Goal: Task Accomplishment & Management: Manage account settings

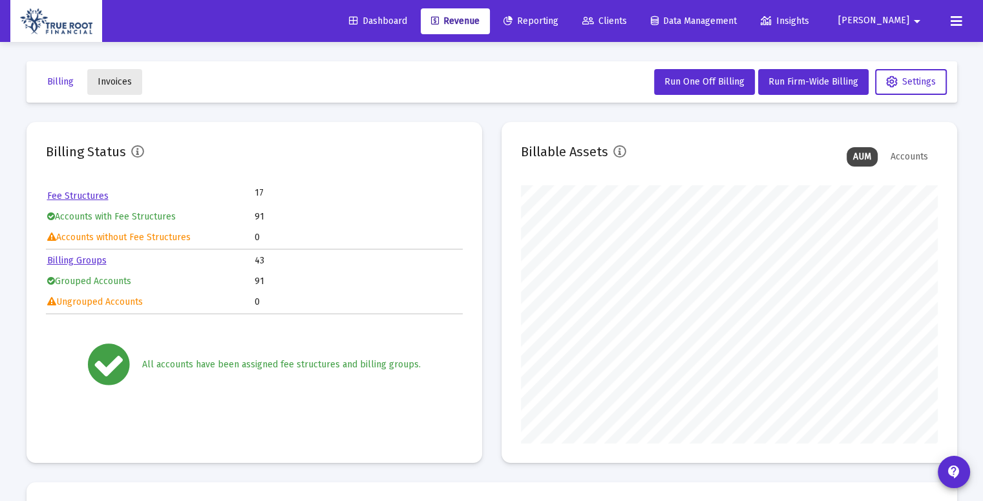
click at [123, 82] on span "Invoices" at bounding box center [115, 81] width 34 height 11
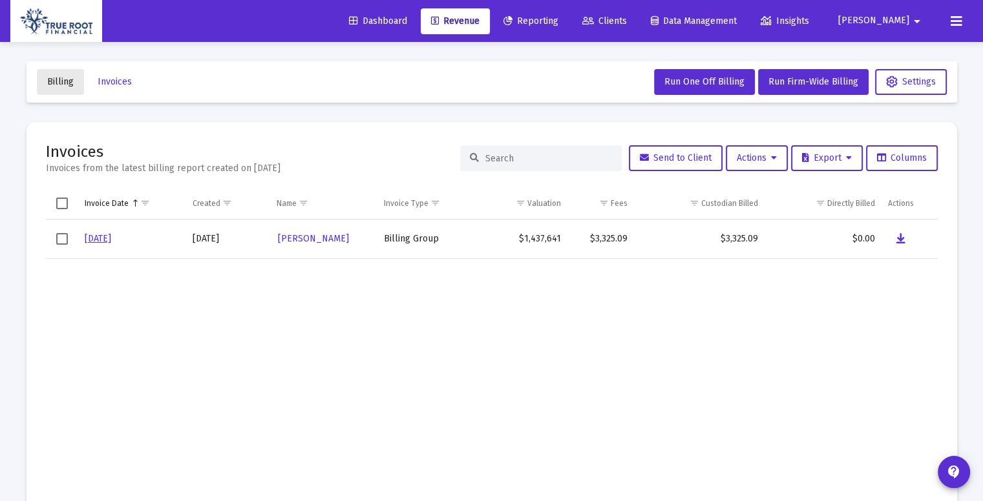
click at [61, 90] on button "Billing" at bounding box center [60, 82] width 47 height 26
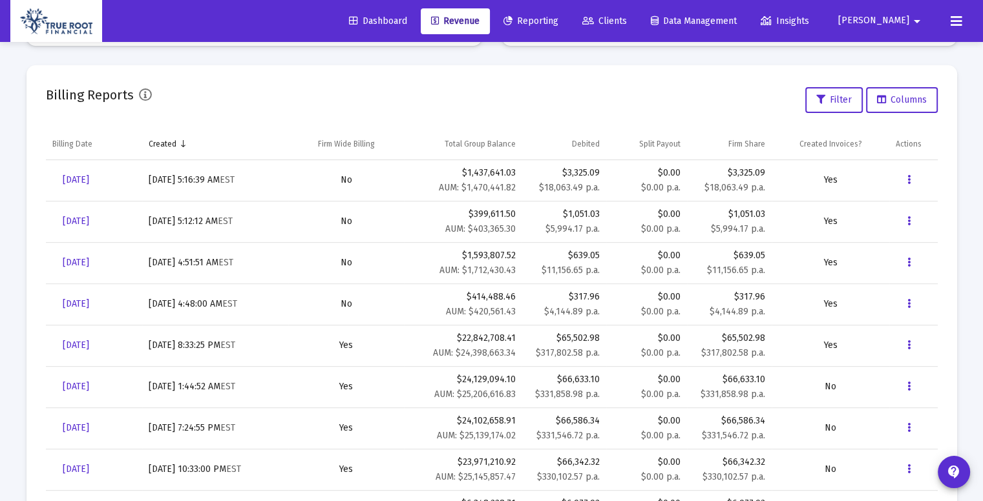
scroll to position [417, 0]
click at [89, 346] on span "[DATE]" at bounding box center [76, 345] width 26 height 11
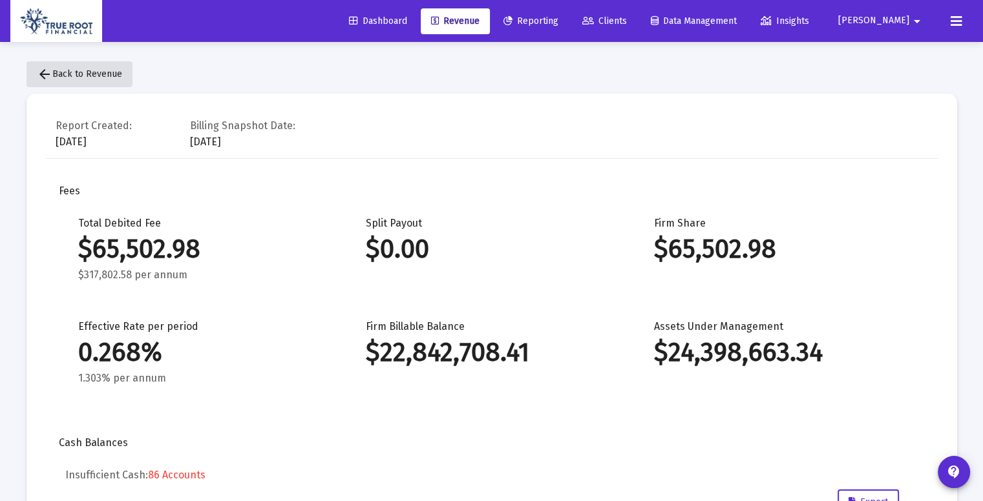
click at [47, 74] on mat-icon "arrow_back" at bounding box center [45, 75] width 16 height 16
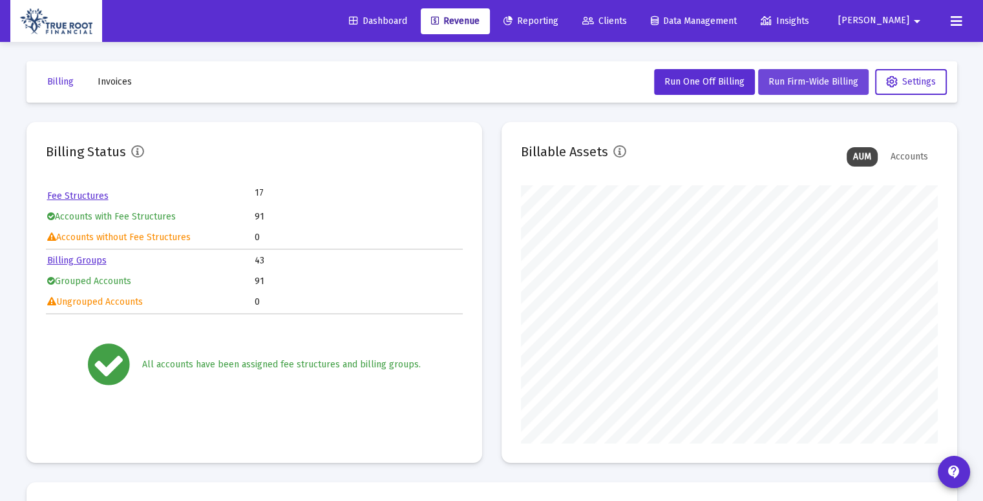
scroll to position [258, 417]
click at [815, 88] on button "Run Firm-Wide Billing" at bounding box center [813, 82] width 110 height 26
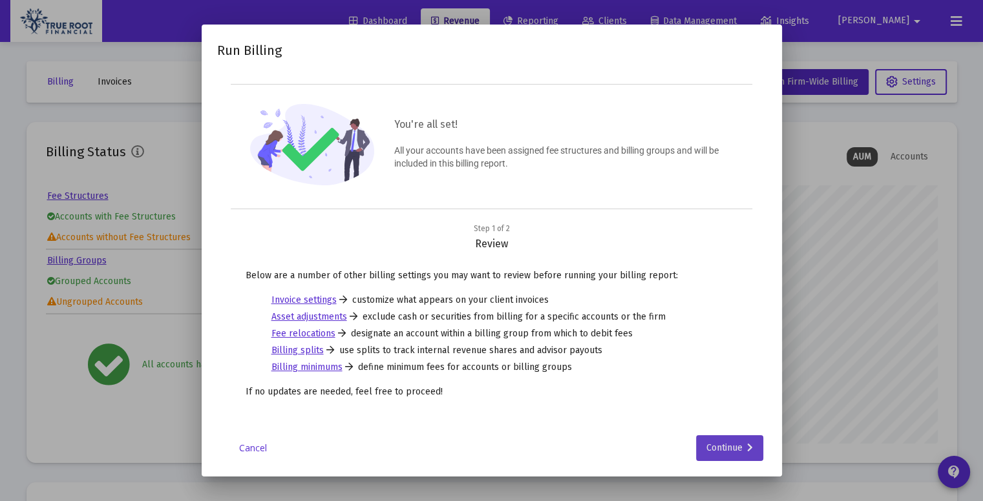
click at [746, 436] on div "Continue" at bounding box center [729, 448] width 47 height 26
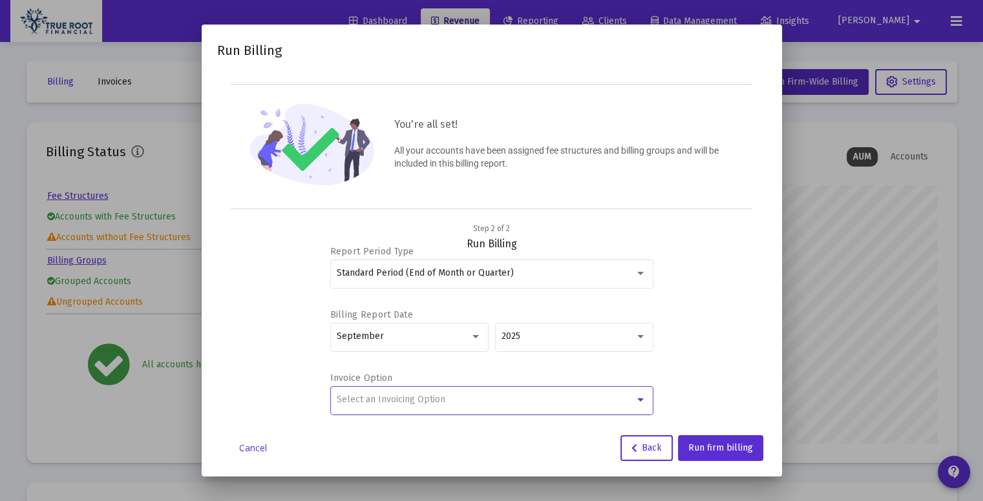
click at [610, 397] on div "Select an Invoicing Option" at bounding box center [486, 400] width 298 height 10
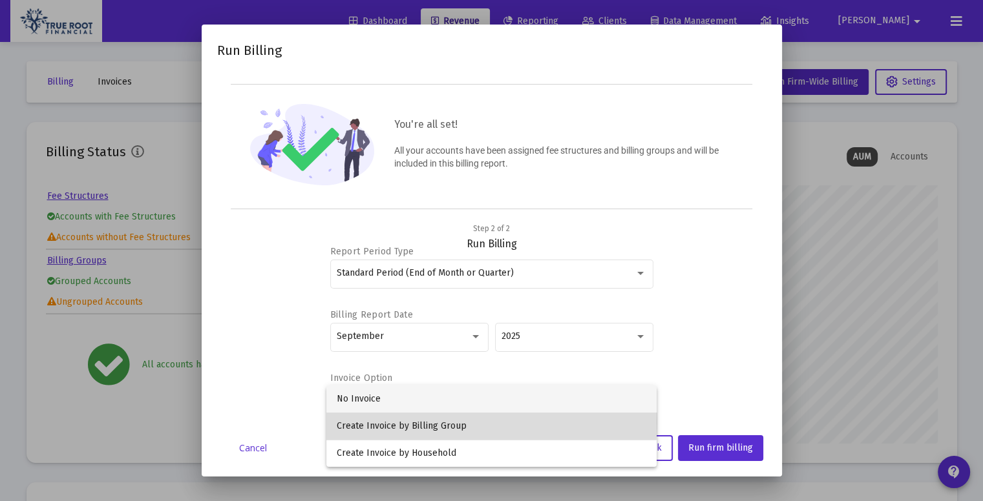
click at [447, 421] on span "Create Invoice by Billing Group" at bounding box center [491, 426] width 309 height 27
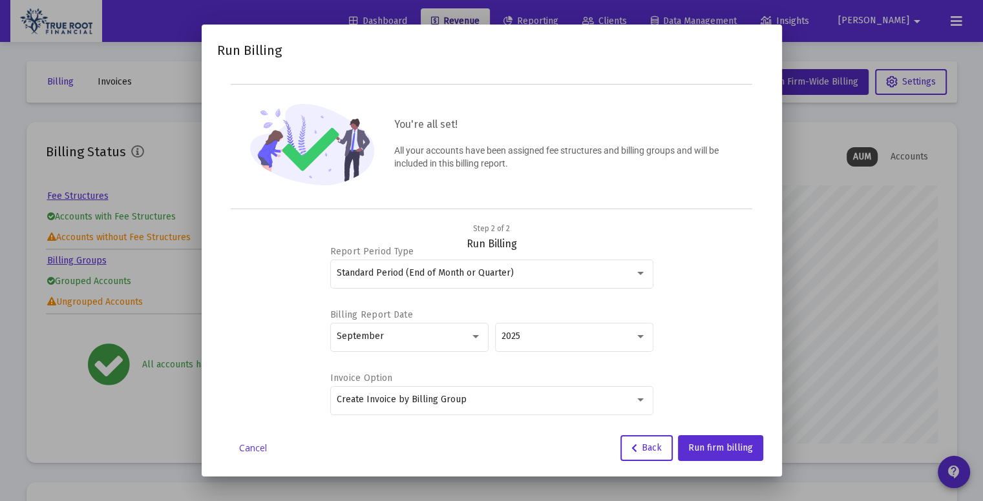
click at [691, 339] on div "Report Period Type Standard Period (End of Month or Quarter) Billing Report Dat…" at bounding box center [492, 332] width 518 height 162
click at [724, 457] on button "Run firm billing" at bounding box center [720, 448] width 85 height 26
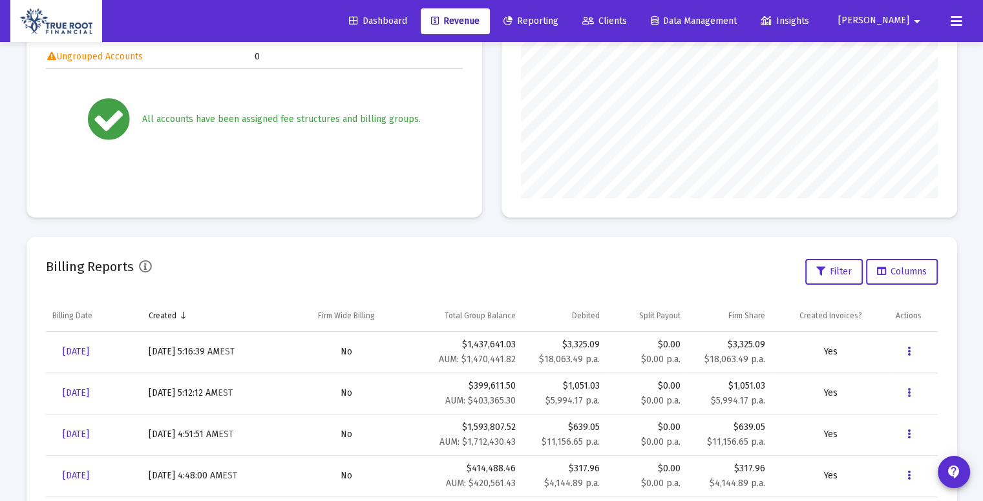
scroll to position [0, 0]
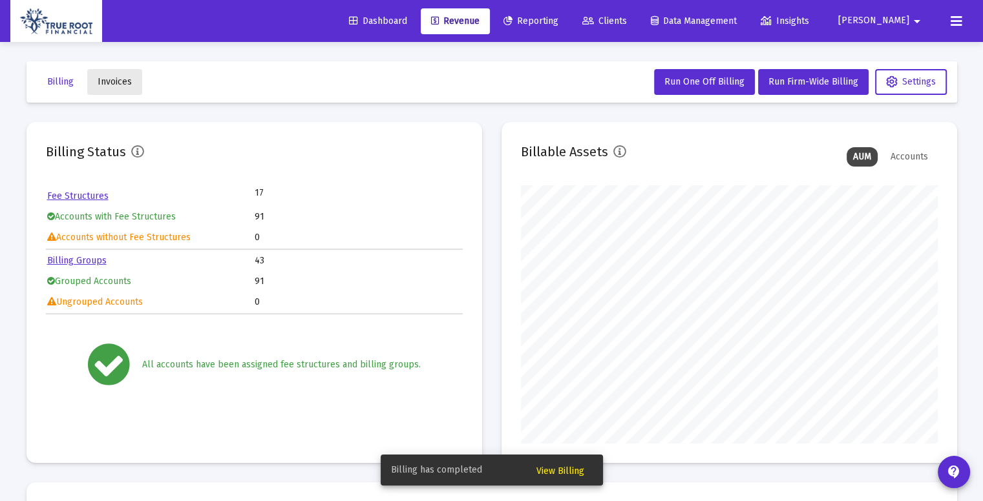
click at [119, 81] on span "Invoices" at bounding box center [115, 81] width 34 height 11
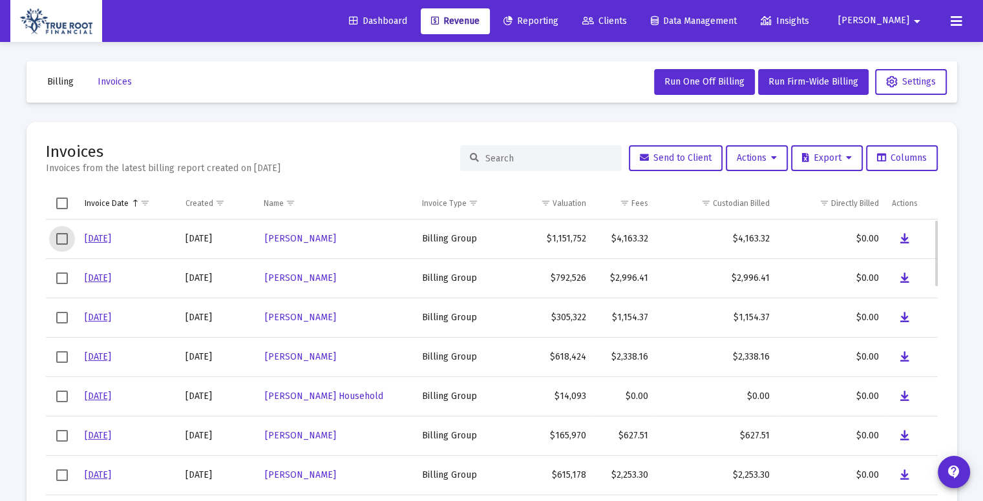
click at [64, 240] on span "Select row" at bounding box center [62, 239] width 12 height 12
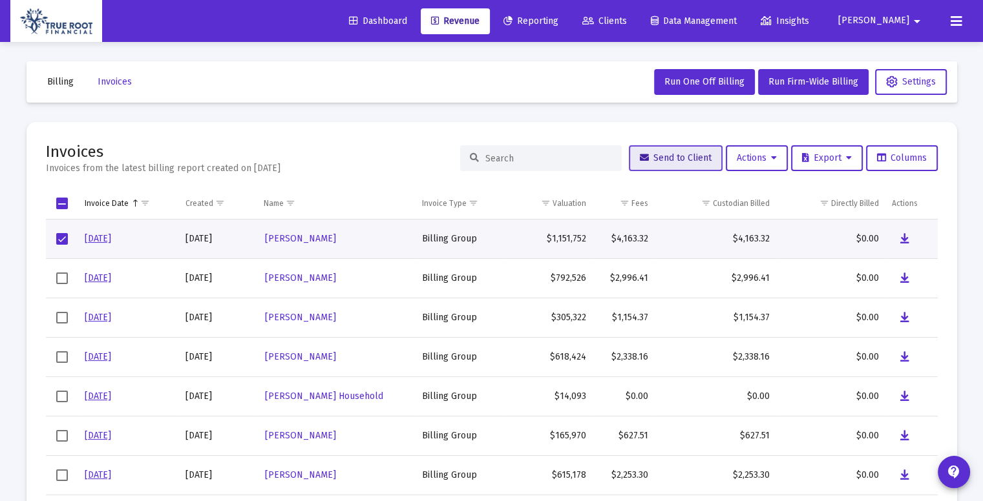
click at [674, 153] on span "Send to Client" at bounding box center [676, 157] width 72 height 11
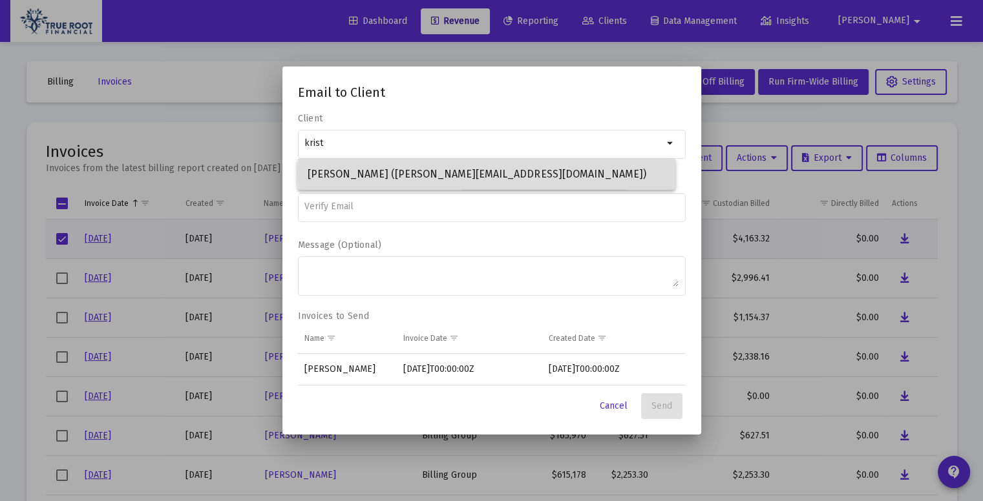
click at [558, 174] on span "Kristin Sherry (kristin@kristinsherry.com)" at bounding box center [486, 174] width 357 height 31
type input "Kristin Sherry (kristin@kristinsherry.com)"
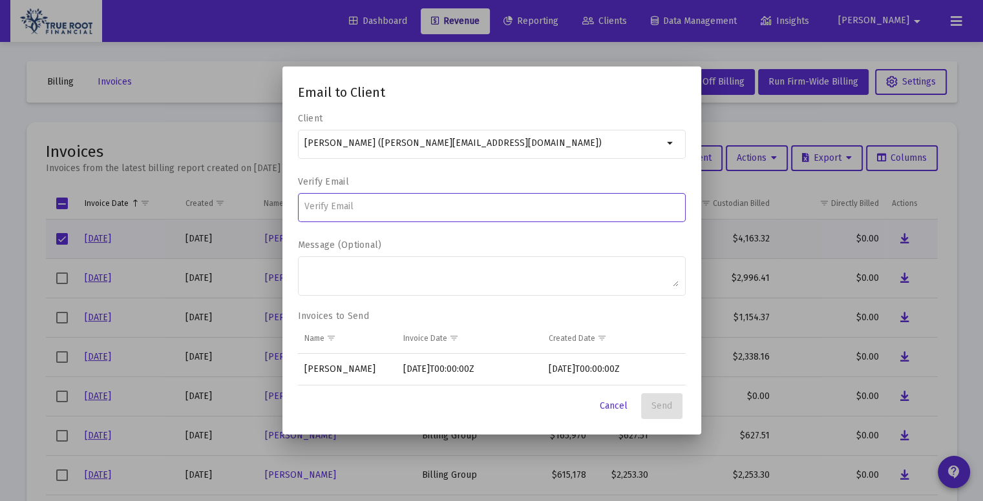
click at [444, 211] on input at bounding box center [491, 207] width 374 height 10
type input "kristin@kristinsherry.com"
click at [667, 408] on span "Send" at bounding box center [661, 406] width 21 height 11
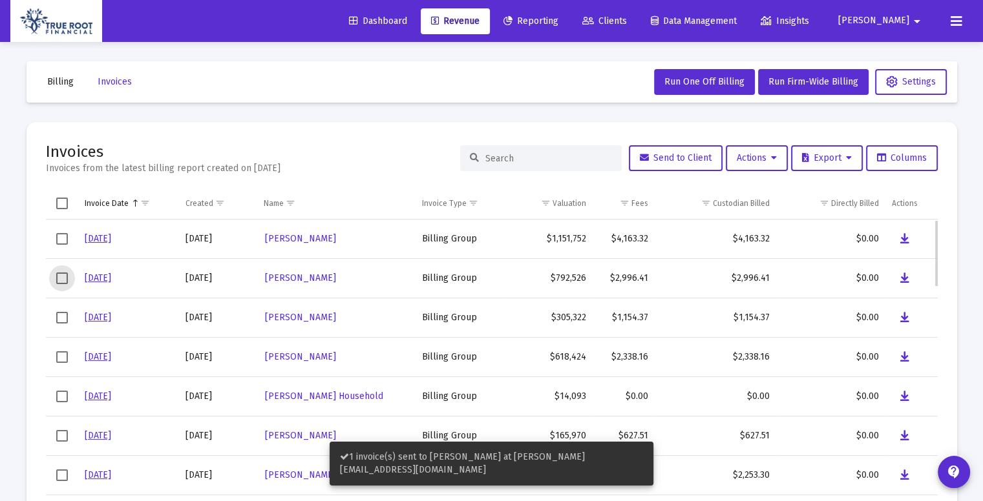
click at [58, 278] on span "Select row" at bounding box center [62, 279] width 12 height 12
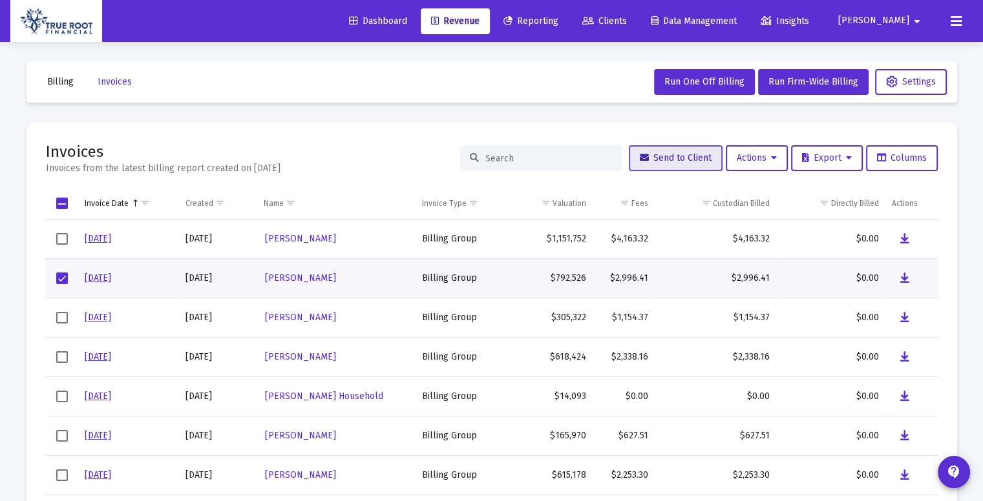
click at [678, 158] on span "Send to Client" at bounding box center [676, 157] width 72 height 11
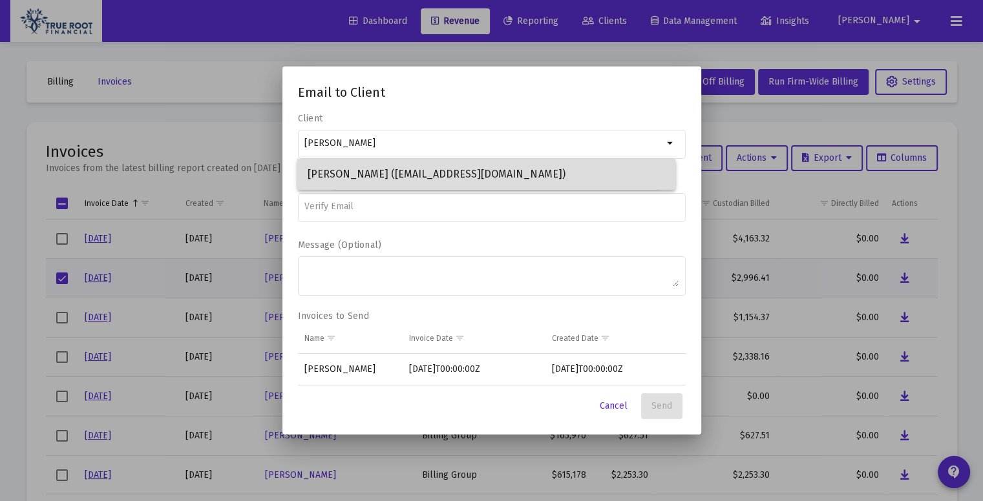
click at [422, 169] on span "Lesley A Osborne (lesleyyyanne@gmail.com)" at bounding box center [486, 174] width 357 height 31
type input "Lesley A Osborne (lesleyyyanne@gmail.com)"
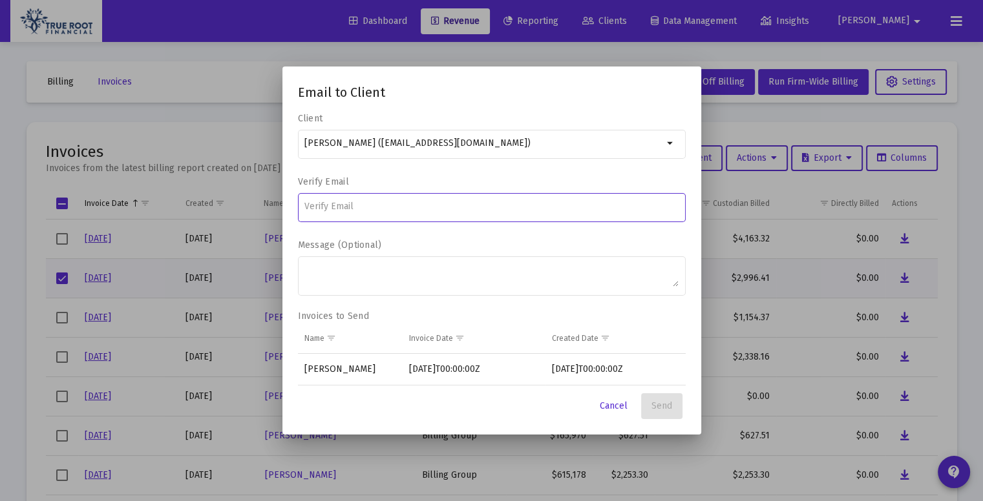
click at [388, 211] on input at bounding box center [491, 207] width 374 height 10
type input "lesleyyyanne@gmail.com"
click at [664, 405] on span "Send" at bounding box center [661, 406] width 21 height 11
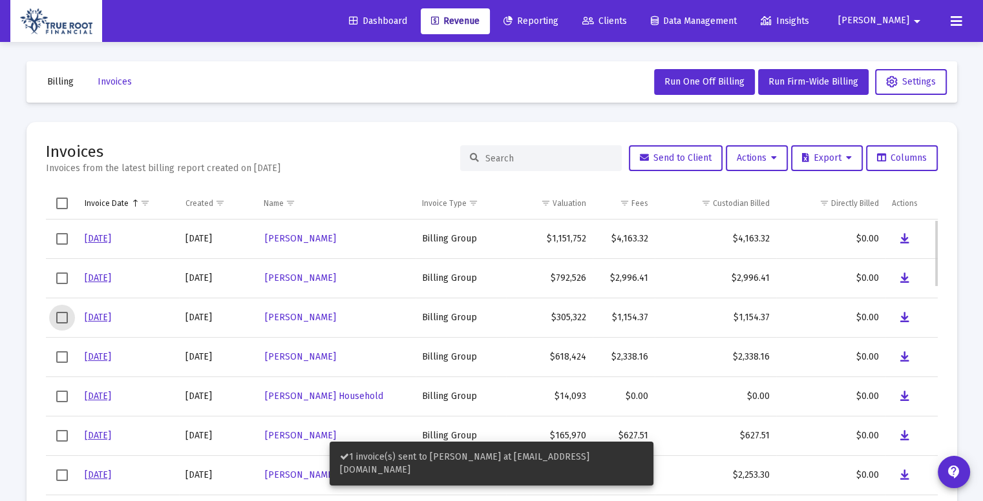
click at [60, 320] on span "Select row" at bounding box center [62, 318] width 12 height 12
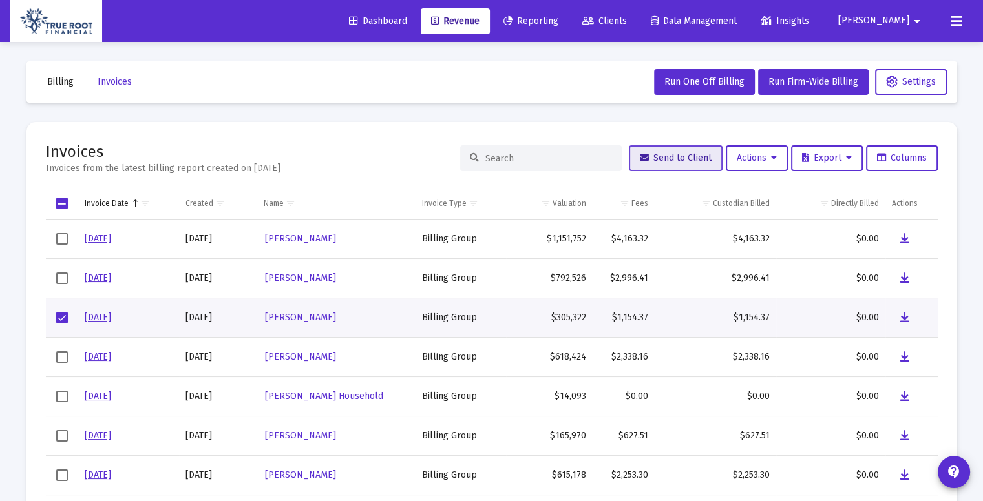
click at [641, 163] on span "Send to Client" at bounding box center [676, 157] width 72 height 11
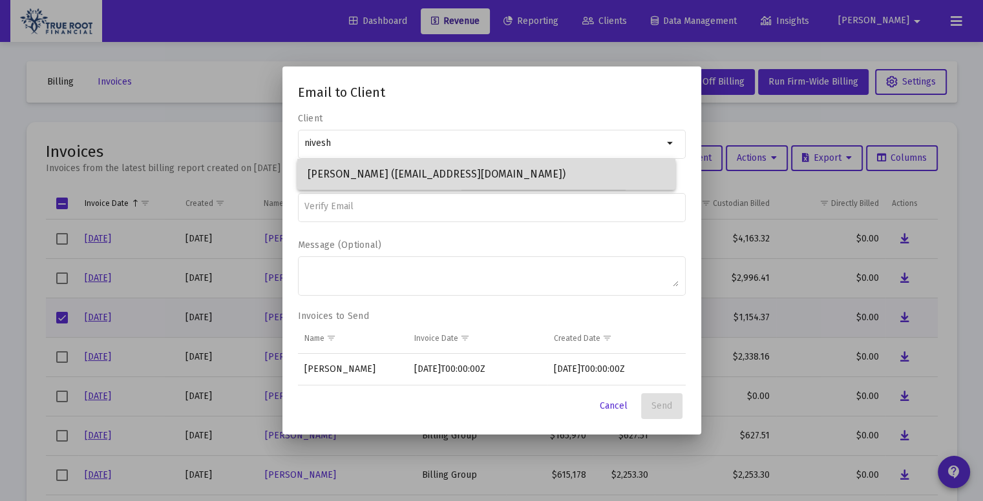
click at [539, 170] on span "Nivesh Shrestha (niveshshrestha@outlook.com)" at bounding box center [486, 174] width 357 height 31
type input "Nivesh Shrestha (niveshshrestha@outlook.com)"
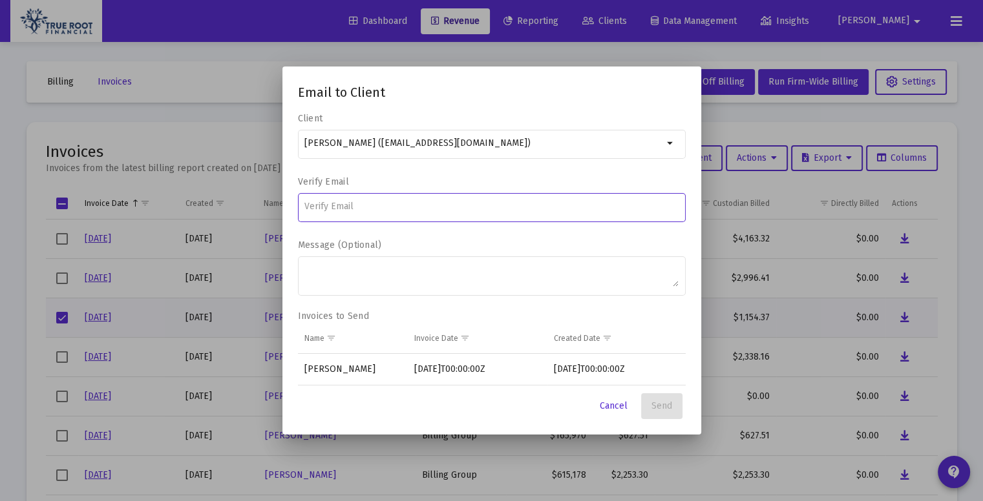
click at [413, 210] on input at bounding box center [491, 207] width 374 height 10
click at [387, 203] on input "niveshshrestha@oulook.com" at bounding box center [491, 207] width 374 height 10
type input "niveshshrestha@outlook.com"
click at [545, 233] on div "niveshshrestha@outlook.com" at bounding box center [492, 213] width 388 height 41
click at [651, 404] on span "Send" at bounding box center [661, 406] width 21 height 11
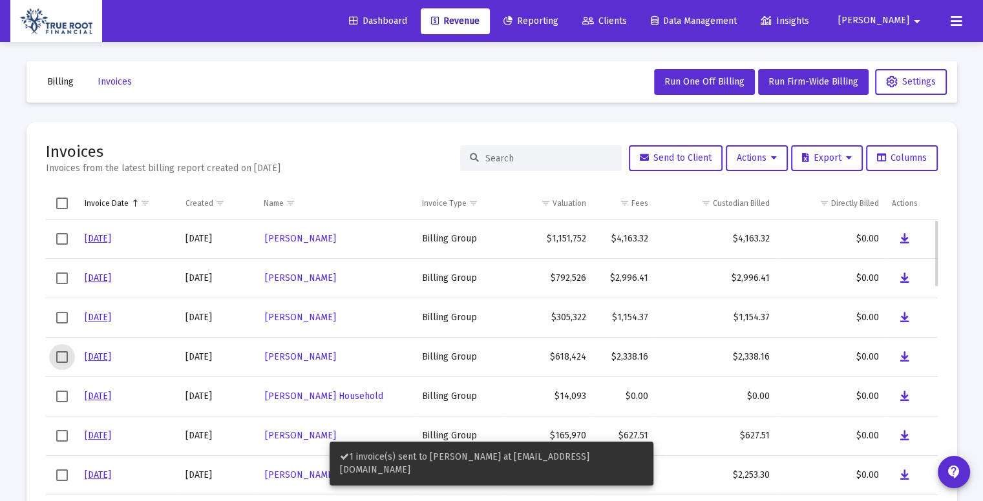
click at [66, 356] on span "Select row" at bounding box center [62, 357] width 12 height 12
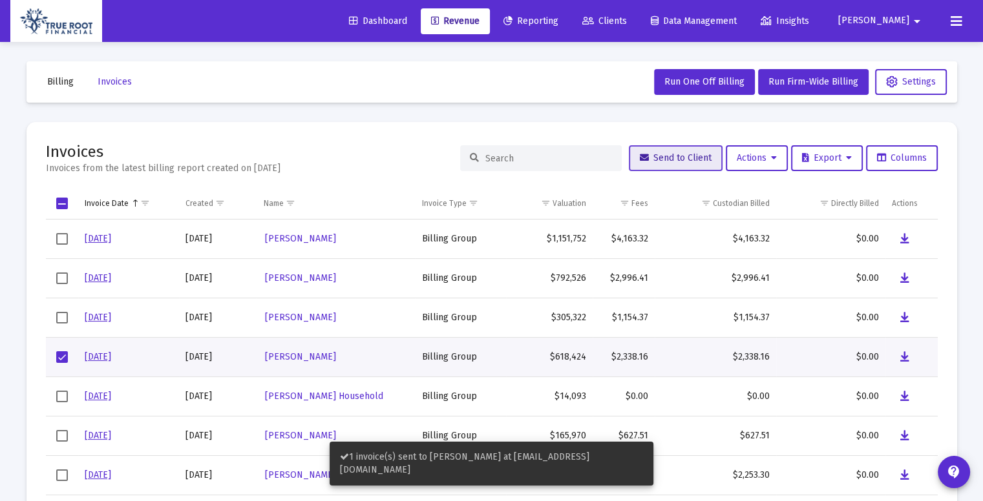
click at [667, 165] on button "Send to Client" at bounding box center [676, 158] width 94 height 26
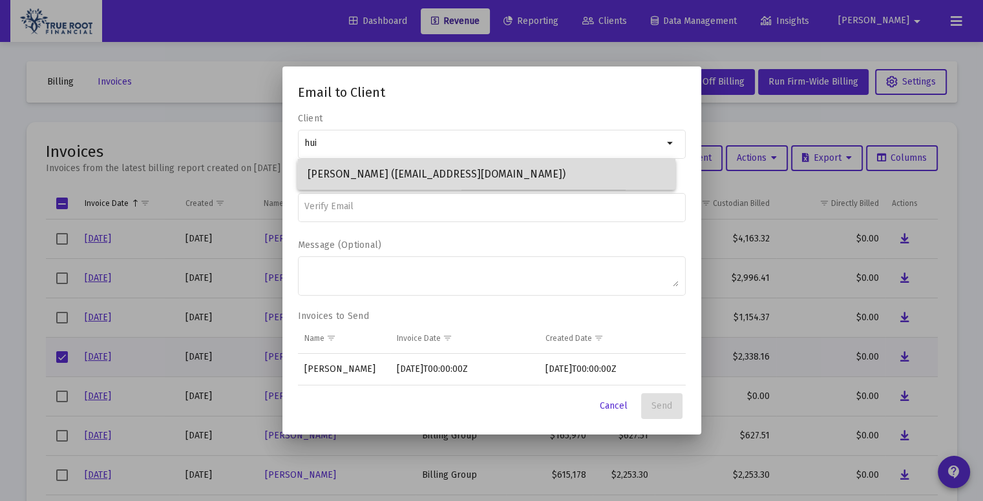
click at [534, 182] on span "Hui Ta-Clark (huimta@gmail.com)" at bounding box center [486, 174] width 357 height 31
type input "Hui Ta-Clark (huimta@gmail.com)"
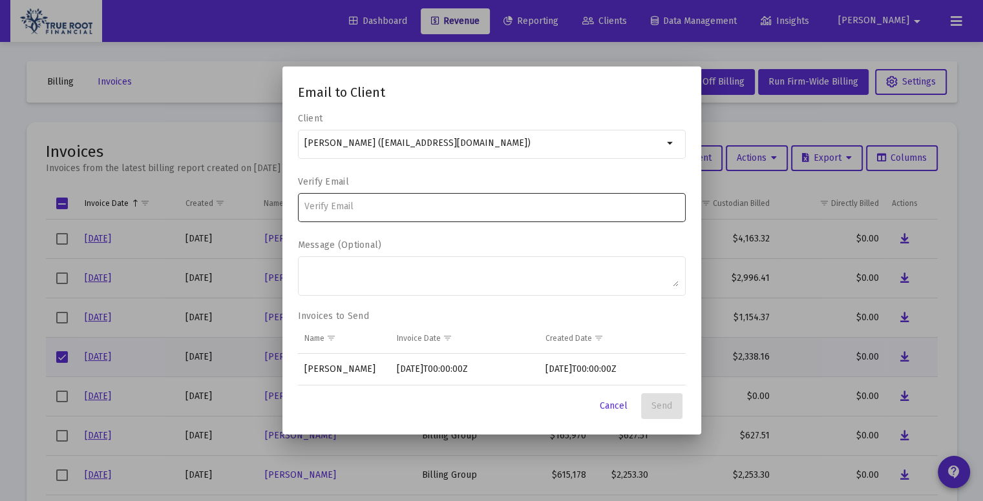
click at [438, 213] on div at bounding box center [491, 207] width 374 height 32
type input "huimta@gmail.com"
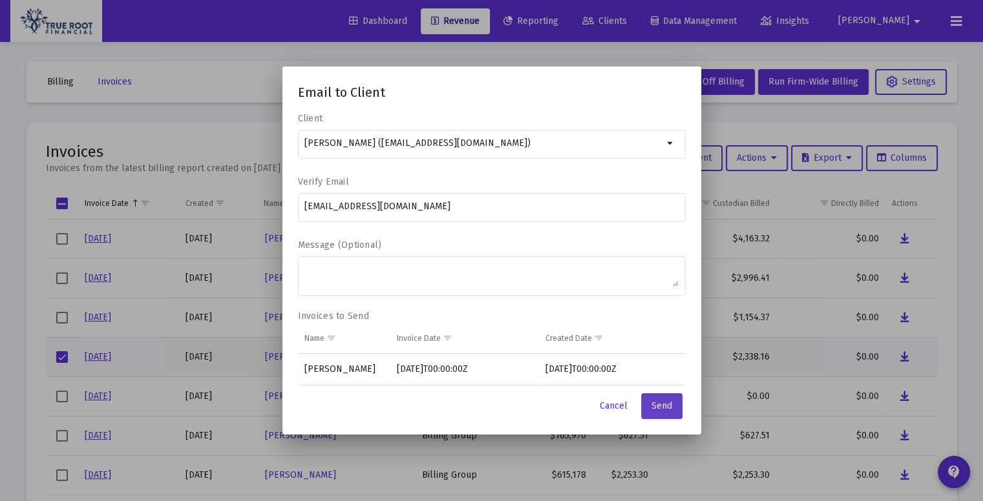
click at [662, 404] on span "Send" at bounding box center [661, 406] width 21 height 11
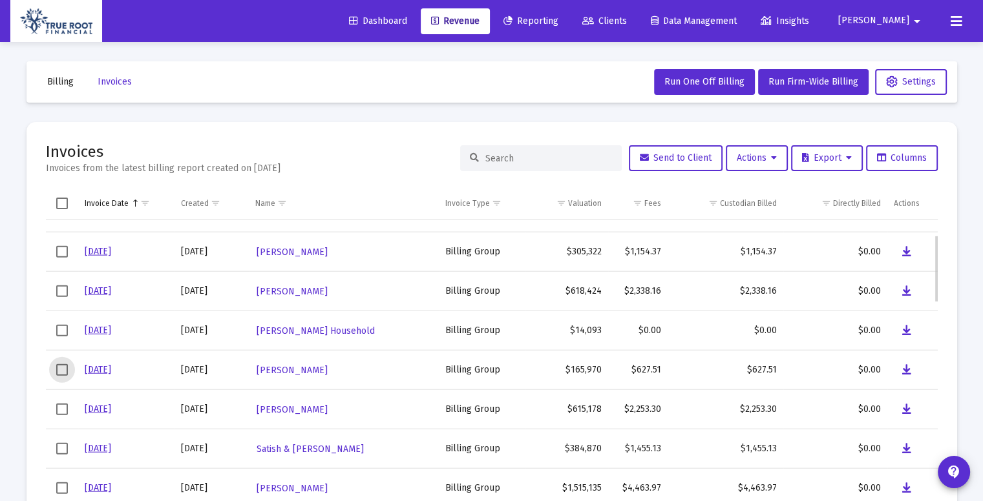
scroll to position [66, 0]
click at [57, 371] on span "Select row" at bounding box center [62, 370] width 12 height 12
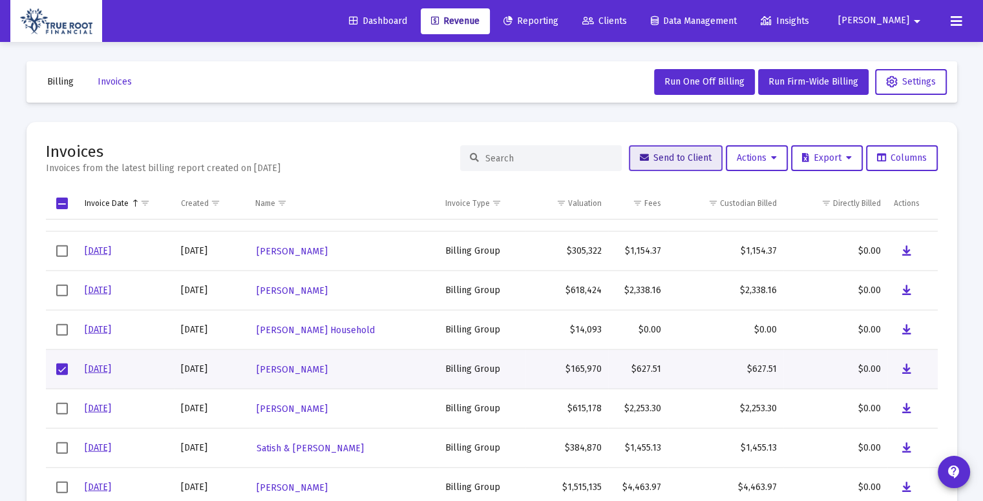
click at [682, 156] on span "Send to Client" at bounding box center [676, 157] width 72 height 11
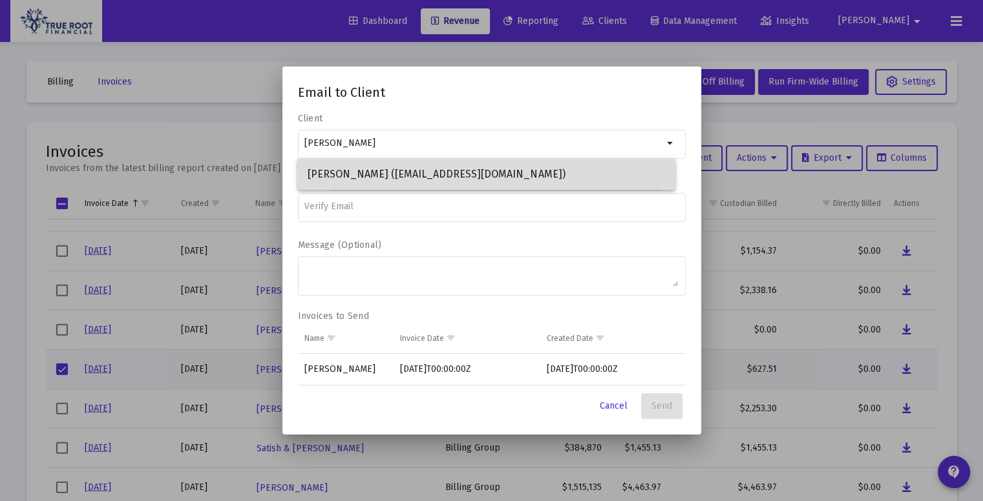
click at [421, 171] on span "Deanna Fong (deannafongg@gmail.com)" at bounding box center [486, 174] width 357 height 31
type input "Deanna Fong (deannafongg@gmail.com)"
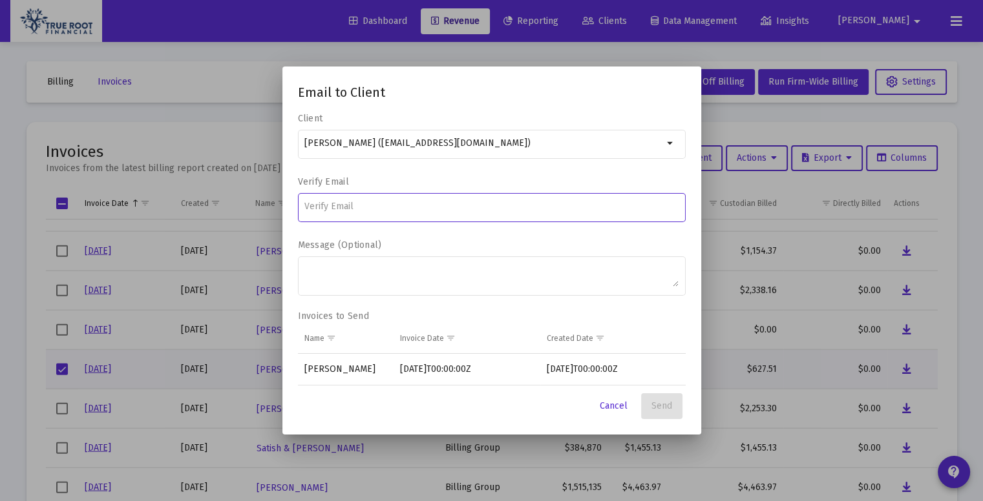
click at [406, 206] on input at bounding box center [491, 207] width 374 height 10
type input "deannafongg@gmail.com"
click at [657, 404] on span "Send" at bounding box center [661, 406] width 21 height 11
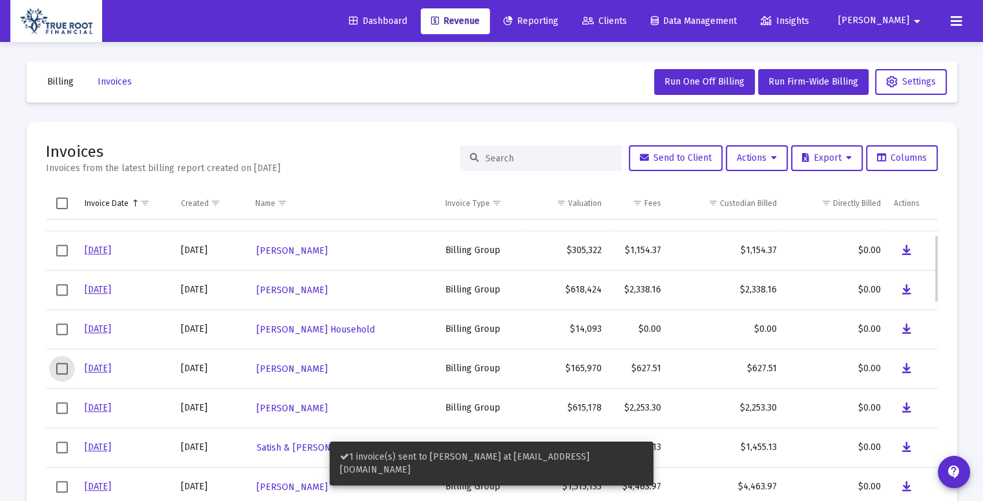
scroll to position [67, 0]
click at [61, 368] on span "Select row" at bounding box center [62, 368] width 12 height 12
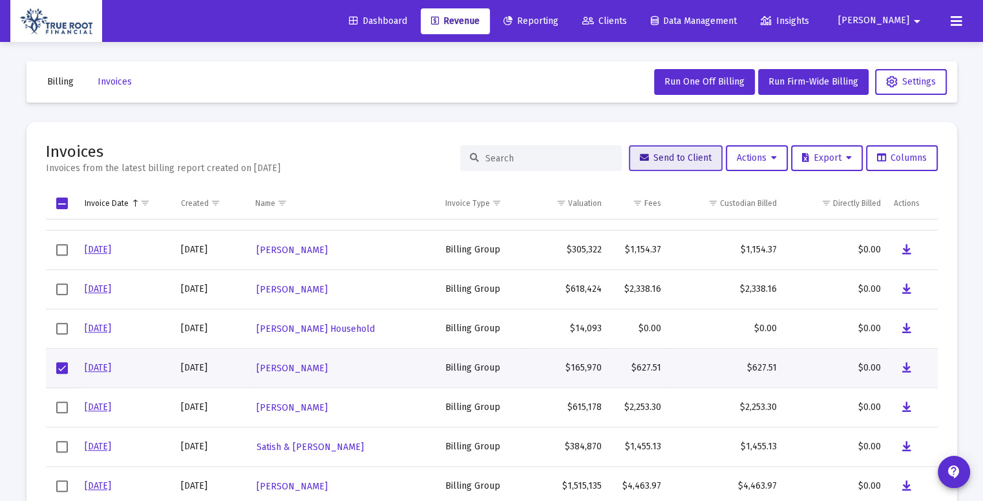
click at [664, 158] on span "Send to Client" at bounding box center [676, 157] width 72 height 11
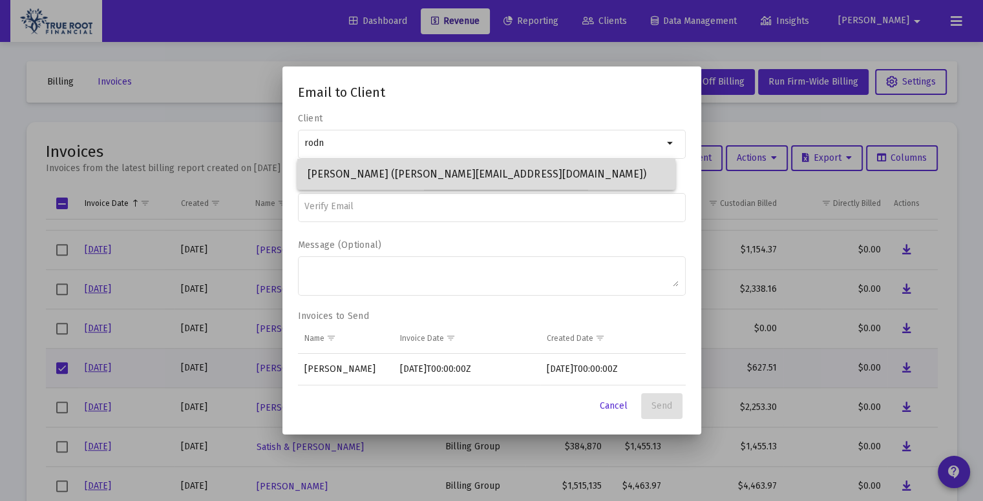
click at [468, 171] on span "Rodney Fong (rodney@waxmuseum.com)" at bounding box center [486, 174] width 357 height 31
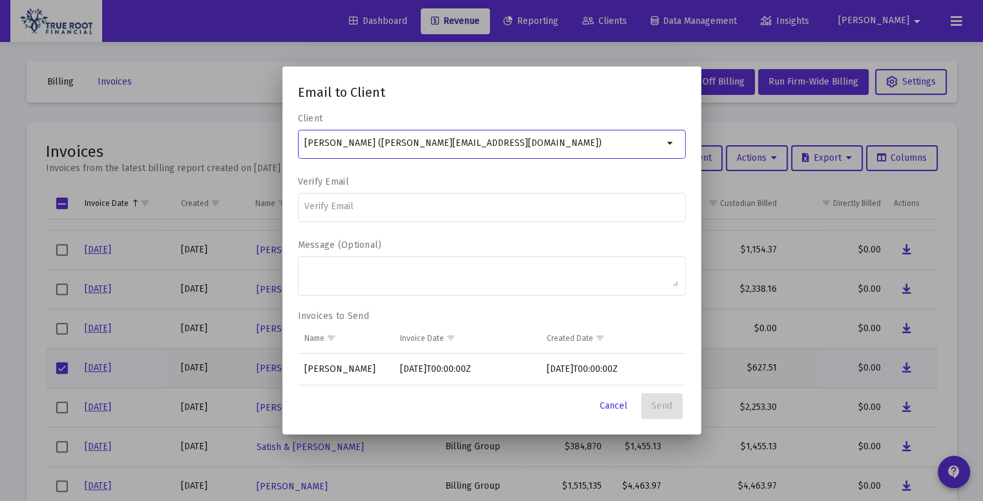
type input "Rodney Fong (rodney@waxmuseum.com)"
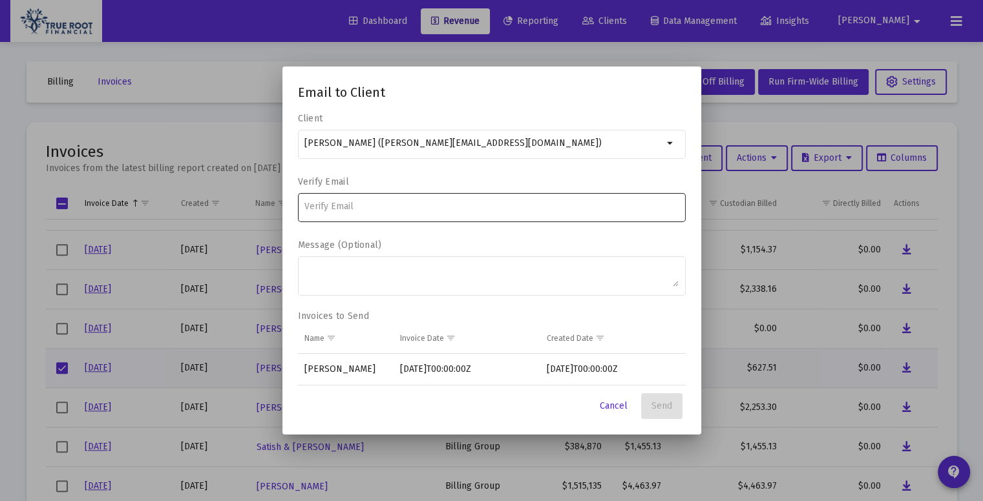
click at [387, 200] on div at bounding box center [491, 207] width 374 height 32
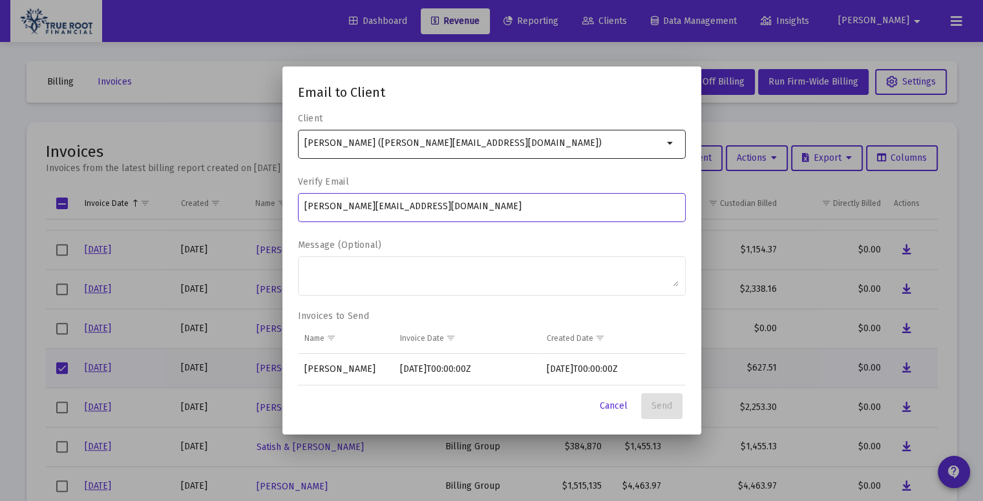
click at [499, 140] on input "Rodney Fong (rodney@waxmuseum.com)" at bounding box center [483, 143] width 359 height 10
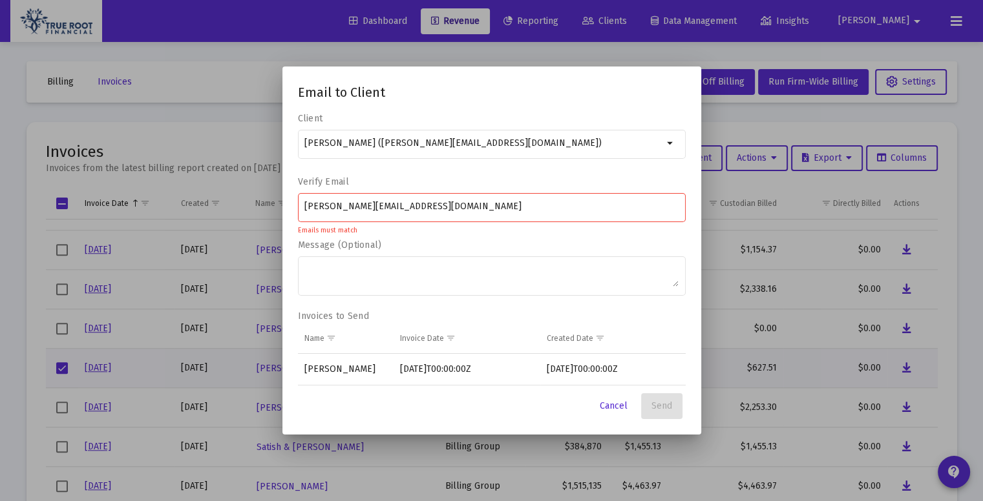
click at [440, 203] on input "rodney@waxmuseum.com" at bounding box center [491, 207] width 374 height 10
type input "r"
type input "rodney@waxmuseum.com"
click at [612, 399] on button "Cancel" at bounding box center [613, 406] width 48 height 26
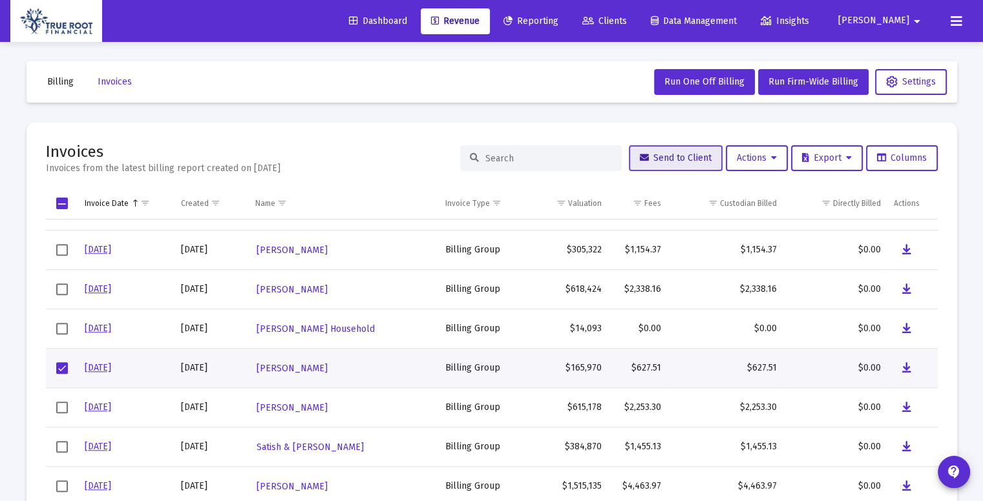
click at [649, 162] on span "Send to Client" at bounding box center [676, 157] width 72 height 11
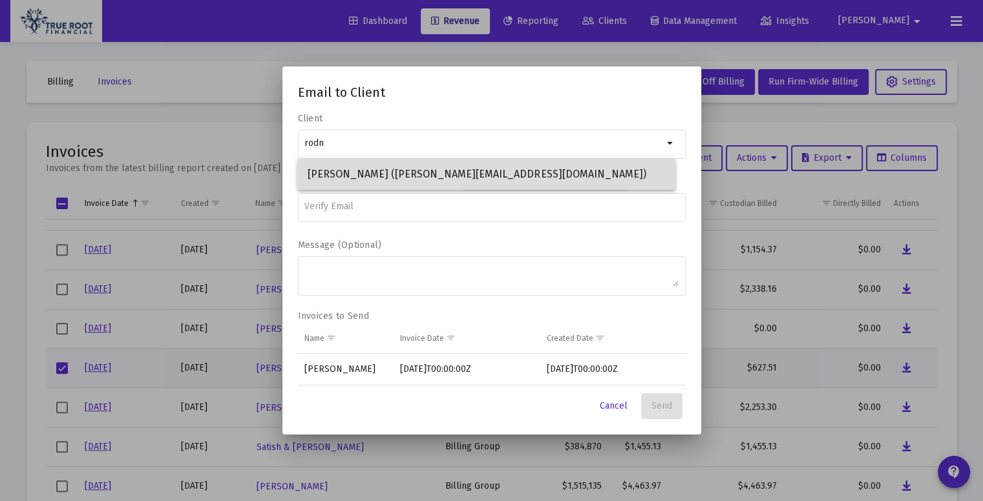
click at [602, 171] on span "Rodney Fong (rodney@waxmuseum.com)" at bounding box center [486, 174] width 357 height 31
type input "Rodney Fong (rodney@waxmuseum.com)"
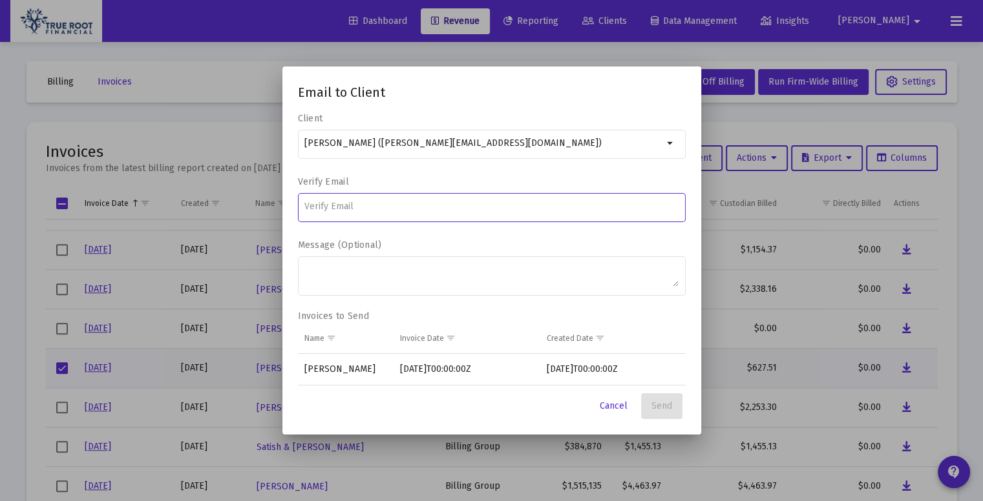
click at [385, 203] on input at bounding box center [491, 207] width 374 height 10
type input "rodney@waxmuseum.com"
click at [672, 406] on button "Send" at bounding box center [661, 406] width 41 height 26
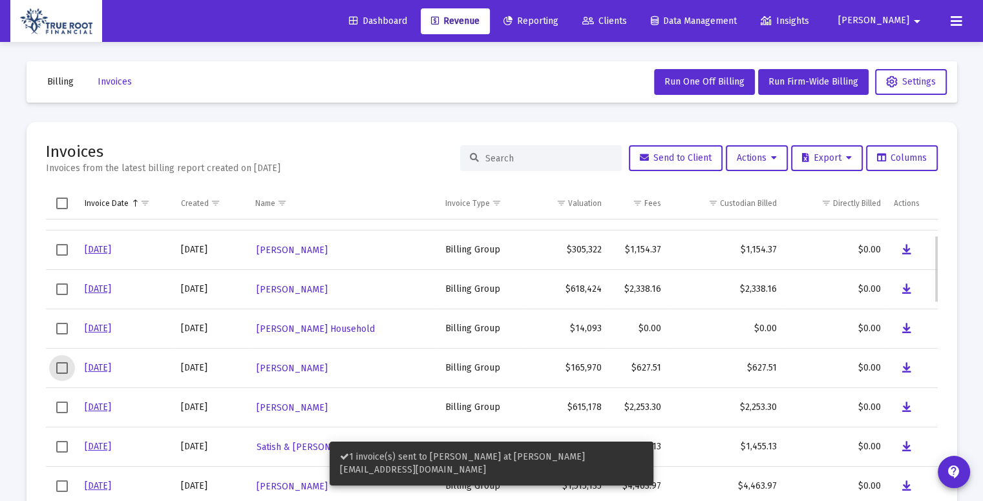
scroll to position [67, 0]
click at [65, 368] on span "Select row" at bounding box center [62, 368] width 12 height 12
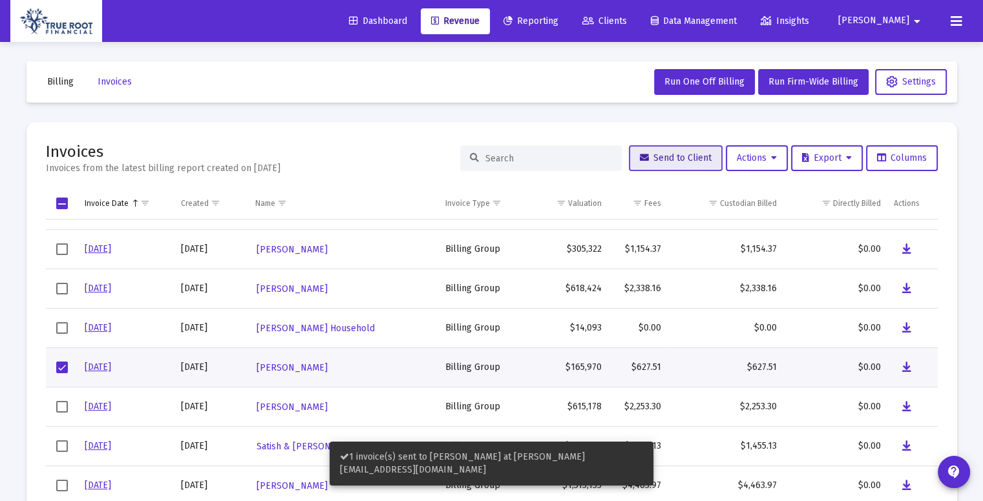
click at [640, 163] on span "Send to Client" at bounding box center [676, 157] width 72 height 11
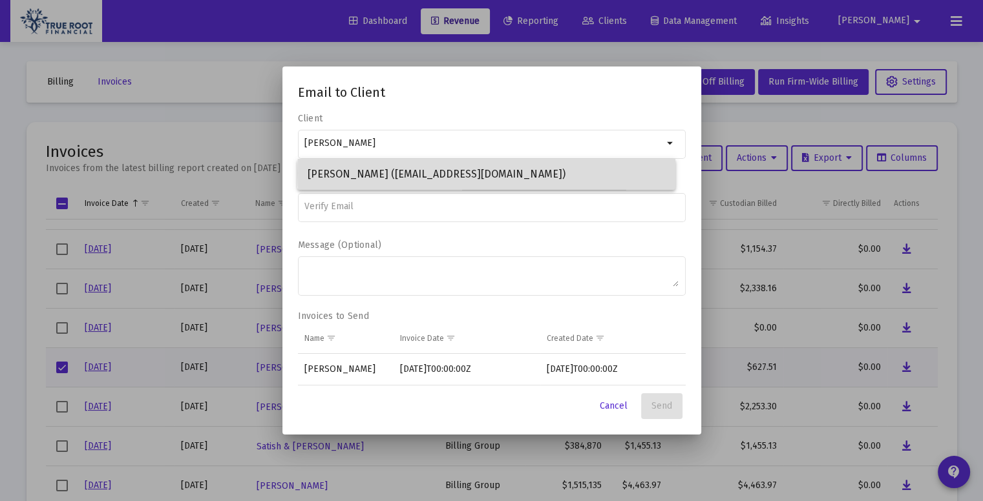
click at [554, 173] on span "Darlene Fong (Darlenejoysf@gmail.com)" at bounding box center [486, 174] width 357 height 31
type input "Darlene Fong (Darlenejoysf@gmail.com)"
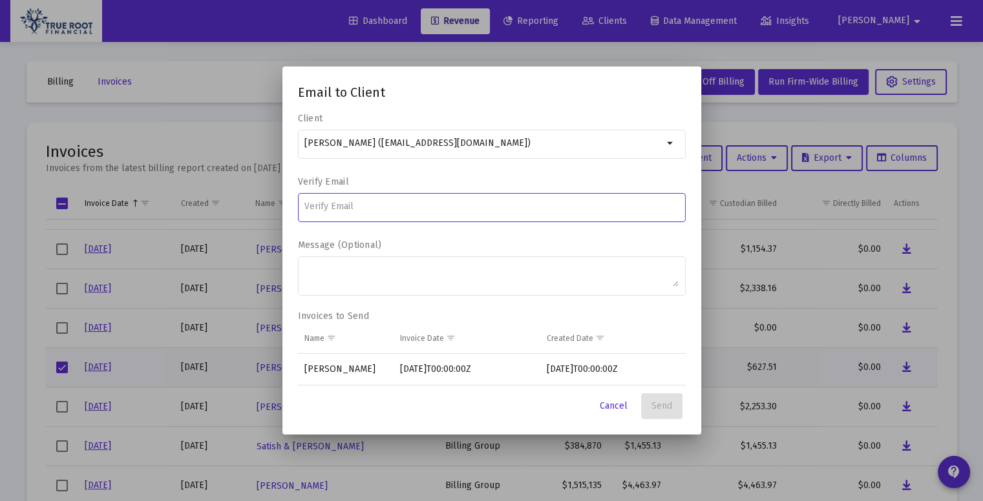
click at [390, 211] on input at bounding box center [491, 207] width 374 height 10
click at [310, 207] on input "darlenejoysf@gmail.com" at bounding box center [491, 207] width 374 height 10
type input "Darlenejoysf@gmail.com"
click at [600, 242] on label "Message (Optional)" at bounding box center [488, 245] width 381 height 11
click at [600, 264] on textarea "Message (Optional)" at bounding box center [491, 275] width 374 height 23
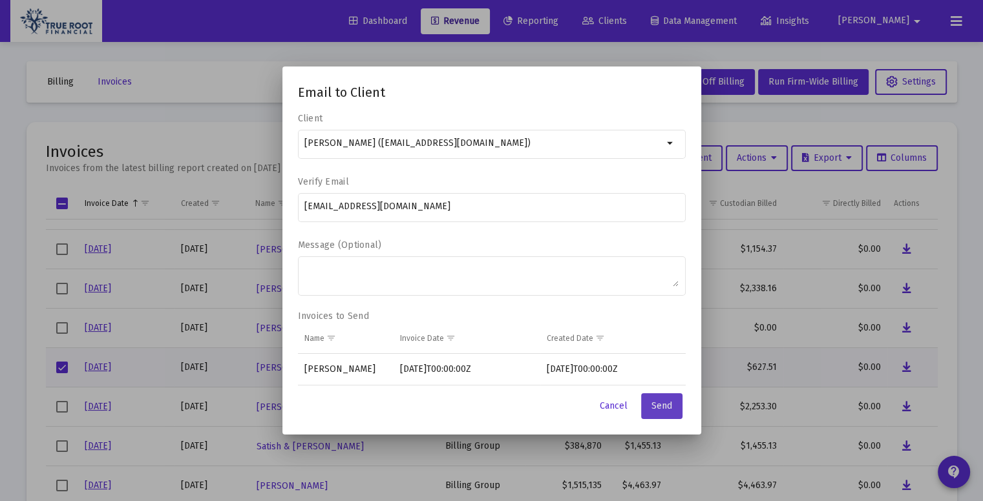
click at [672, 408] on button "Send" at bounding box center [661, 406] width 41 height 26
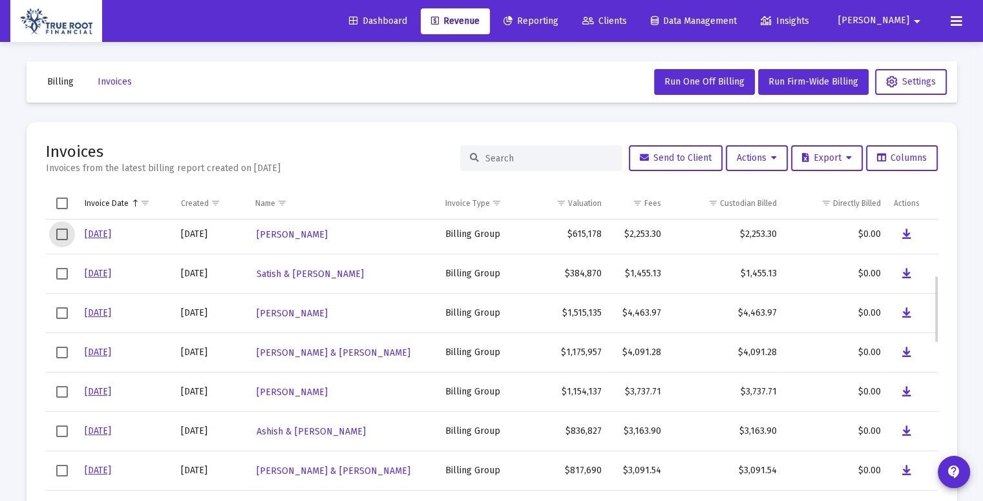
scroll to position [240, 0]
click at [67, 236] on span "Select row" at bounding box center [62, 234] width 12 height 12
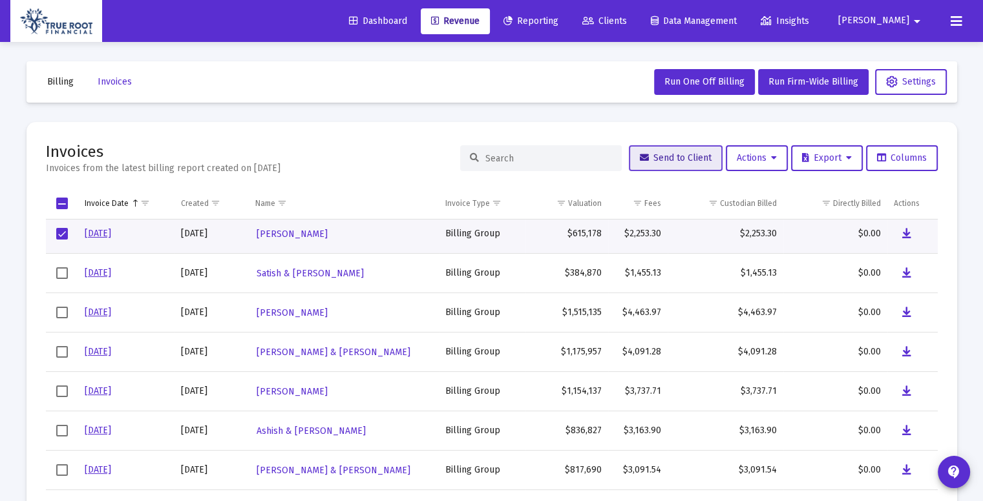
click at [667, 160] on span "Send to Client" at bounding box center [676, 157] width 72 height 11
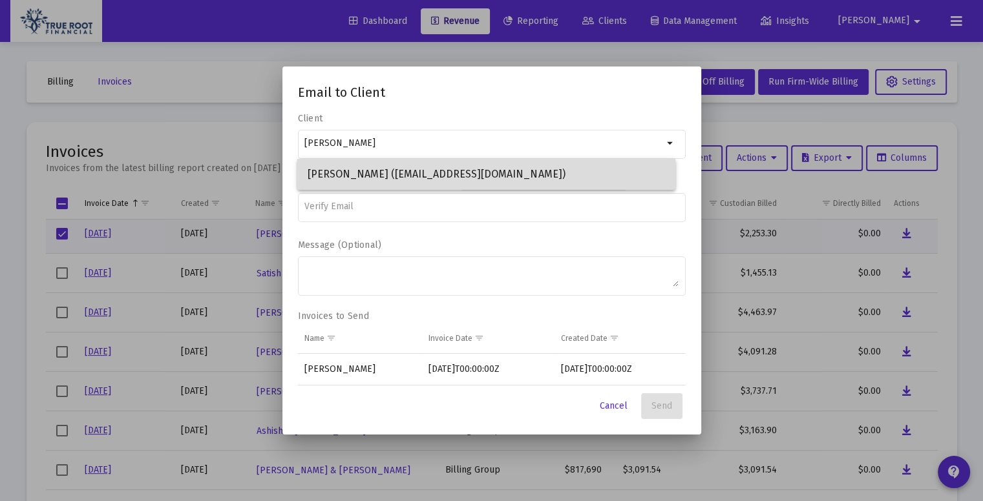
click at [594, 170] on span "Joseph Chmielewski (jcin506@yahoo.com)" at bounding box center [486, 174] width 357 height 31
type input "Joseph Chmielewski (jcin506@yahoo.com)"
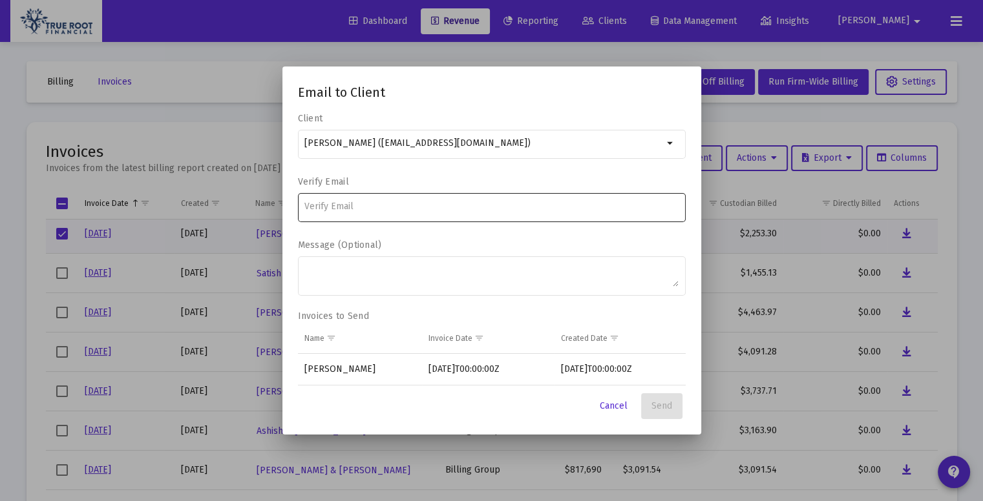
click at [445, 212] on div at bounding box center [491, 207] width 374 height 32
type input "jcin506@yahoo.com"
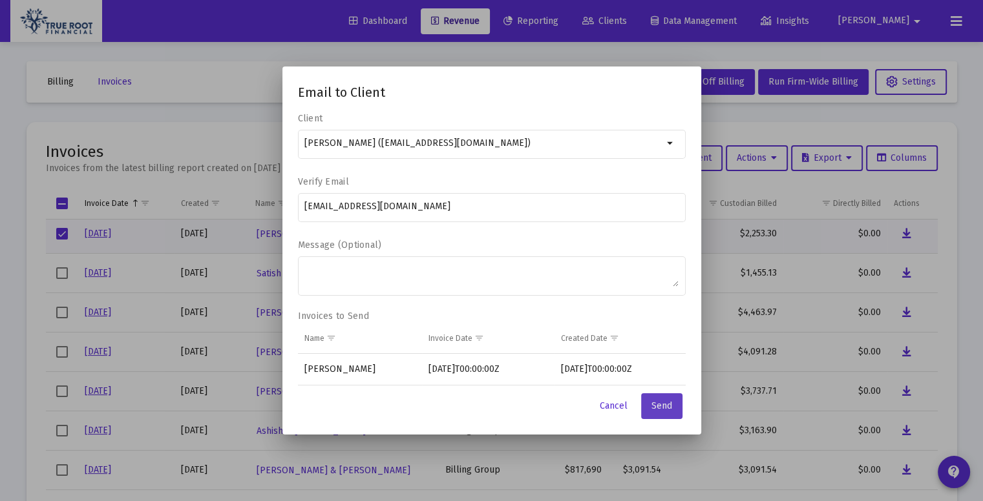
click at [669, 406] on span "Send" at bounding box center [661, 406] width 21 height 11
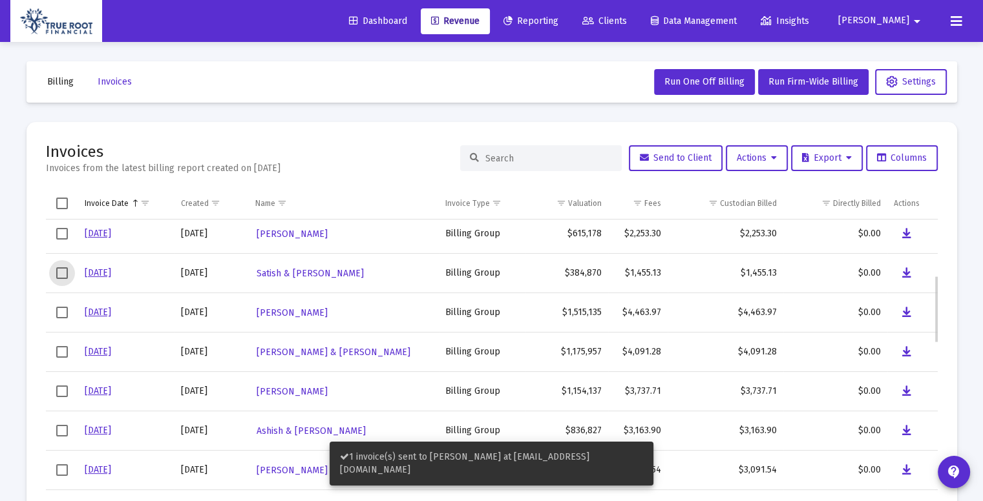
click at [57, 269] on span "Select row" at bounding box center [62, 273] width 12 height 12
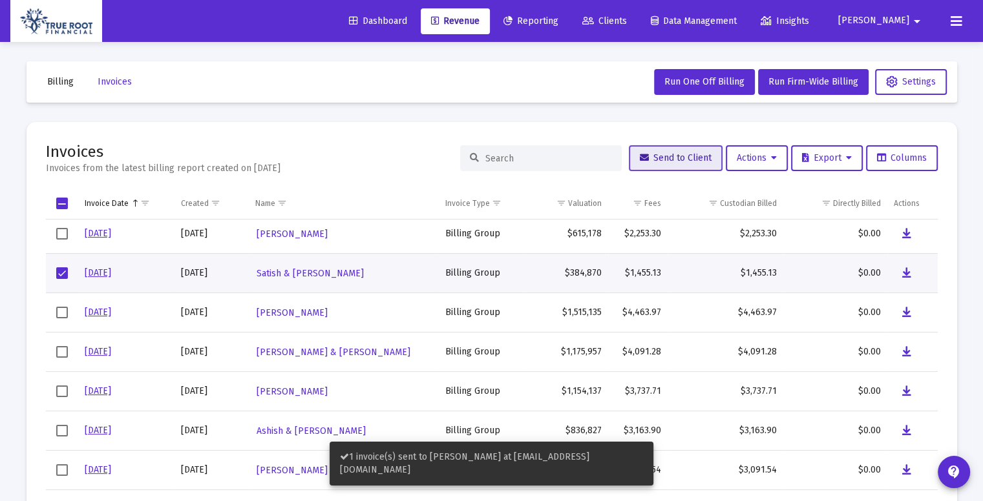
click at [641, 156] on icon at bounding box center [644, 158] width 9 height 9
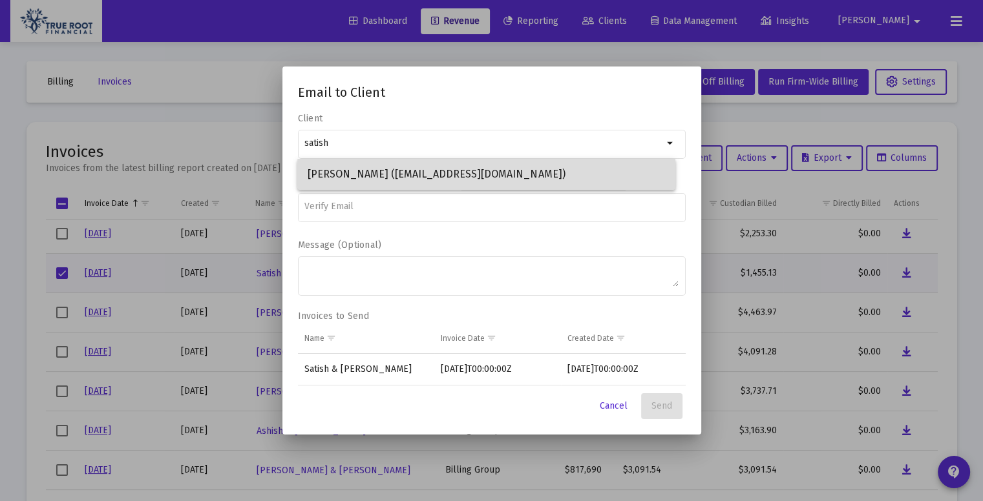
click at [558, 179] on span "Satish Baniya (sbaniya@gmail.com)" at bounding box center [486, 174] width 357 height 31
type input "Satish Baniya (sbaniya@gmail.com)"
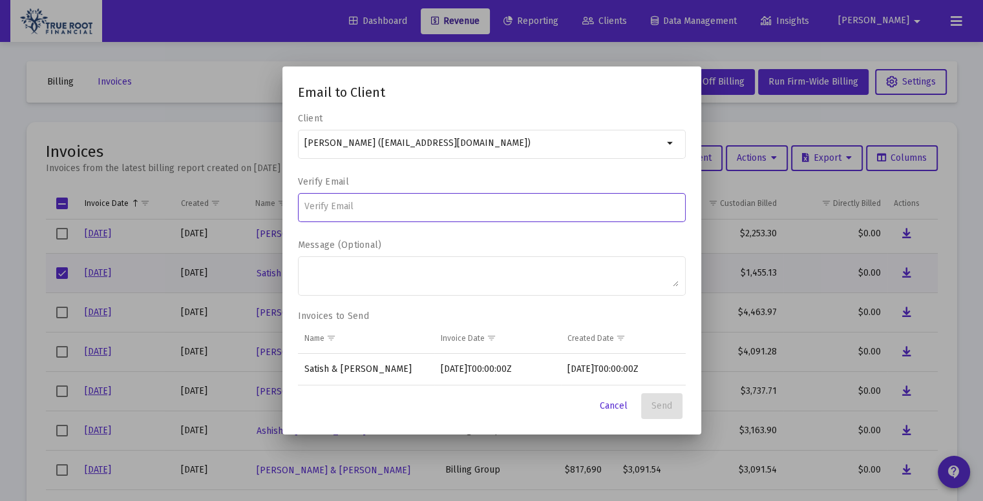
click at [411, 202] on input at bounding box center [491, 207] width 374 height 10
type input "sbaniya@gmail.com"
click at [658, 412] on button "Send" at bounding box center [661, 406] width 41 height 26
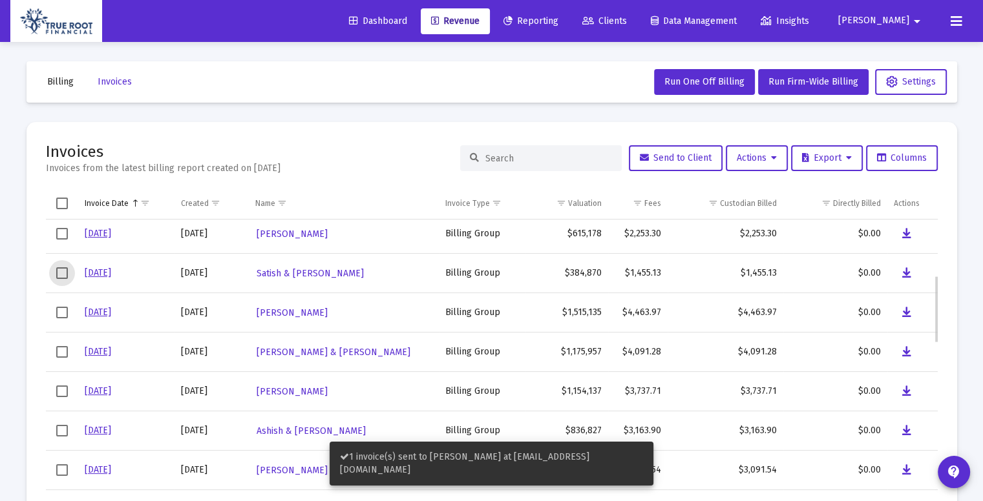
click at [62, 275] on span "Select row" at bounding box center [62, 273] width 12 height 12
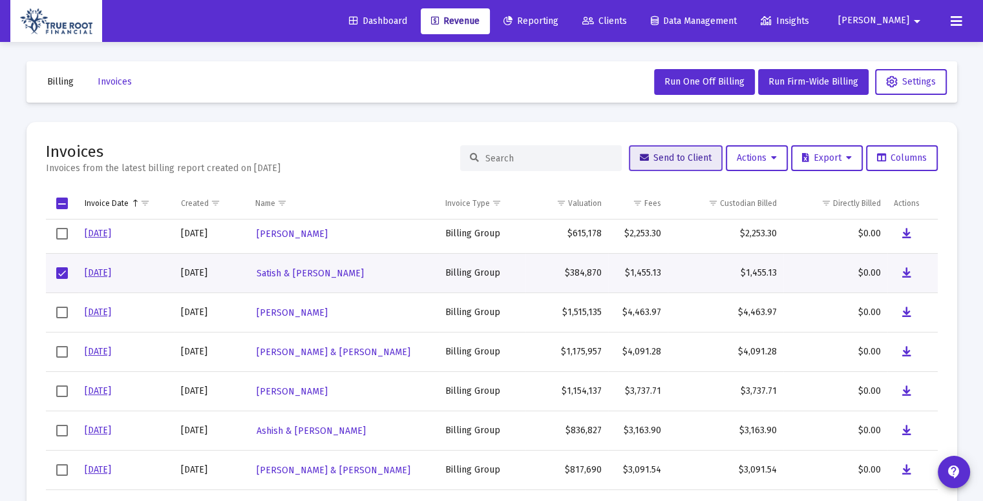
click at [638, 165] on button "Send to Client" at bounding box center [676, 158] width 94 height 26
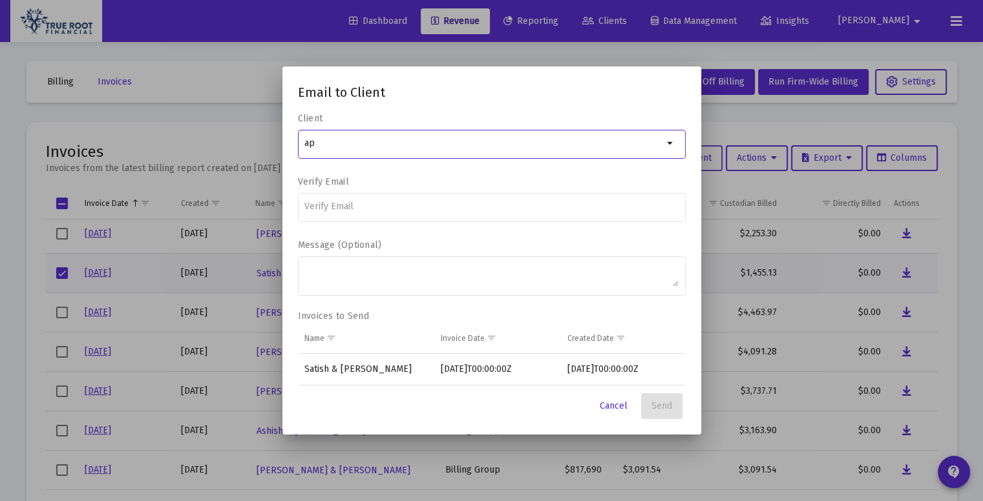
type input "a"
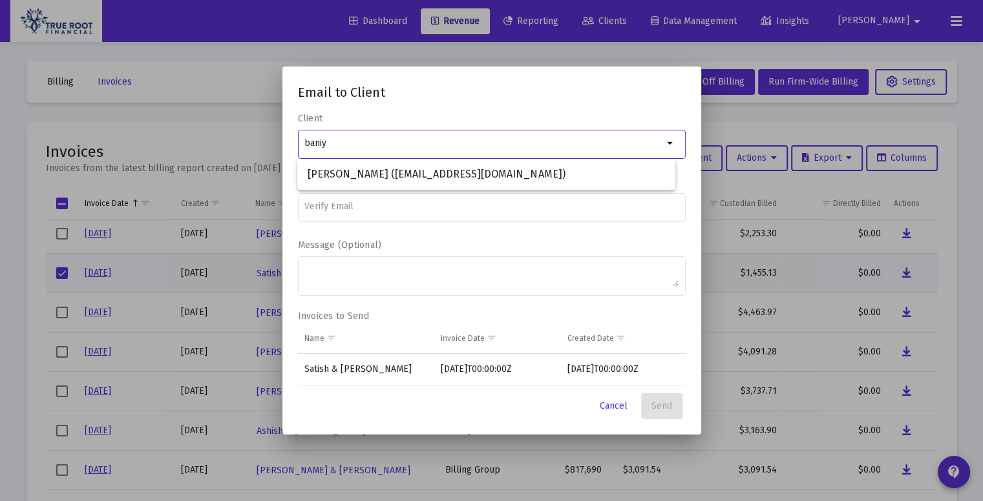
type input "baniy"
click at [600, 404] on span "Cancel" at bounding box center [614, 406] width 28 height 11
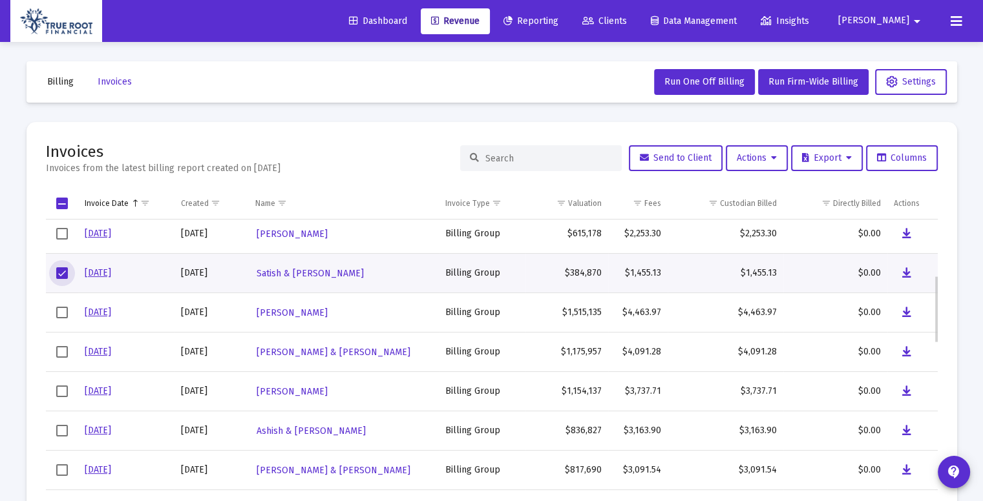
click at [66, 271] on span "Select row" at bounding box center [62, 273] width 12 height 12
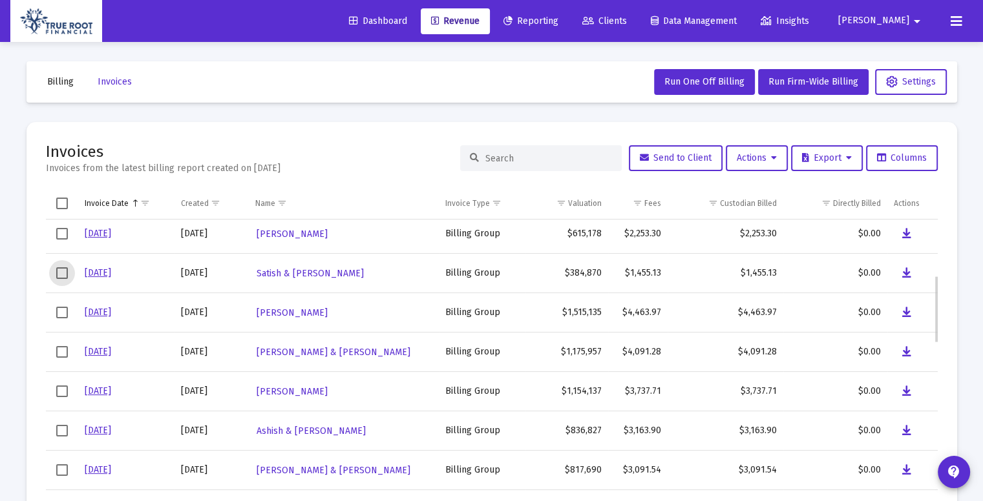
click at [54, 318] on td "Data grid" at bounding box center [62, 312] width 32 height 39
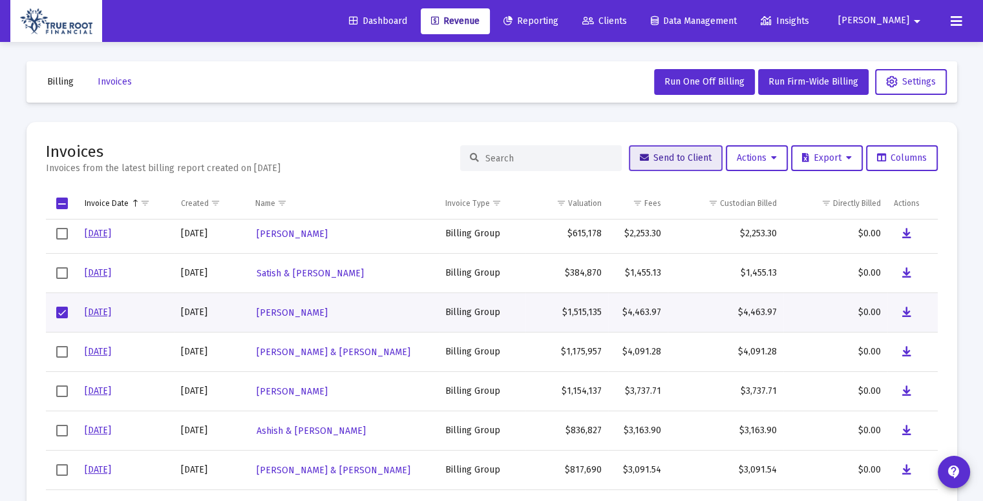
click at [665, 153] on span "Send to Client" at bounding box center [676, 157] width 72 height 11
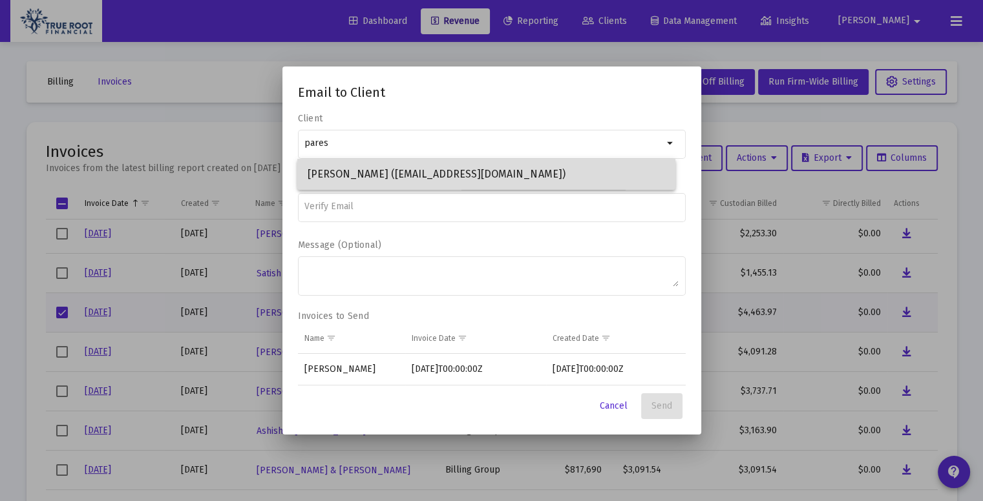
click at [552, 176] on span "Paresh Matmari (matmariparesh@yahoo.com)" at bounding box center [486, 174] width 357 height 31
type input "Paresh Matmari (matmariparesh@yahoo.com)"
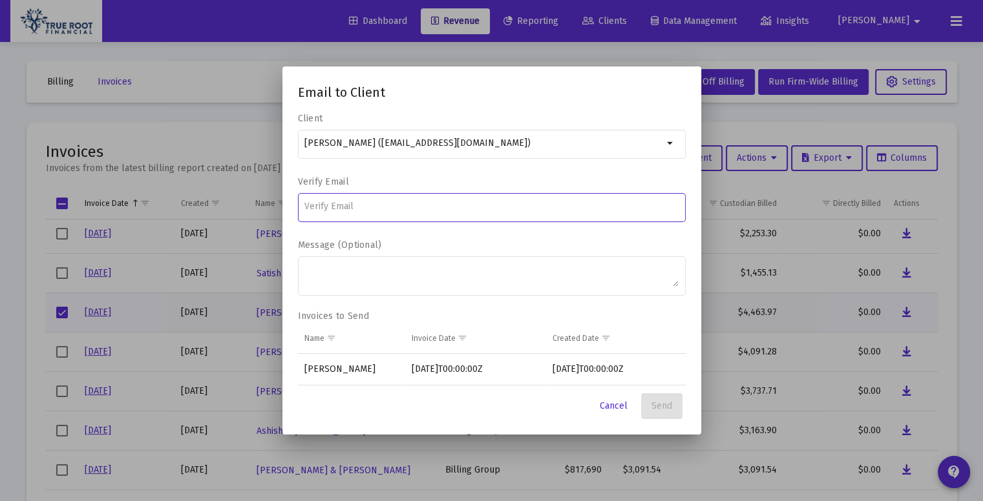
click at [459, 209] on input at bounding box center [491, 207] width 374 height 10
type input "matmariparesh@yahoo.com"
click at [669, 404] on span "Send" at bounding box center [661, 406] width 21 height 11
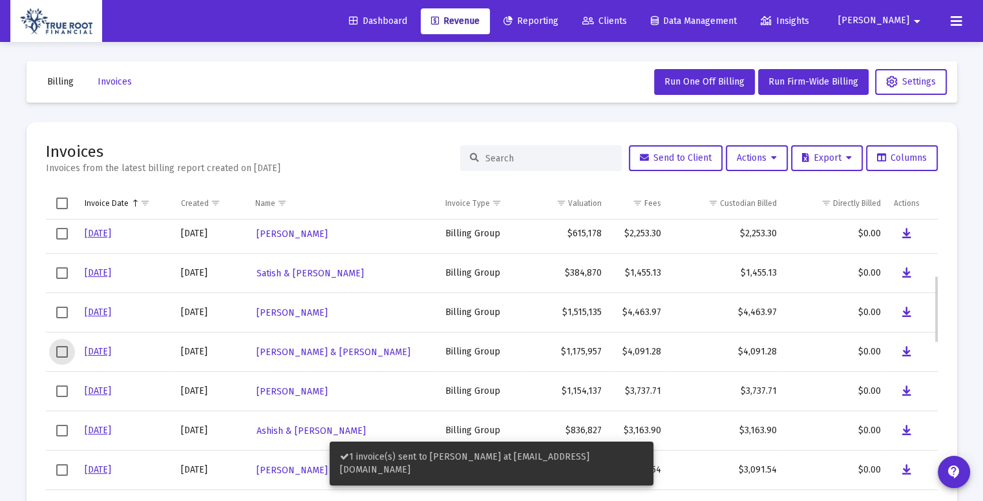
click at [60, 355] on span "Select row" at bounding box center [62, 352] width 12 height 12
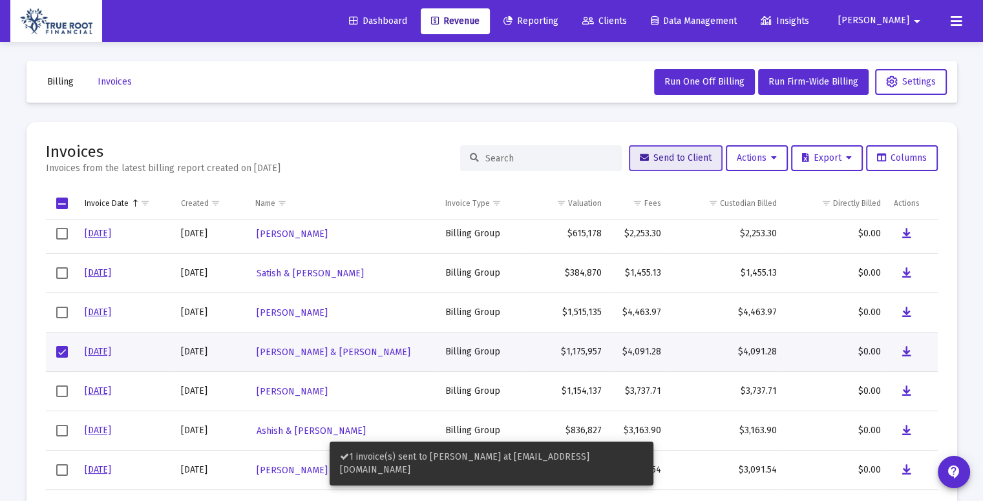
click at [641, 159] on span "Send to Client" at bounding box center [676, 157] width 72 height 11
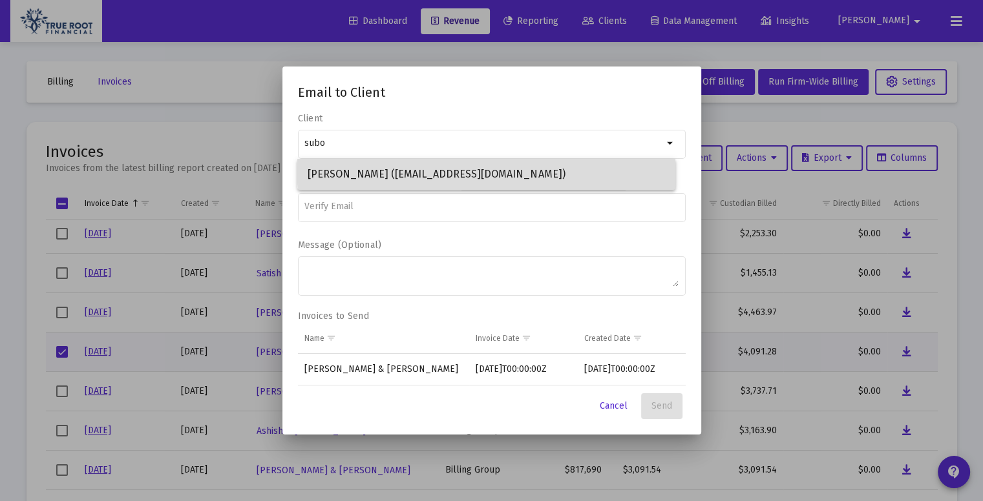
click at [561, 166] on span "Subodh Gurung (gurungsubodh@gmail.com)" at bounding box center [486, 174] width 357 height 31
type input "Subodh Gurung (gurungsubodh@gmail.com)"
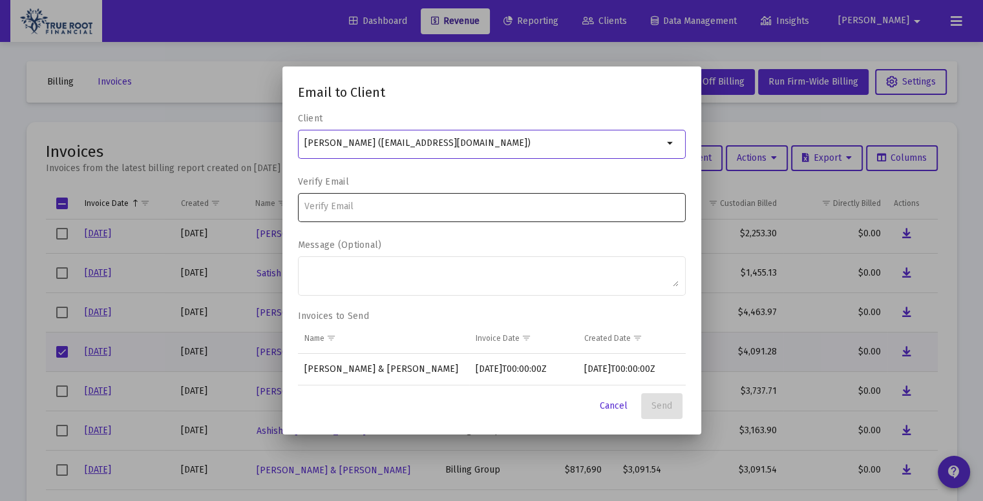
click at [435, 210] on input at bounding box center [491, 207] width 374 height 10
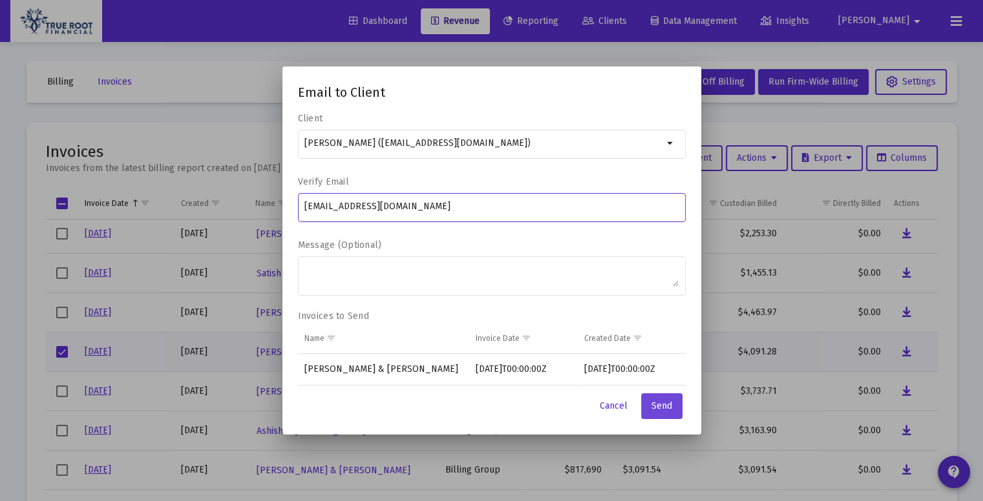
type input "gurungsubodh@gmail.com"
click at [669, 404] on span "Send" at bounding box center [661, 406] width 21 height 11
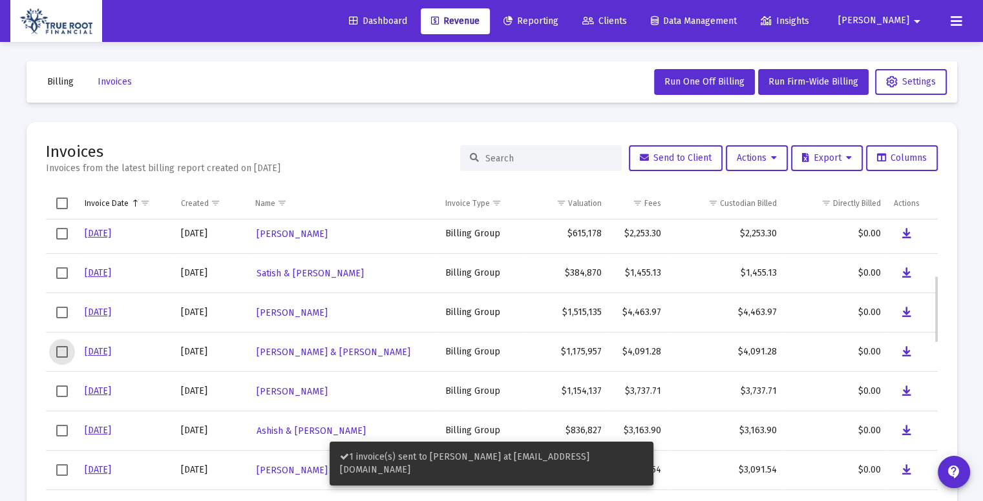
click at [62, 356] on span "Select row" at bounding box center [62, 352] width 12 height 12
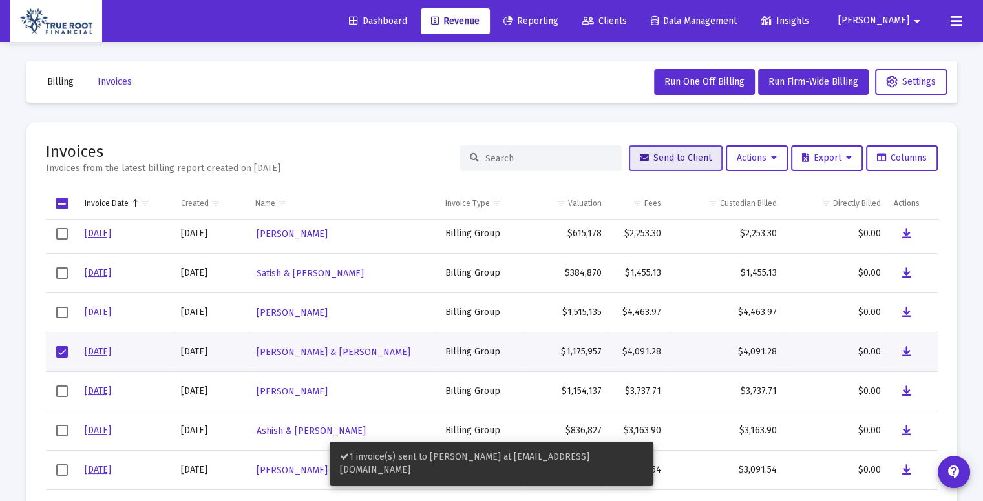
click at [645, 161] on span "Send to Client" at bounding box center [676, 157] width 72 height 11
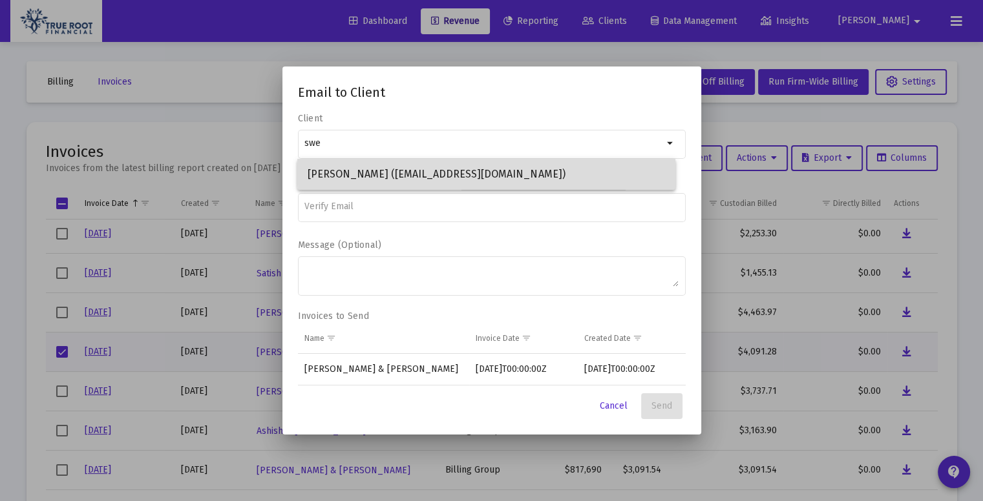
click at [563, 168] on span "Swechha Ghimire (swechhag@gmail.com)" at bounding box center [486, 174] width 357 height 31
type input "Swechha Ghimire (swechhag@gmail.com)"
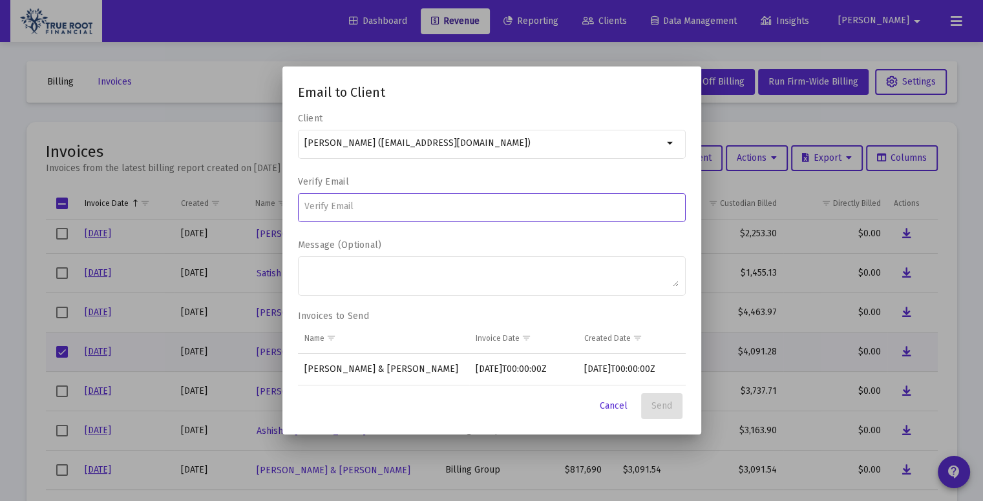
click at [448, 208] on input at bounding box center [491, 207] width 374 height 10
type input "swechhag@gmail.com"
click at [669, 401] on span "Send" at bounding box center [661, 406] width 21 height 11
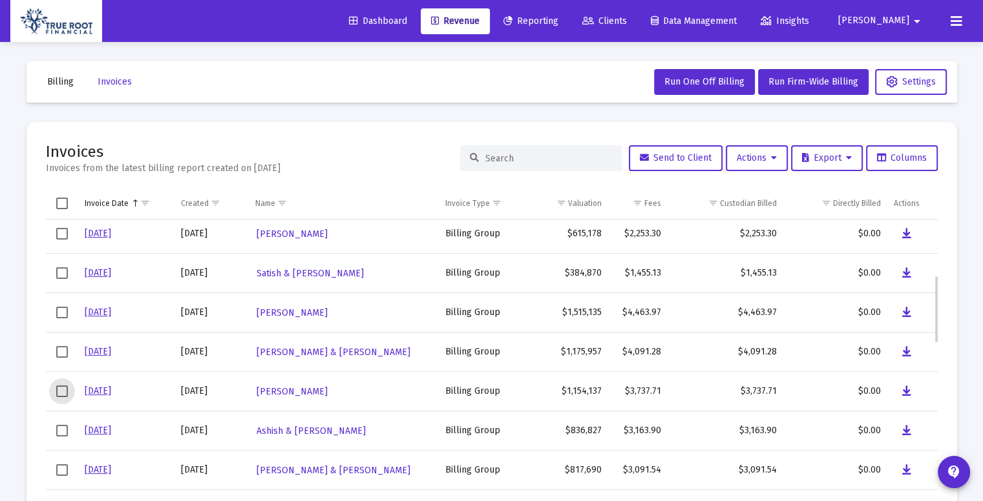
click at [61, 393] on span "Select row" at bounding box center [62, 392] width 12 height 12
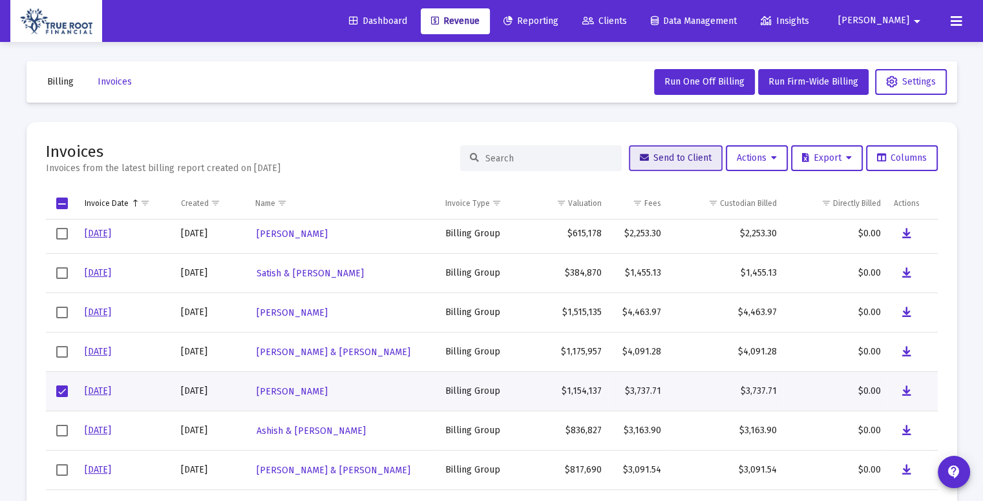
click at [678, 152] on button "Send to Client" at bounding box center [676, 158] width 94 height 26
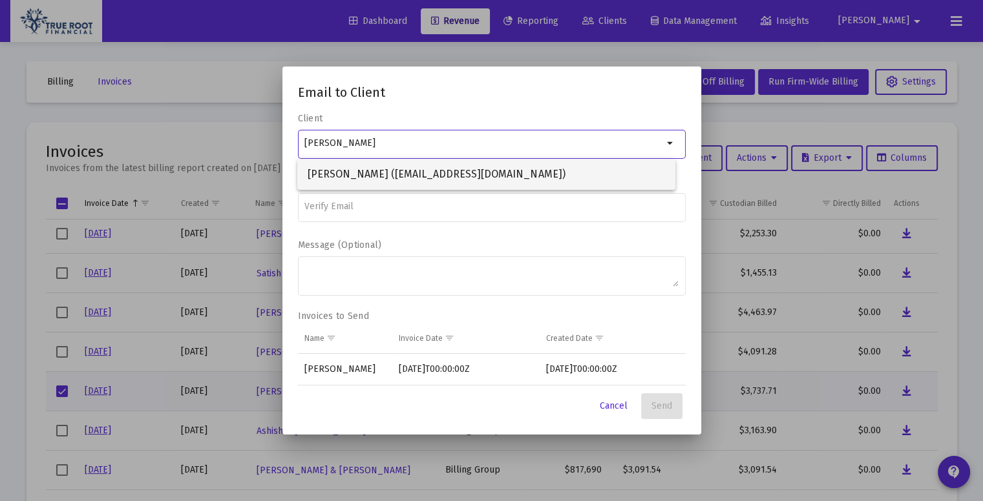
click at [433, 171] on span "Sarah Kaster (sarahbkaster@gmail.com)" at bounding box center [486, 174] width 357 height 31
type input "Sarah Kaster (sarahbkaster@gmail.com)"
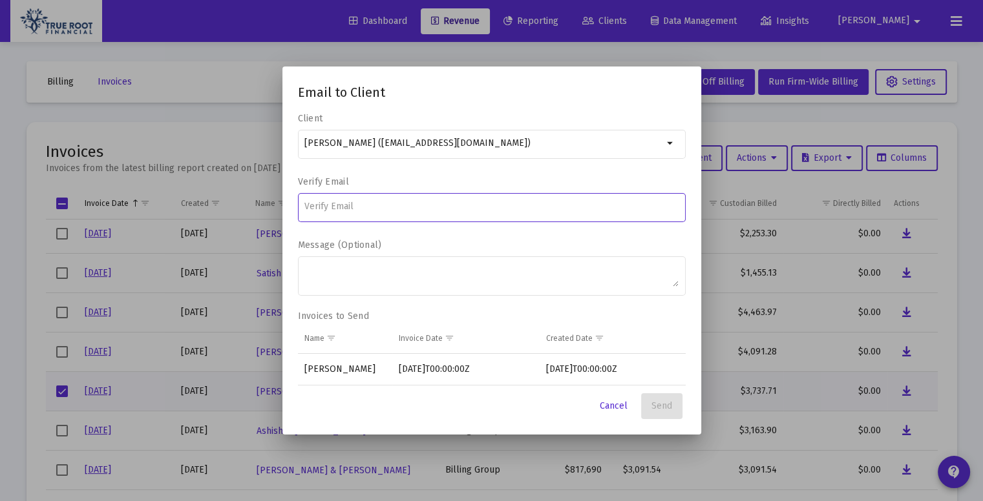
click at [380, 207] on input at bounding box center [491, 207] width 374 height 10
type input "sarahbkaster@gmail.com"
click at [662, 403] on span "Send" at bounding box center [661, 406] width 21 height 11
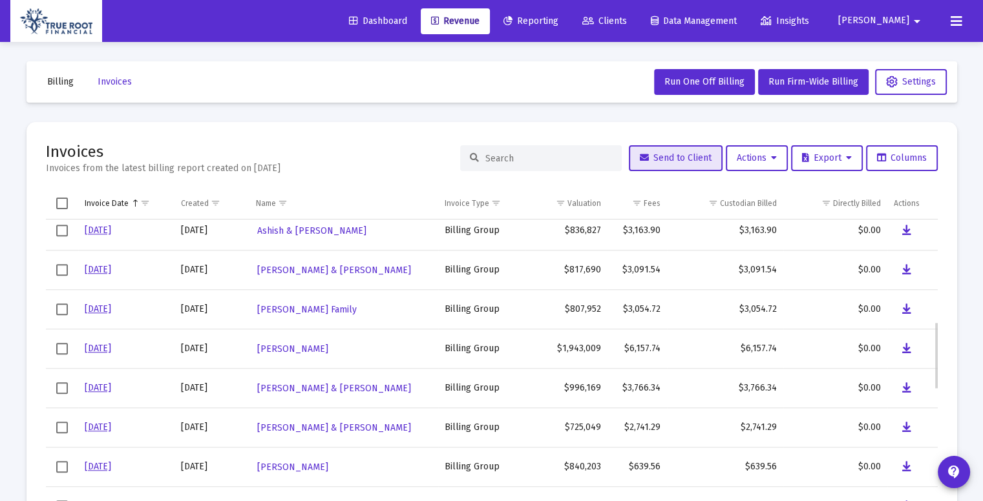
scroll to position [440, 0]
click at [65, 233] on span "Select row" at bounding box center [62, 230] width 12 height 12
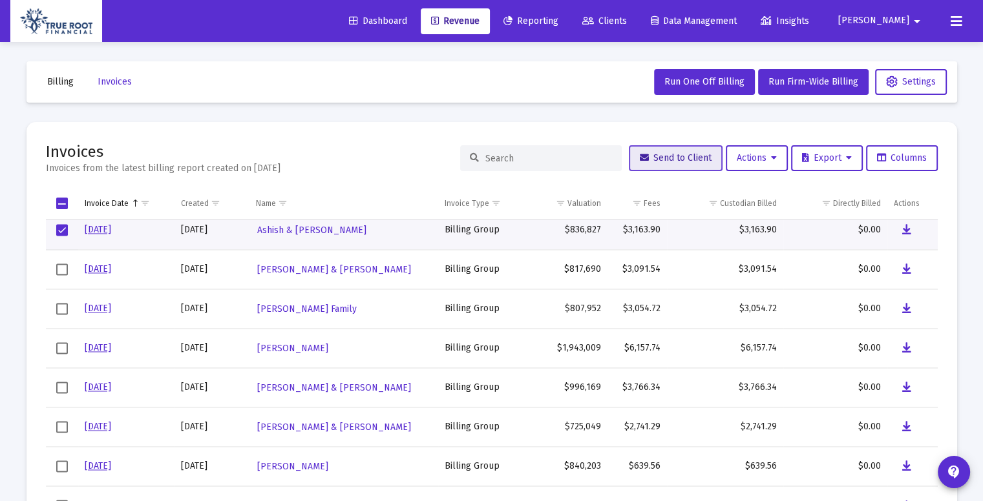
click at [667, 155] on span "Send to Client" at bounding box center [676, 157] width 72 height 11
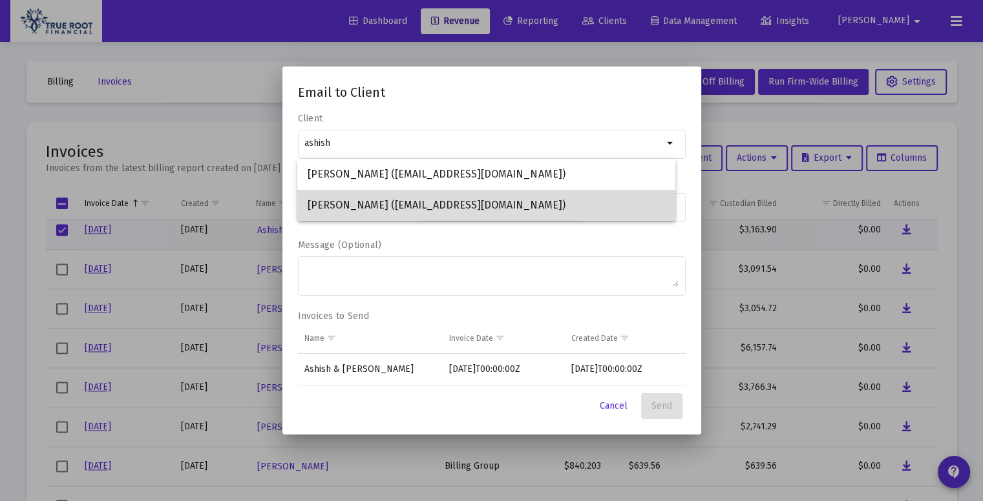
click at [464, 205] on span "Ashish Pokharel (ashishpok@gmail.com)" at bounding box center [486, 205] width 357 height 31
type input "Ashish Pokharel (ashishpok@gmail.com)"
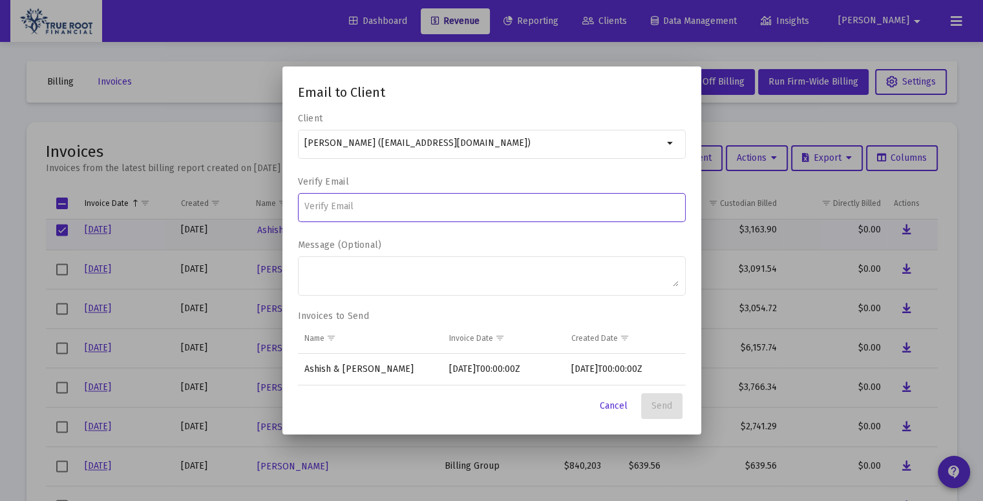
click at [403, 207] on input at bounding box center [491, 207] width 374 height 10
type input "ashishpok@gmail.com"
click at [664, 401] on span "Send" at bounding box center [661, 406] width 21 height 11
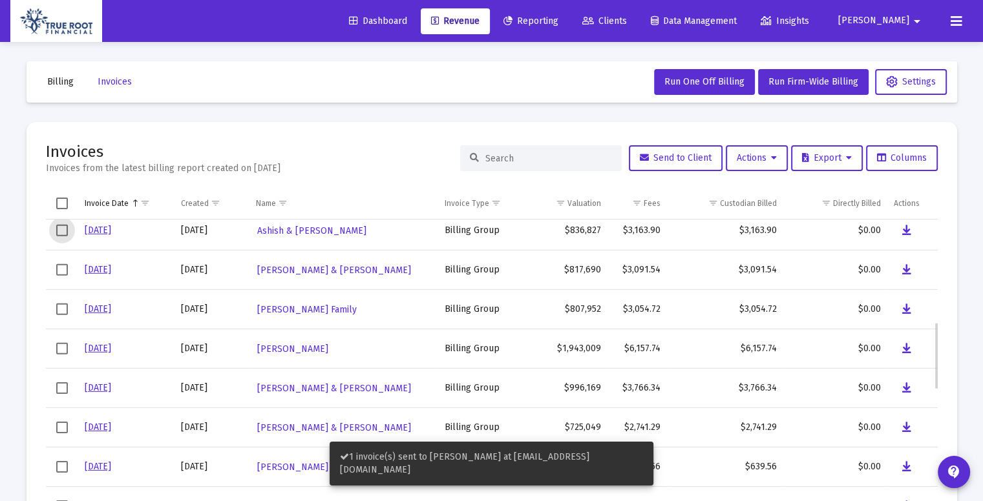
scroll to position [441, 0]
click at [59, 231] on span "Select row" at bounding box center [62, 230] width 12 height 12
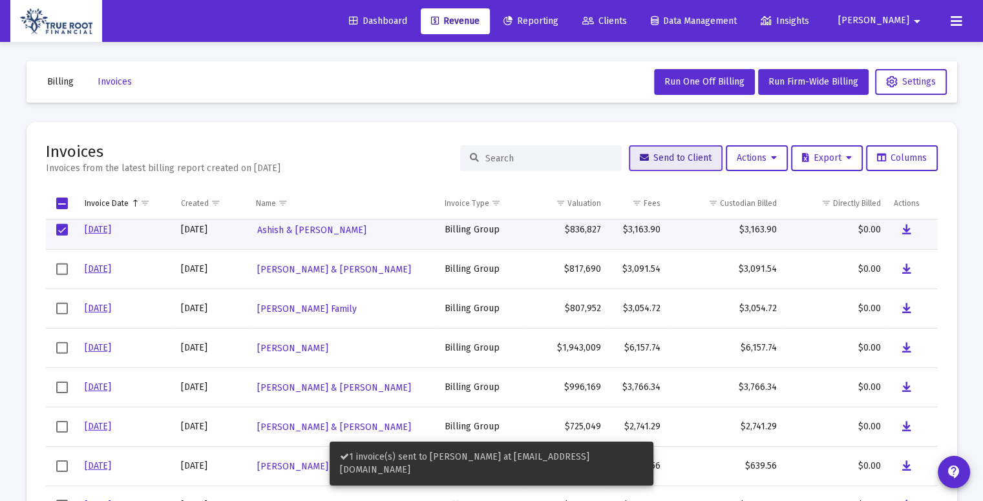
click at [653, 154] on span "Send to Client" at bounding box center [676, 157] width 72 height 11
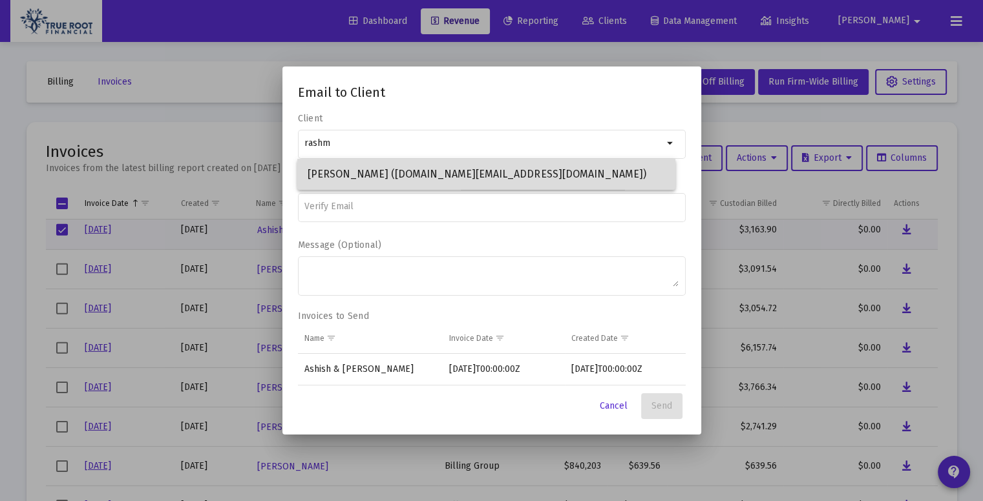
click at [520, 166] on span "Rashmi Pokharel (electrolysis.info@gmail.com)" at bounding box center [486, 174] width 357 height 31
type input "Rashmi Pokharel (electrolysis.info@gmail.com)"
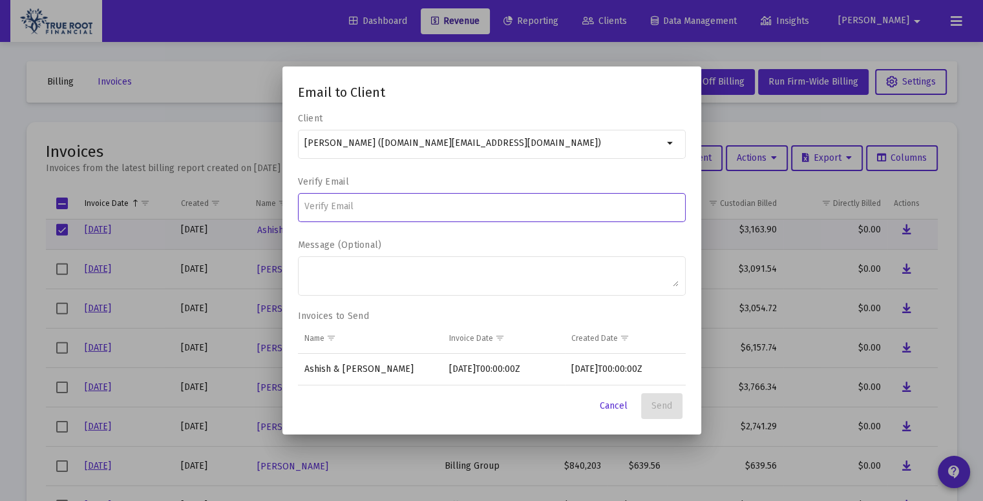
click at [436, 209] on input at bounding box center [491, 207] width 374 height 10
type input "electrolysis.info@gmail.com"
click at [669, 401] on span "Send" at bounding box center [661, 406] width 21 height 11
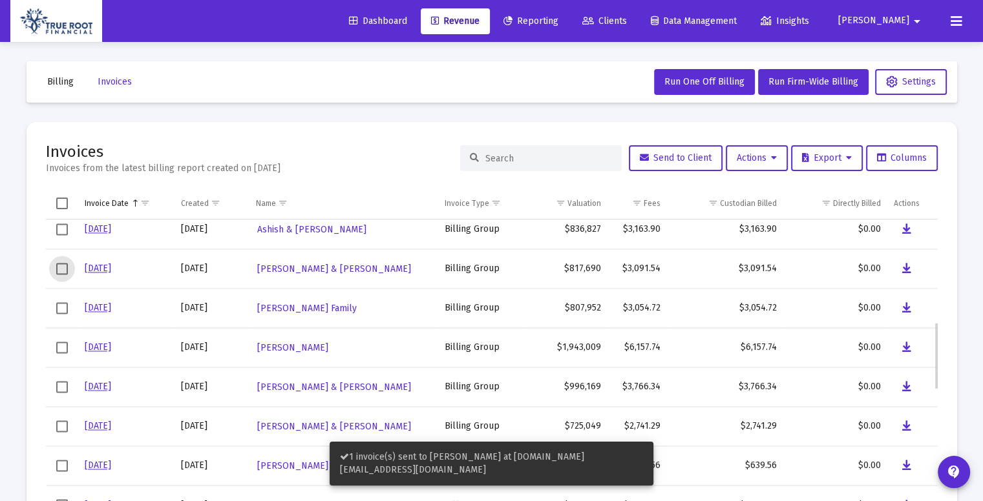
click at [63, 271] on span "Select row" at bounding box center [62, 269] width 12 height 12
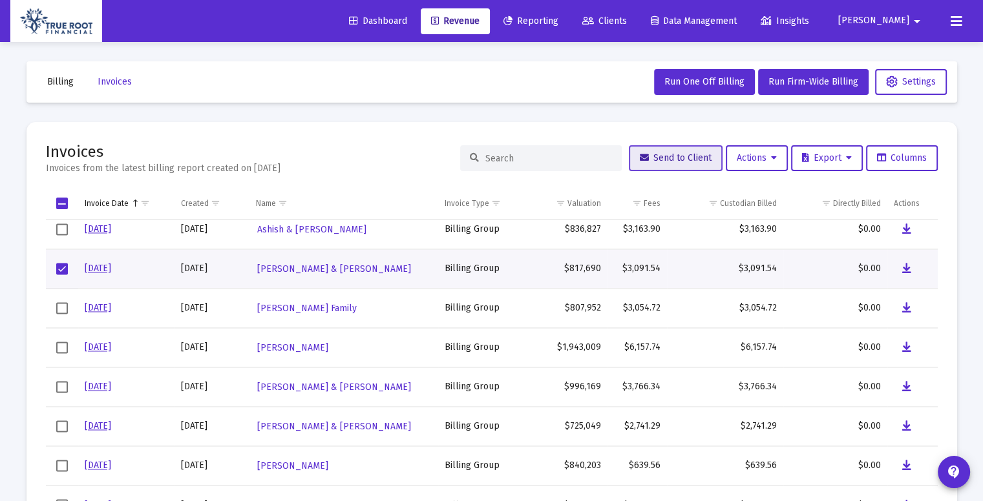
click at [662, 153] on span "Send to Client" at bounding box center [676, 157] width 72 height 11
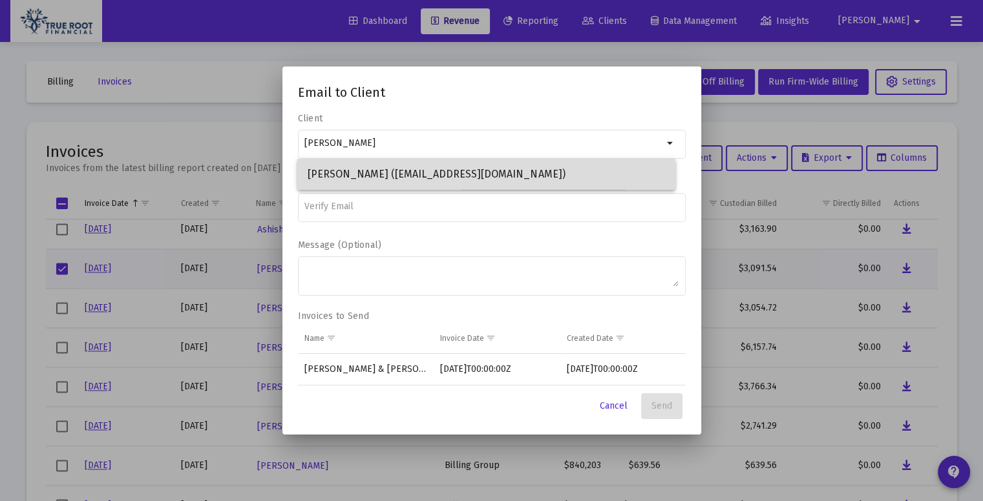
click at [553, 172] on span "Pravesh Mistry (praveshmistry@gmail.com)" at bounding box center [486, 174] width 357 height 31
type input "Pravesh Mistry (praveshmistry@gmail.com)"
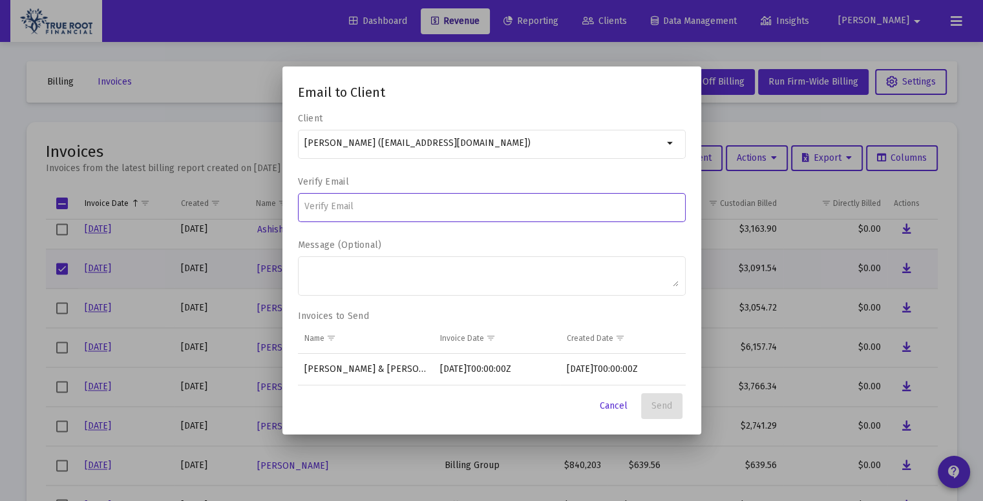
click at [462, 207] on input at bounding box center [491, 207] width 374 height 10
type input "praveshmistry@gmail.com"
click at [663, 399] on button "Send" at bounding box center [661, 406] width 41 height 26
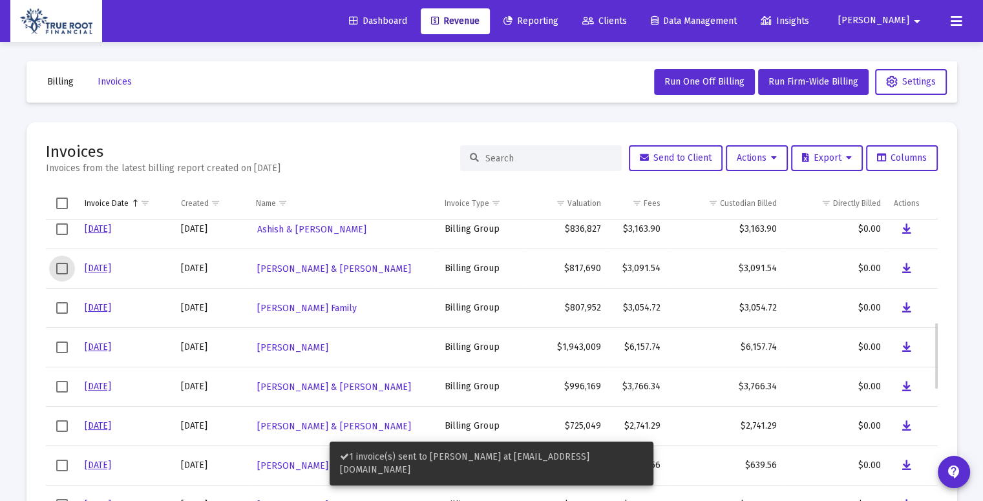
scroll to position [441, 0]
click at [64, 268] on span "Select row" at bounding box center [62, 268] width 12 height 12
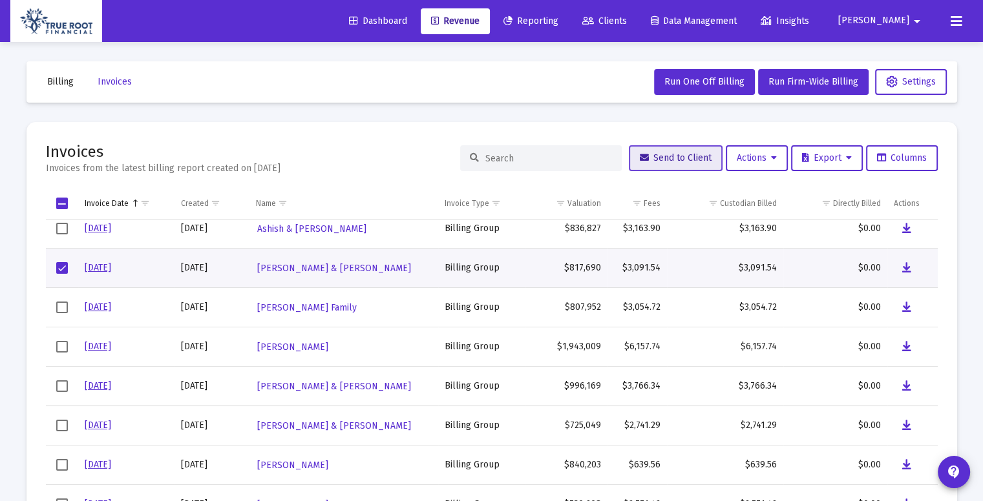
click at [669, 152] on span "Send to Client" at bounding box center [676, 157] width 72 height 11
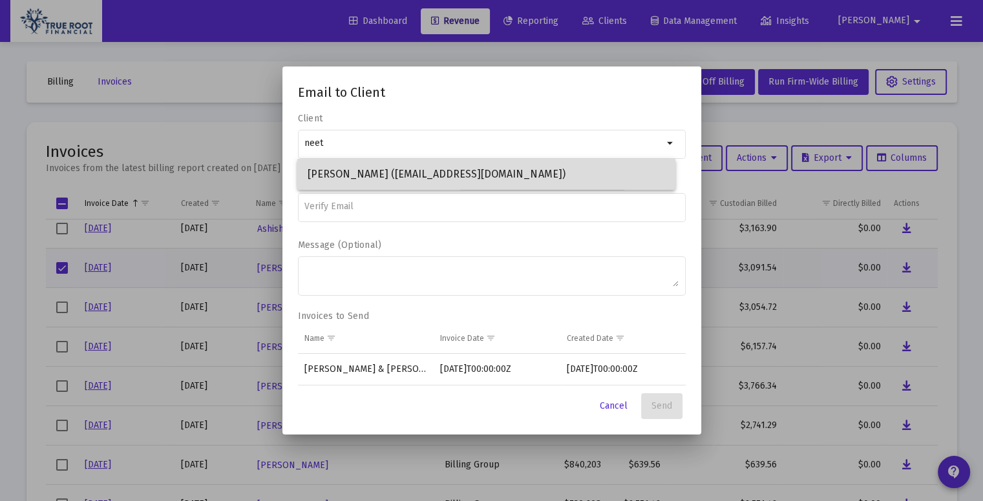
click at [499, 187] on span "Neeta Mistry (neetamistry81@gmail.com)" at bounding box center [486, 174] width 357 height 31
type input "Neeta Mistry (neetamistry81@gmail.com)"
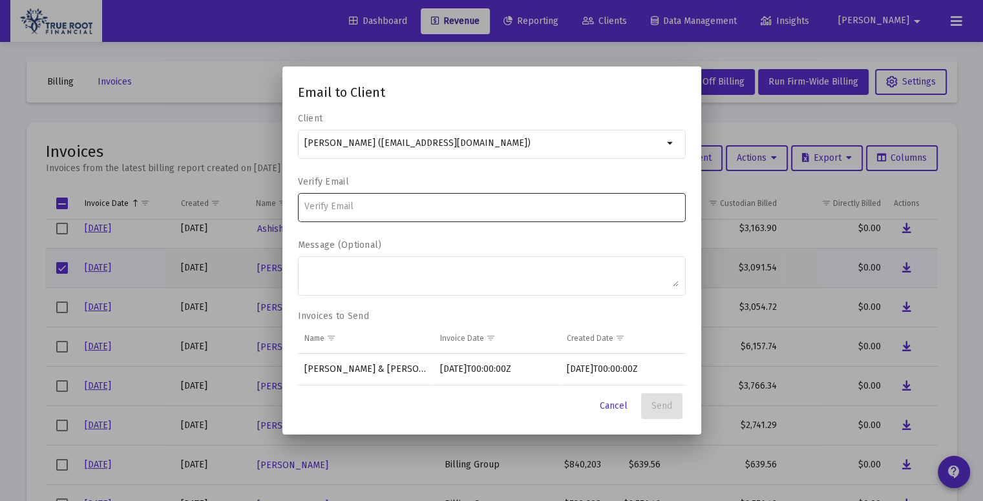
click at [424, 199] on div at bounding box center [491, 207] width 374 height 32
type input "neetamistry81@gmail.com"
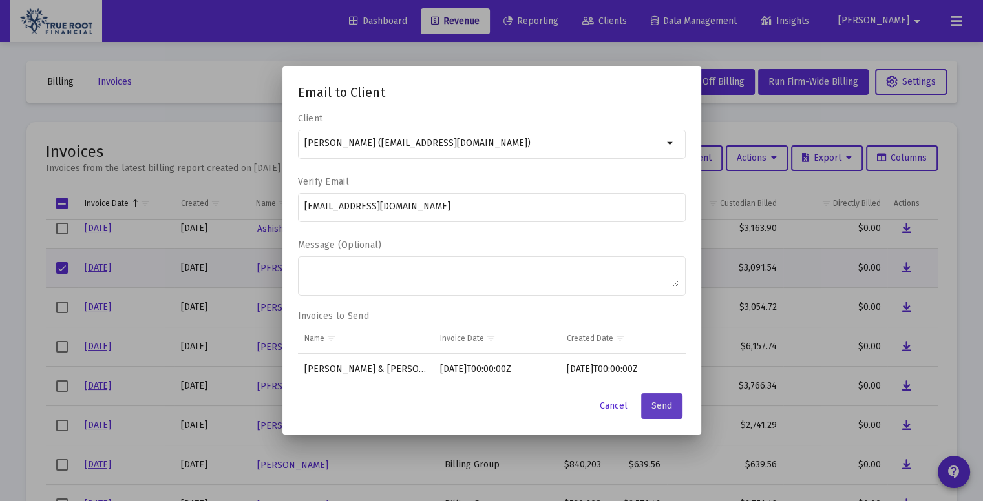
click at [671, 410] on span "Send" at bounding box center [661, 406] width 21 height 11
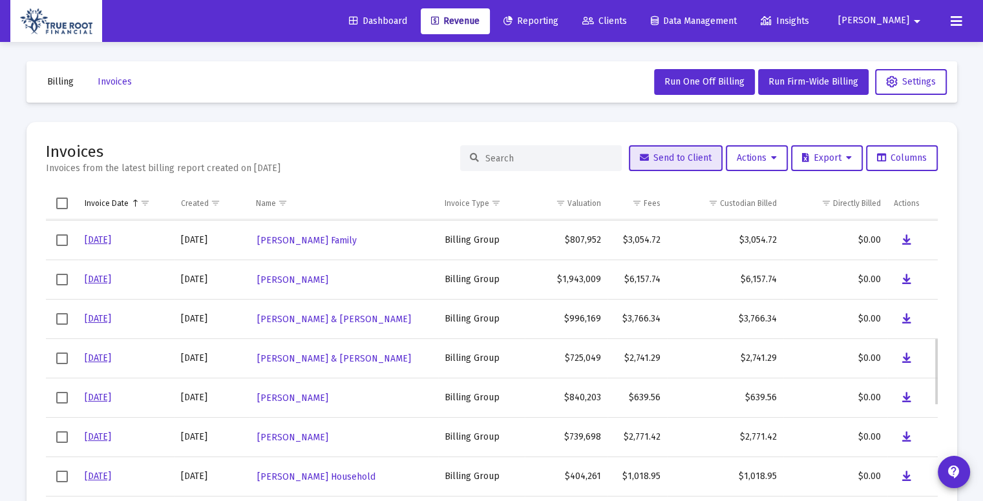
scroll to position [509, 0]
click at [62, 238] on span "Select row" at bounding box center [62, 241] width 12 height 12
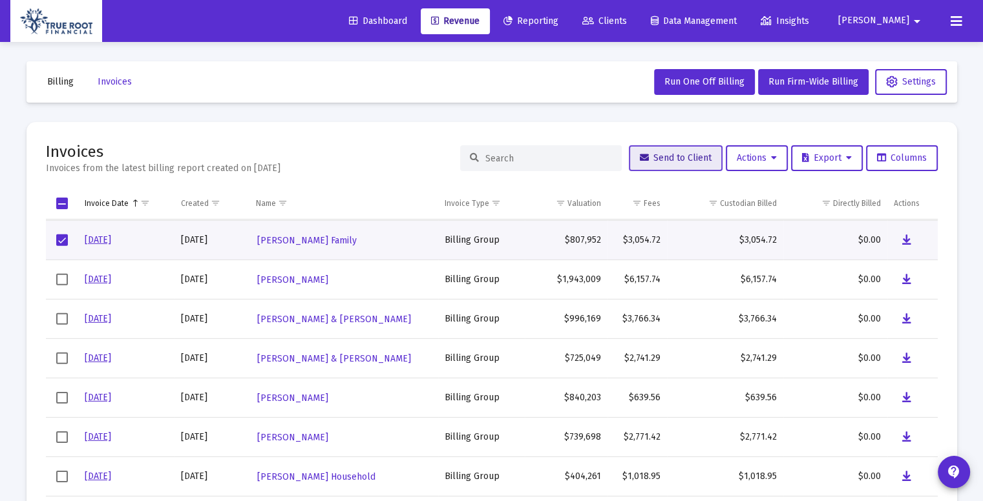
click at [677, 154] on span "Send to Client" at bounding box center [676, 157] width 72 height 11
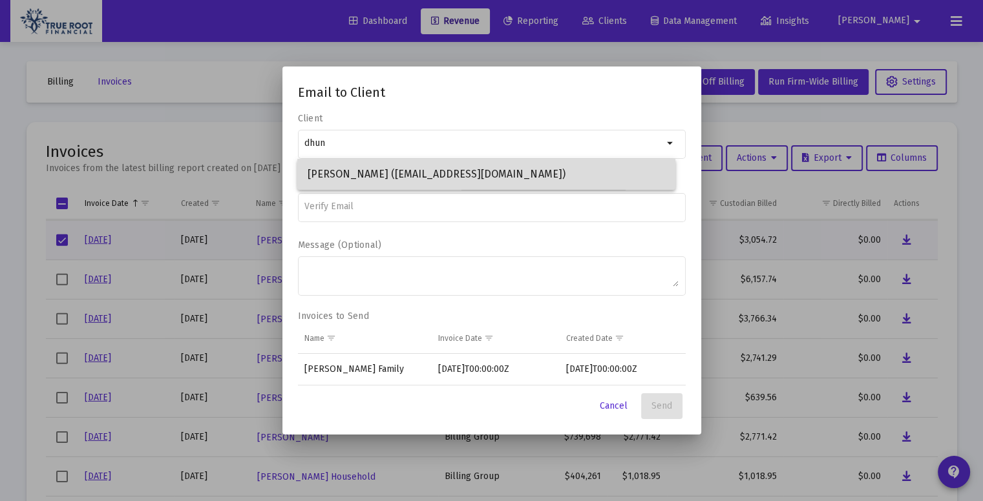
click at [516, 176] on span "Rajat Dhungana (rajatrajat@hotmail.com)" at bounding box center [486, 174] width 357 height 31
type input "Rajat Dhungana (rajatrajat@hotmail.com)"
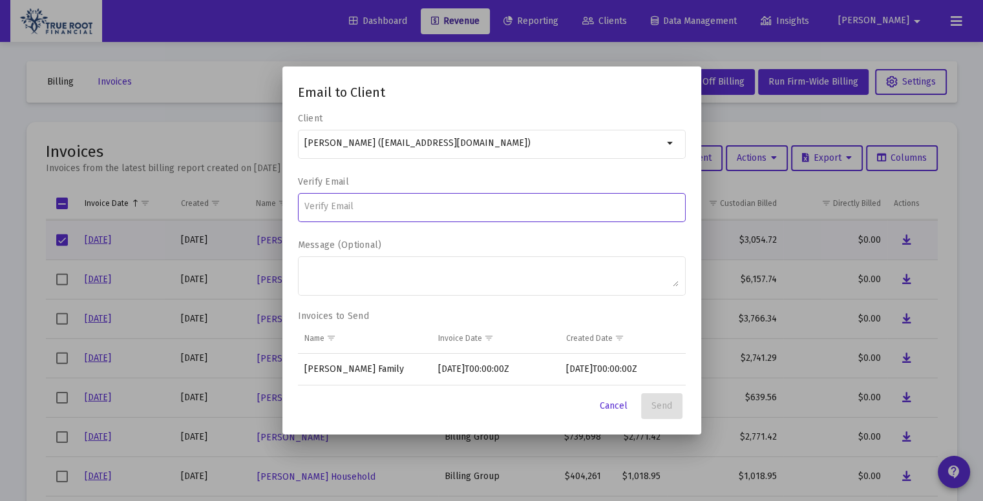
click at [393, 207] on input at bounding box center [491, 207] width 374 height 10
type input "rajatrajat@hotmail.com"
click at [675, 402] on button "Send" at bounding box center [661, 406] width 41 height 26
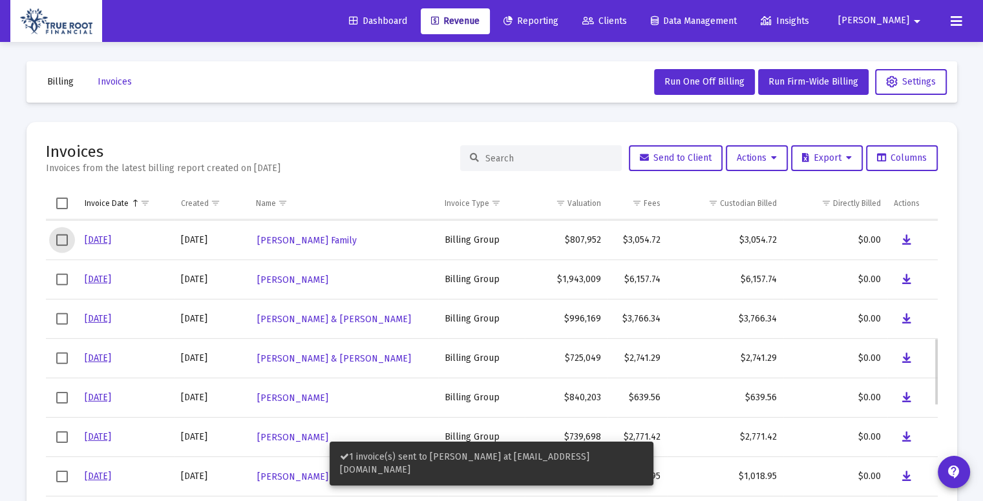
click at [62, 237] on span "Select row" at bounding box center [62, 241] width 12 height 12
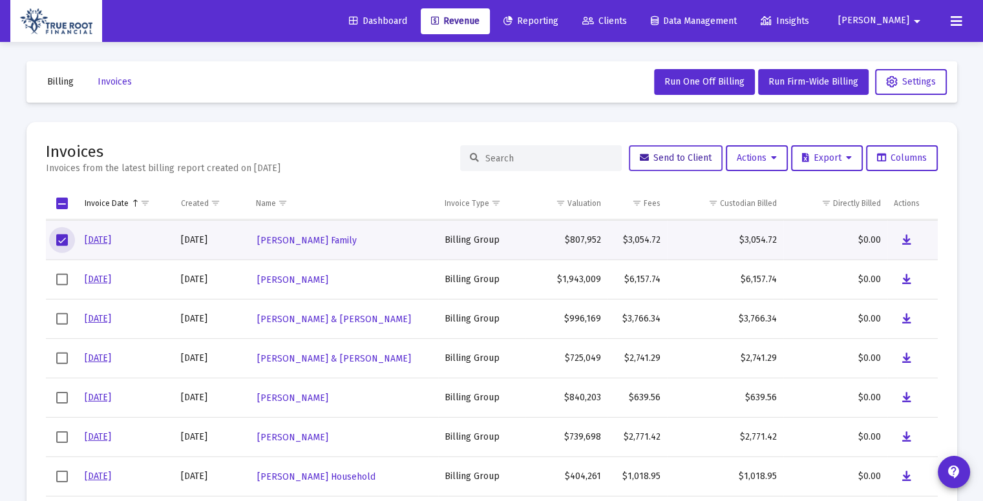
click at [664, 158] on span "Send to Client" at bounding box center [676, 157] width 72 height 11
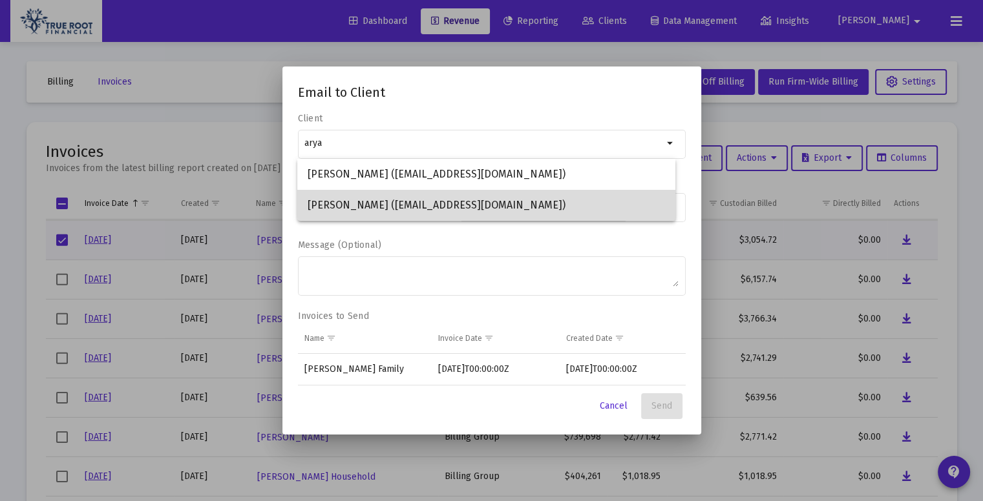
click at [507, 202] on span "Shubekchha Aryal (shubekchha@icloud.com)" at bounding box center [486, 205] width 357 height 31
type input "Shubekchha Aryal (shubekchha@icloud.com)"
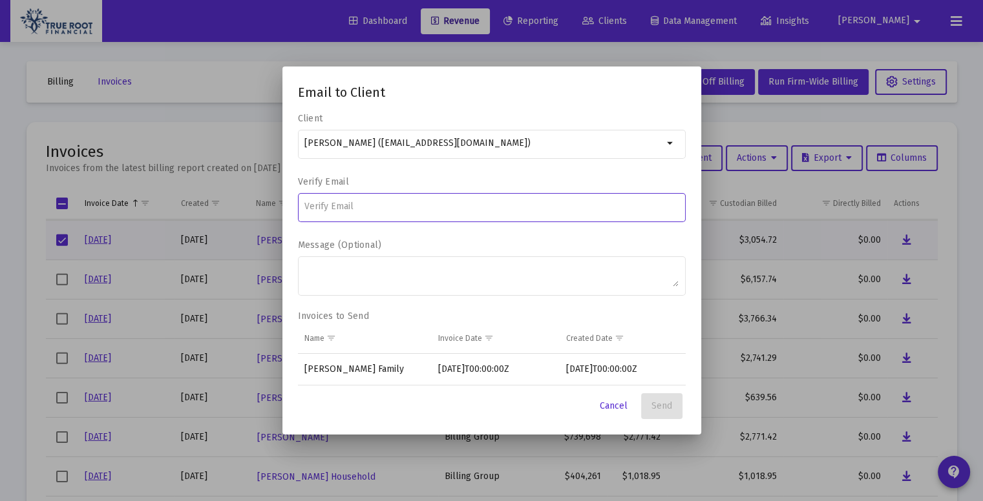
click at [425, 208] on input at bounding box center [491, 207] width 374 height 10
type input "shubekchha@icloud.com"
click at [670, 399] on button "Send" at bounding box center [661, 406] width 41 height 26
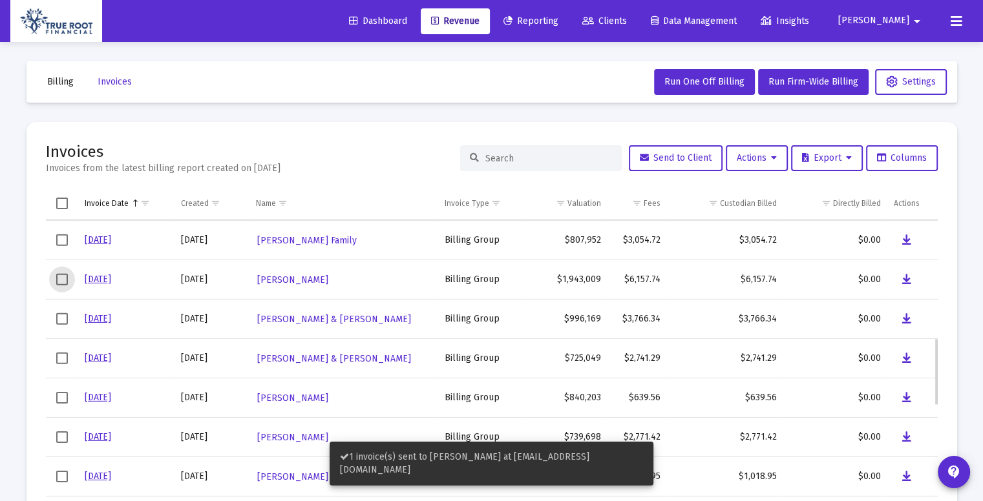
click at [62, 284] on span "Select row" at bounding box center [62, 280] width 12 height 12
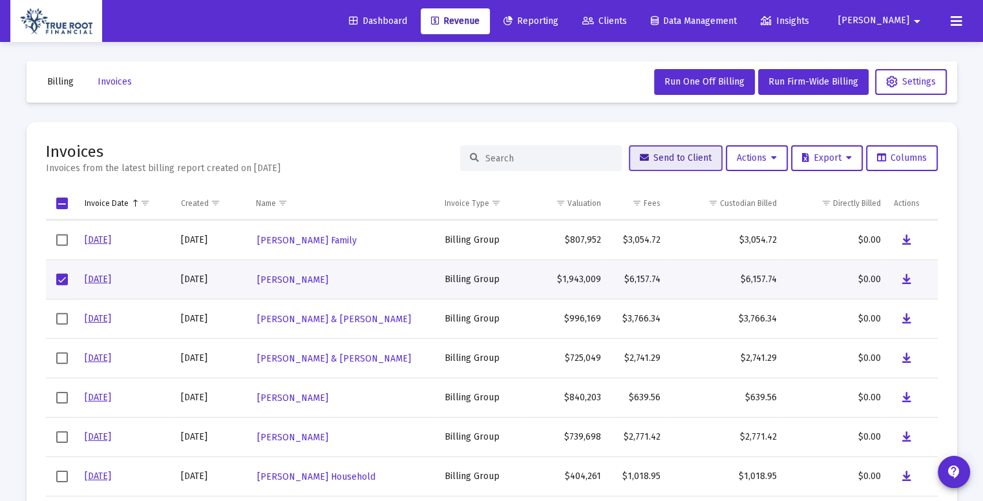
click at [662, 167] on button "Send to Client" at bounding box center [676, 158] width 94 height 26
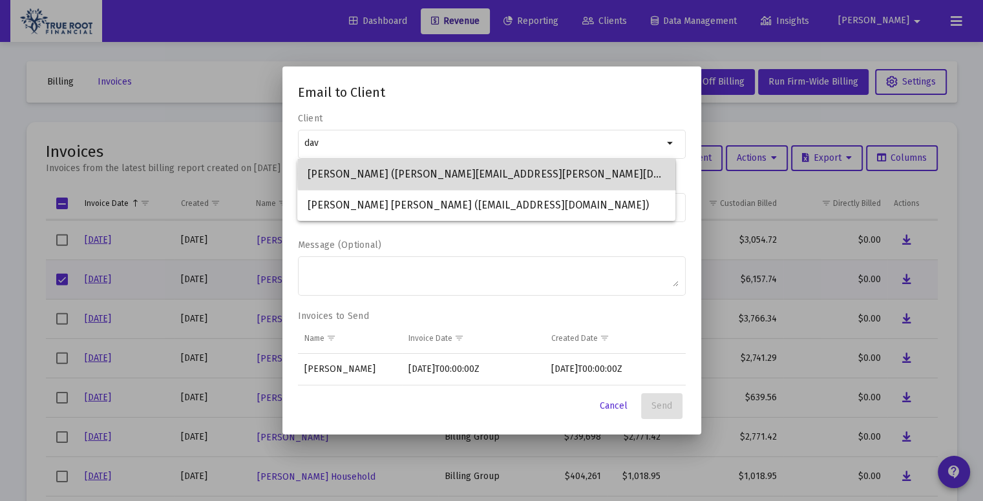
click at [556, 174] on span "David E Gilbert (dave.gilbert@gmail.com)" at bounding box center [486, 174] width 357 height 31
type input "David E Gilbert (dave.gilbert@gmail.com)"
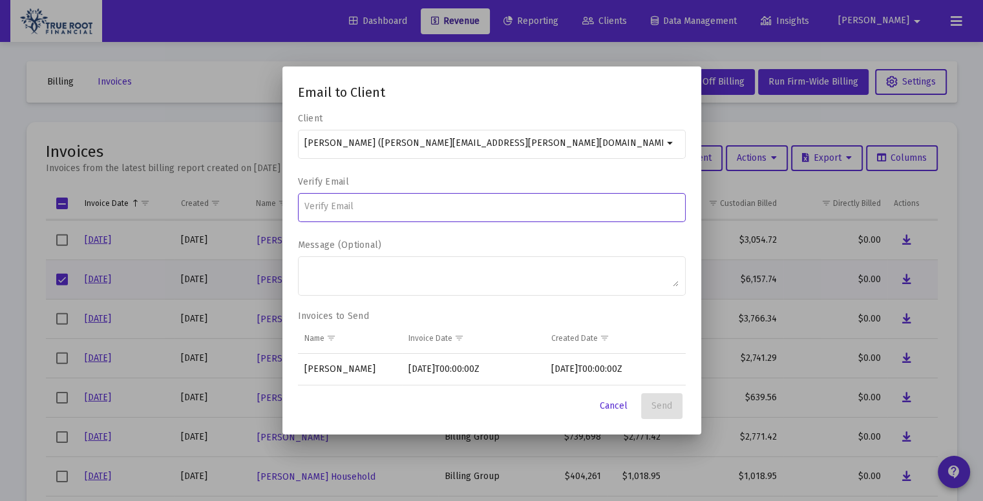
click at [459, 207] on input at bounding box center [491, 207] width 374 height 10
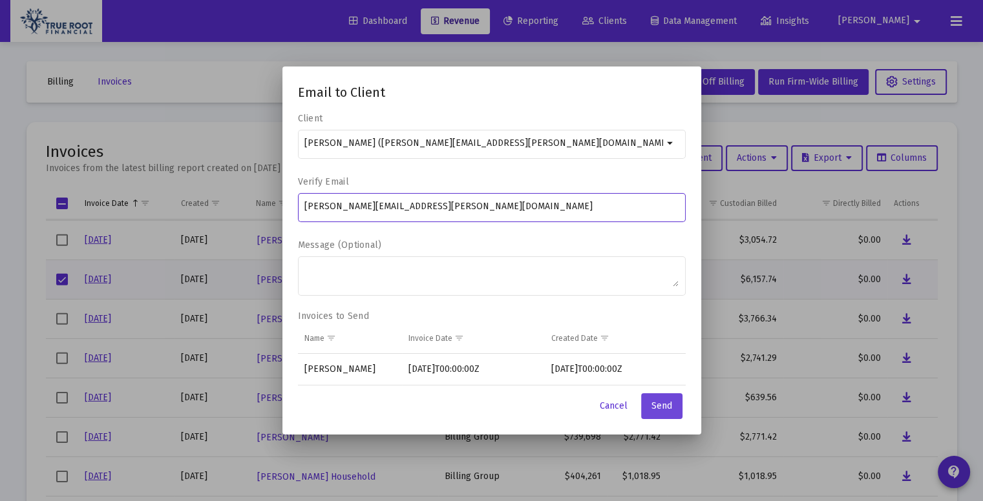
type input "dave.gilbert@gmail.com"
click at [667, 399] on button "Send" at bounding box center [661, 406] width 41 height 26
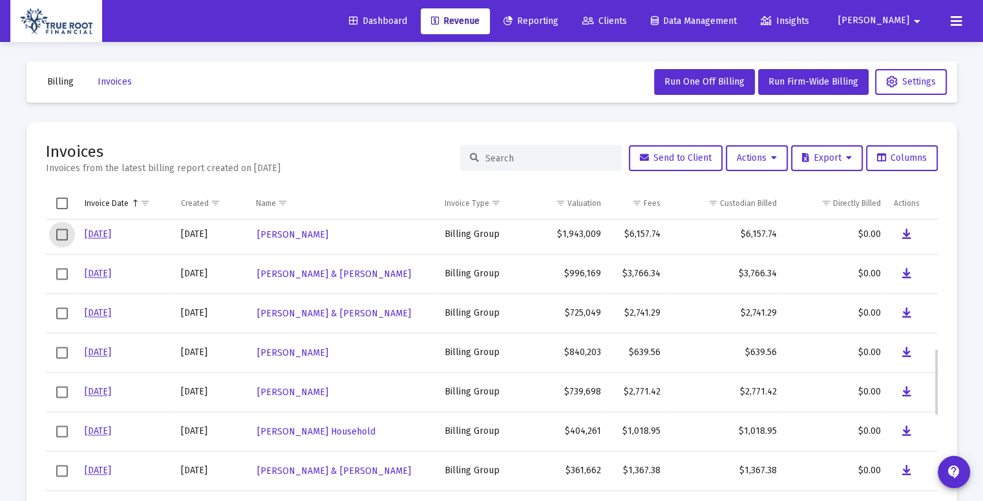
scroll to position [554, 0]
click at [65, 236] on span "Select row" at bounding box center [62, 234] width 12 height 12
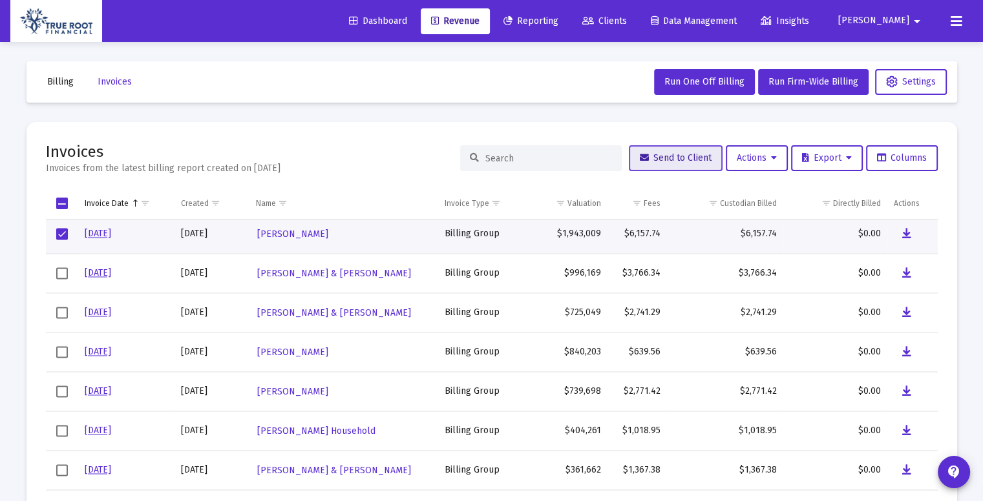
click at [659, 148] on button "Send to Client" at bounding box center [676, 158] width 94 height 26
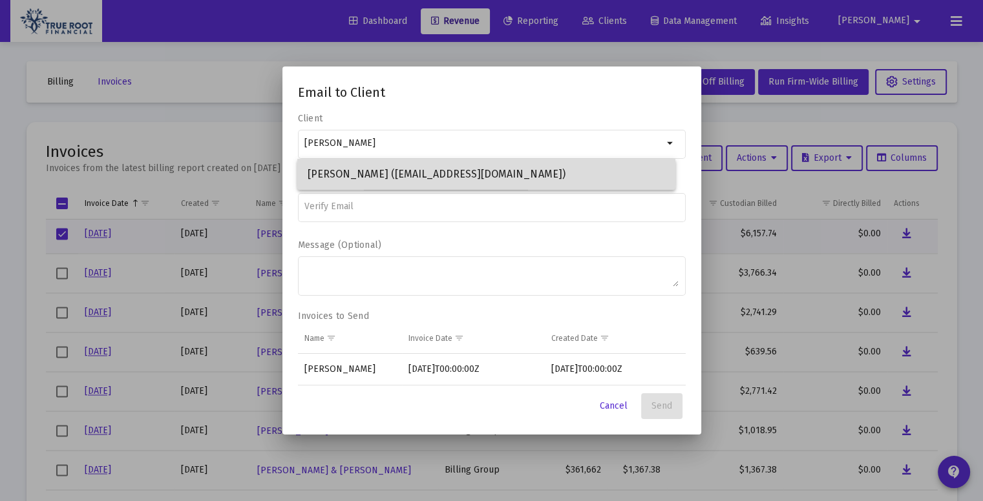
click at [437, 171] on span "Carrie Ann Gilbert (cgilbert74@yahoo.com)" at bounding box center [486, 174] width 357 height 31
type input "Carrie Ann Gilbert (cgilbert74@yahoo.com)"
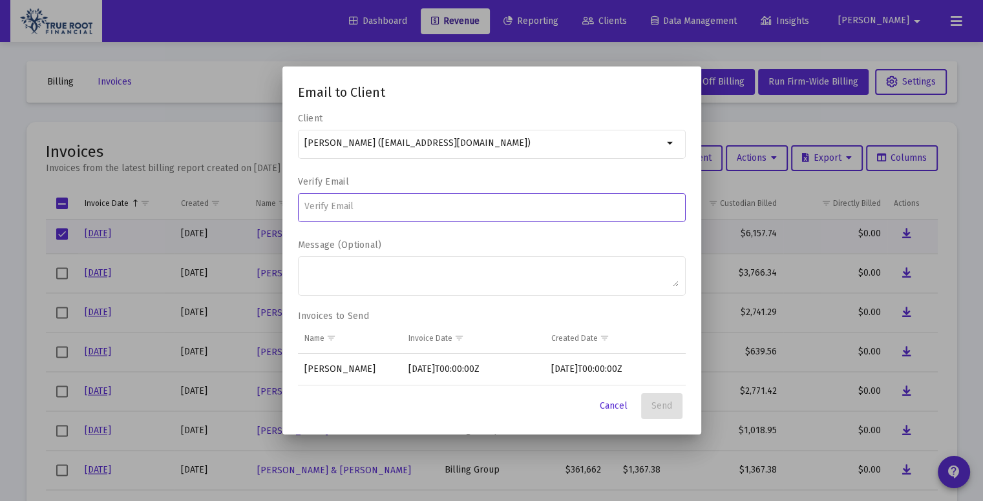
click at [392, 207] on input at bounding box center [491, 207] width 374 height 10
type input "cgilbert74@yahoo.com"
click at [669, 412] on button "Send" at bounding box center [661, 406] width 41 height 26
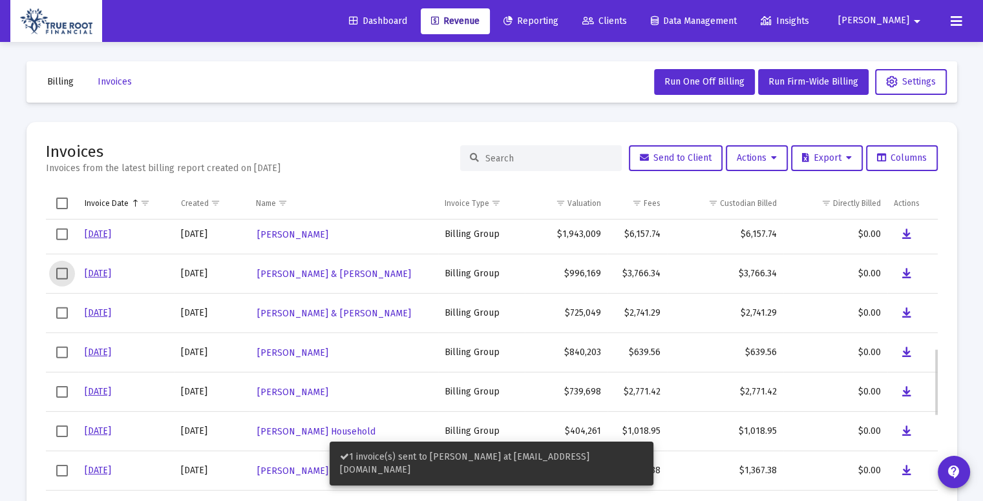
scroll to position [554, 0]
click at [63, 273] on span "Select row" at bounding box center [62, 273] width 12 height 12
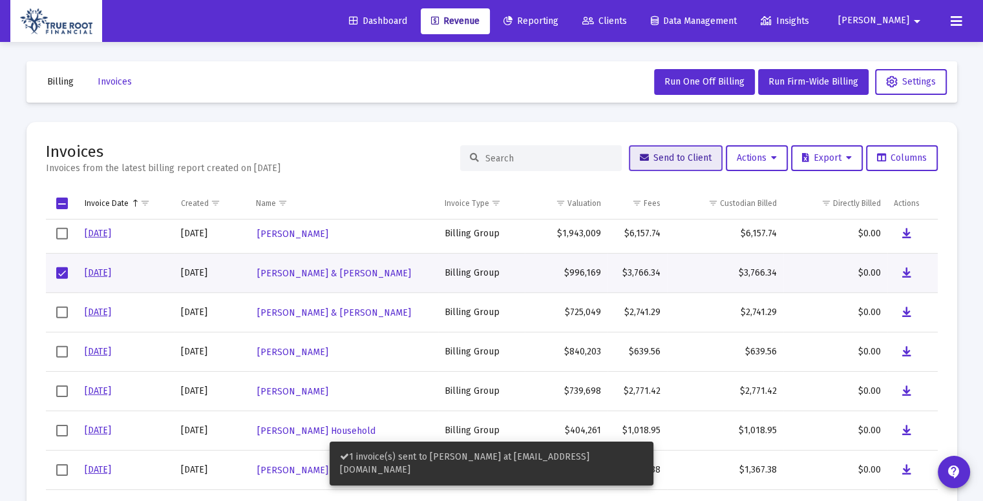
click at [636, 164] on button "Send to Client" at bounding box center [676, 158] width 94 height 26
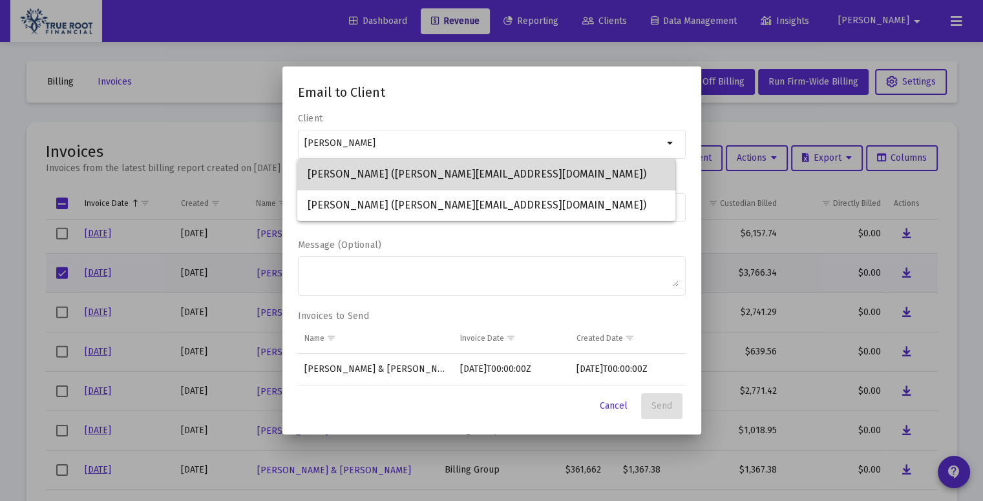
click at [499, 180] on span "Anush Adhikari (anush.adhikari8@gmail.com)" at bounding box center [486, 174] width 357 height 31
type input "Anush Adhikari (anush.adhikari8@gmail.com)"
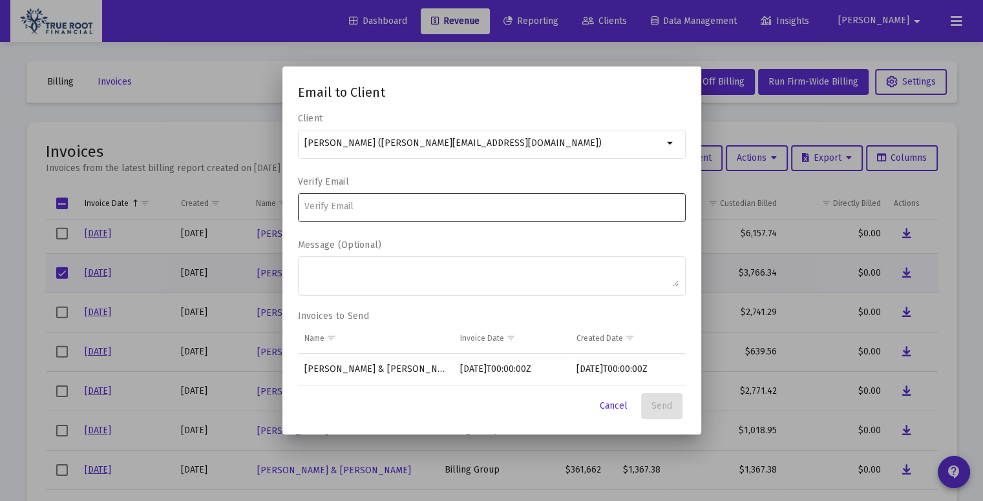
click at [410, 214] on div at bounding box center [491, 207] width 374 height 32
type input "anush.adhikari8@gmail.com"
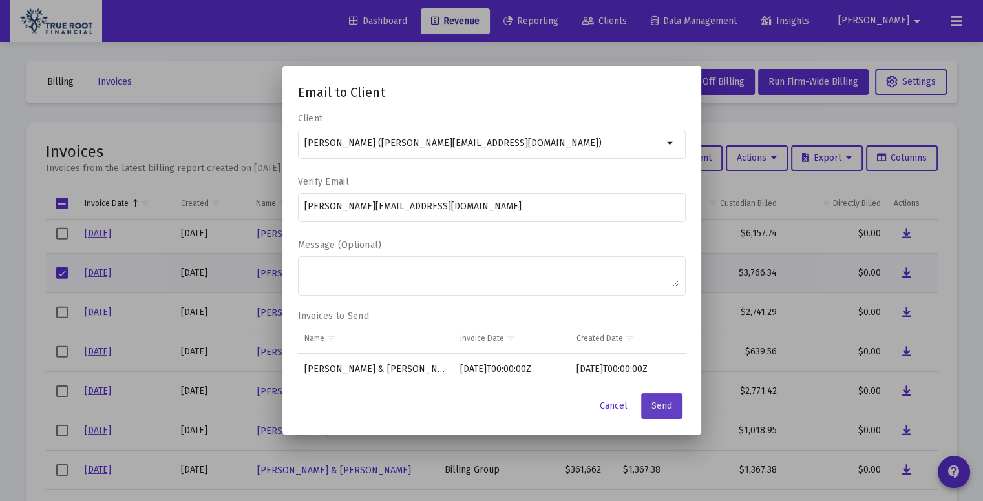
click at [664, 402] on span "Send" at bounding box center [661, 406] width 21 height 11
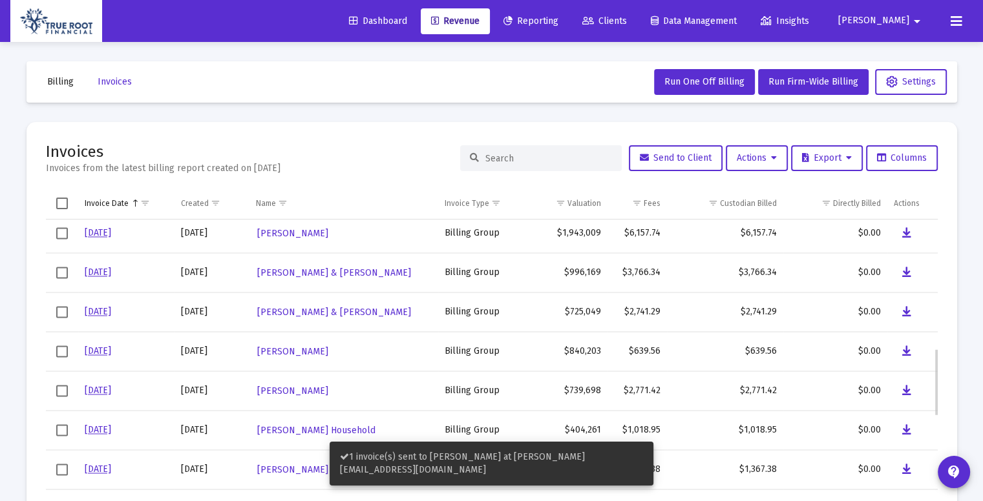
click at [68, 275] on td "Data grid" at bounding box center [62, 272] width 32 height 39
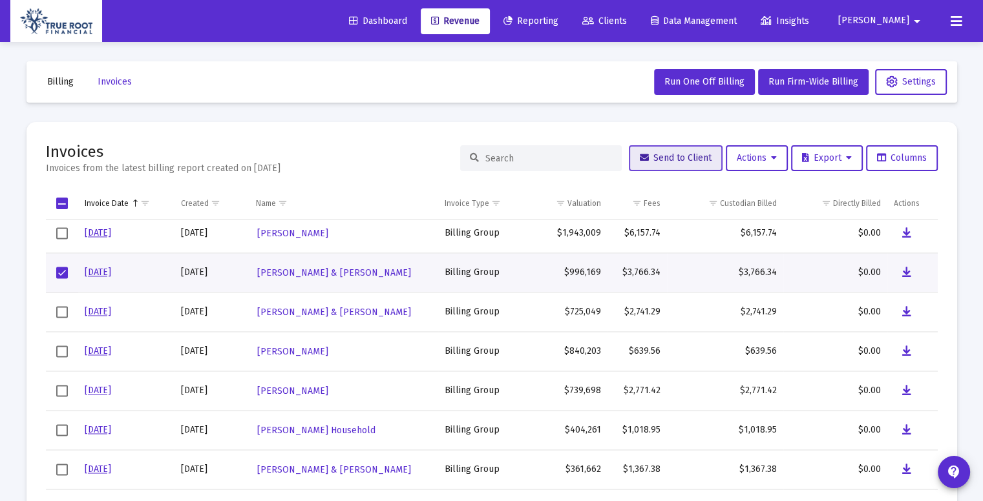
click at [645, 162] on span "Send to Client" at bounding box center [676, 157] width 72 height 11
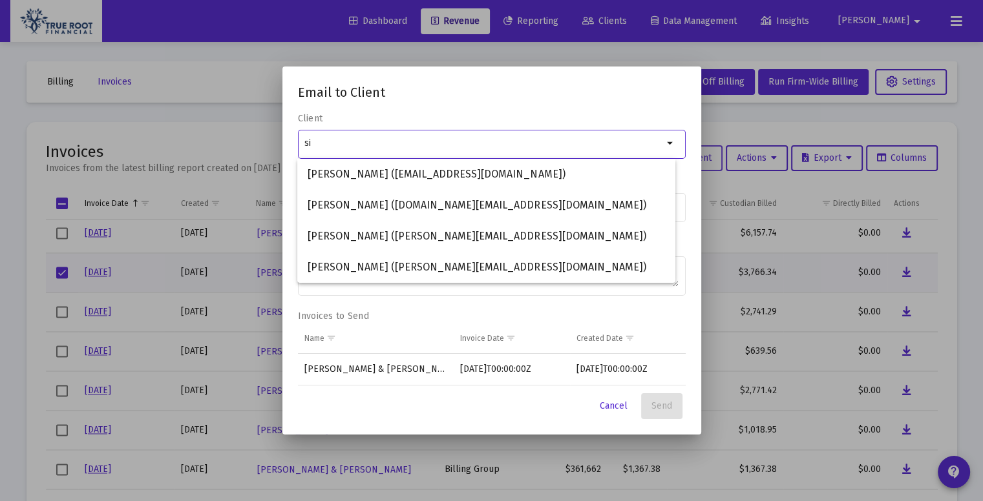
type input "s"
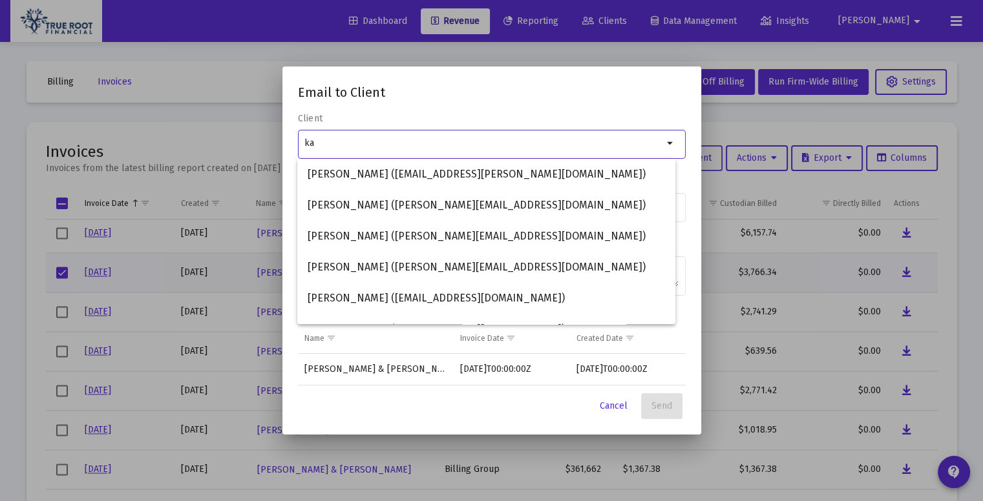
type input "k"
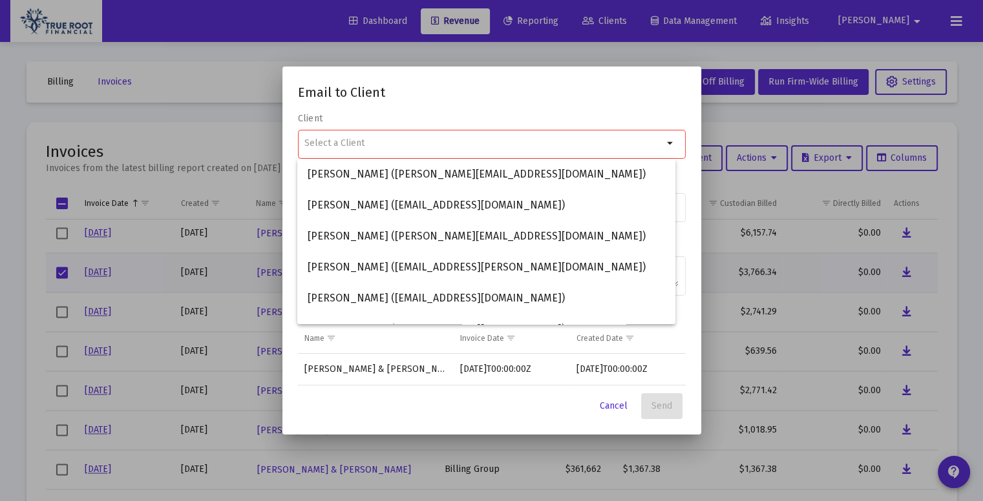
click at [28, 273] on div at bounding box center [491, 250] width 983 height 501
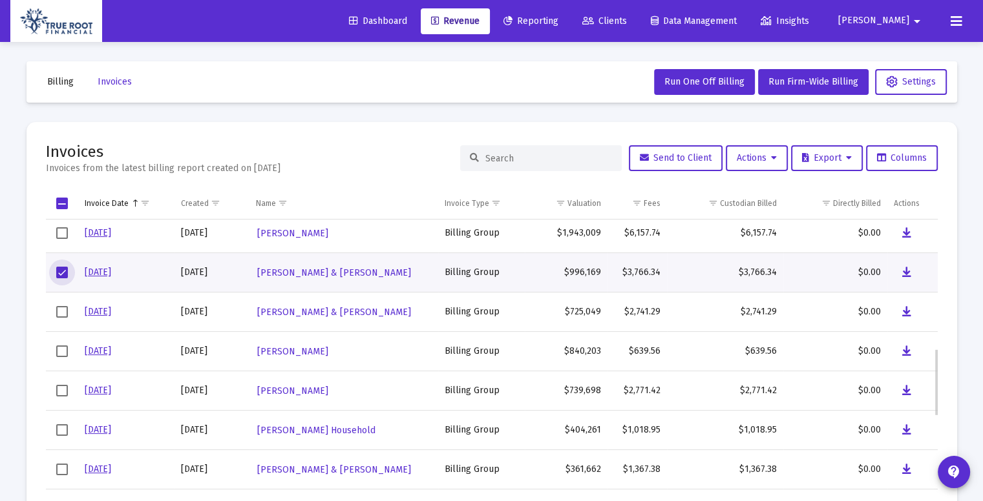
scroll to position [555, 0]
click at [57, 272] on span "Select row" at bounding box center [62, 272] width 12 height 12
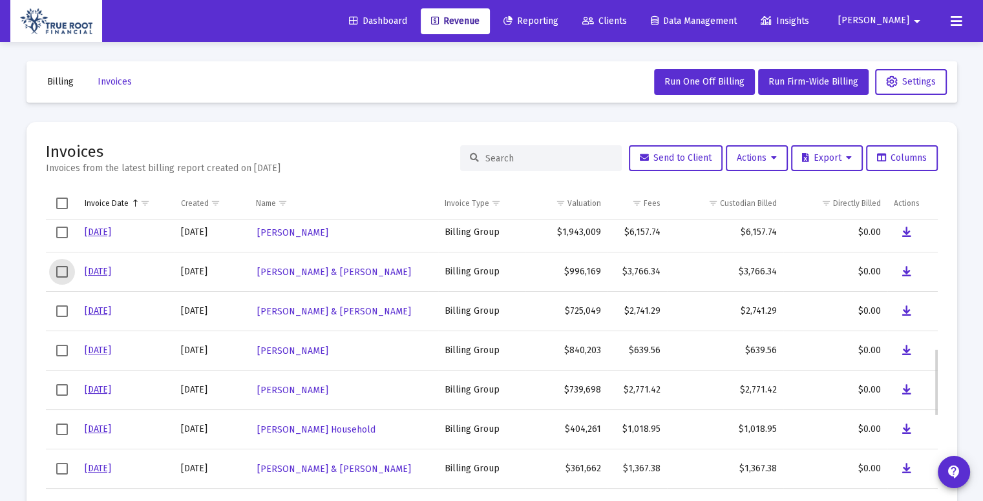
scroll to position [556, 0]
click at [61, 315] on span "Select row" at bounding box center [62, 312] width 12 height 12
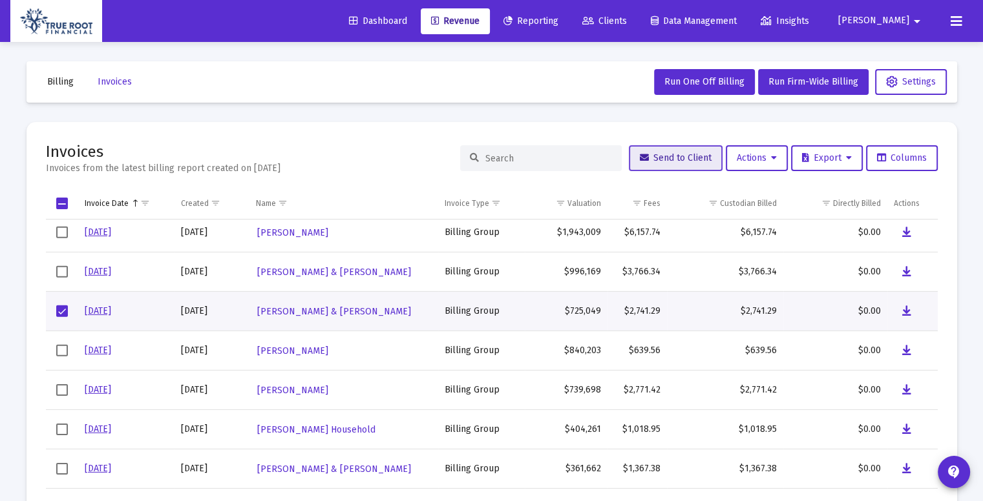
click at [637, 165] on button "Send to Client" at bounding box center [676, 158] width 94 height 26
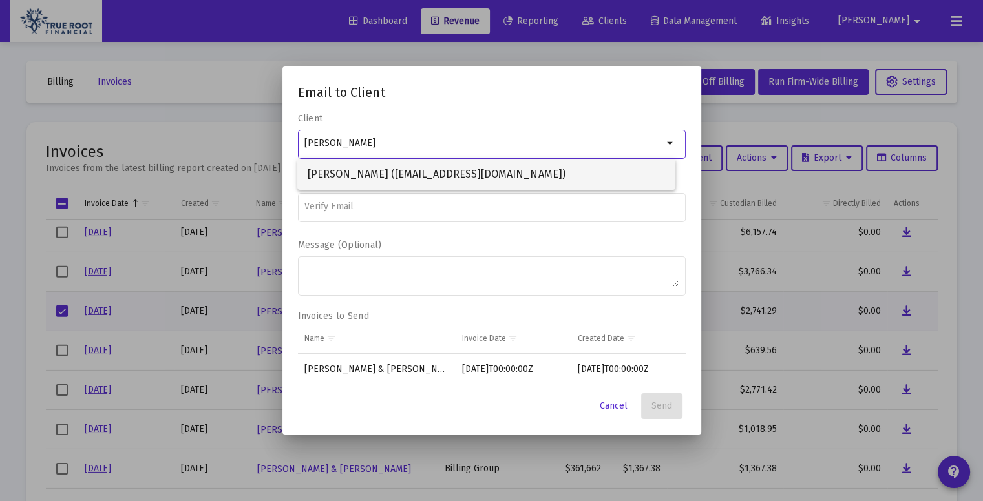
click at [558, 176] on span "Anjana Pandey (anjpandey@gmail.com)" at bounding box center [486, 174] width 357 height 31
type input "Anjana Pandey (anjpandey@gmail.com)"
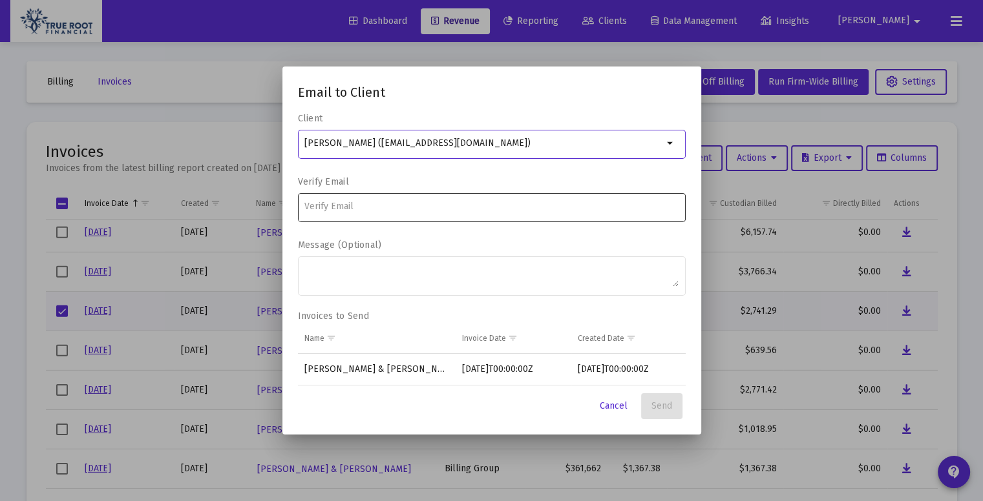
click at [422, 209] on input at bounding box center [491, 207] width 374 height 10
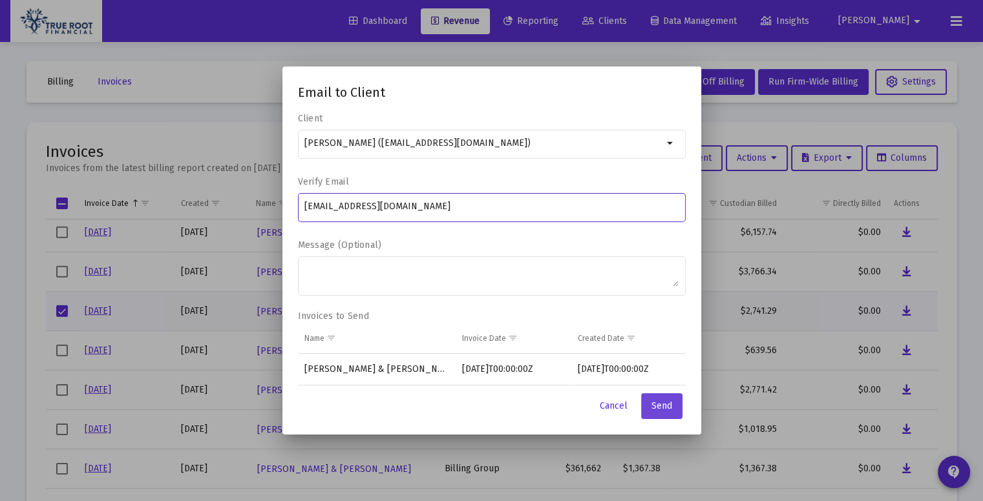
type input "anjpandey@gmail.com"
click at [662, 414] on button "Send" at bounding box center [661, 406] width 41 height 26
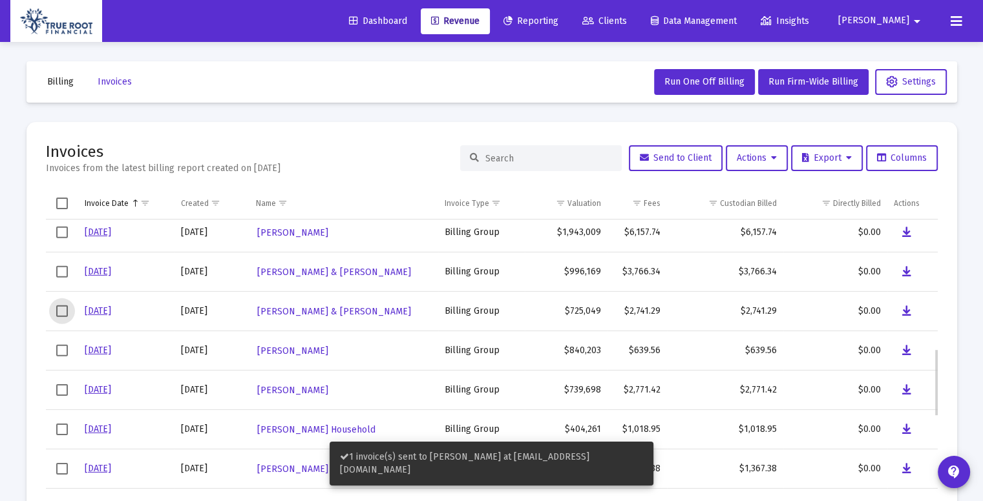
click at [62, 311] on span "Select row" at bounding box center [62, 312] width 12 height 12
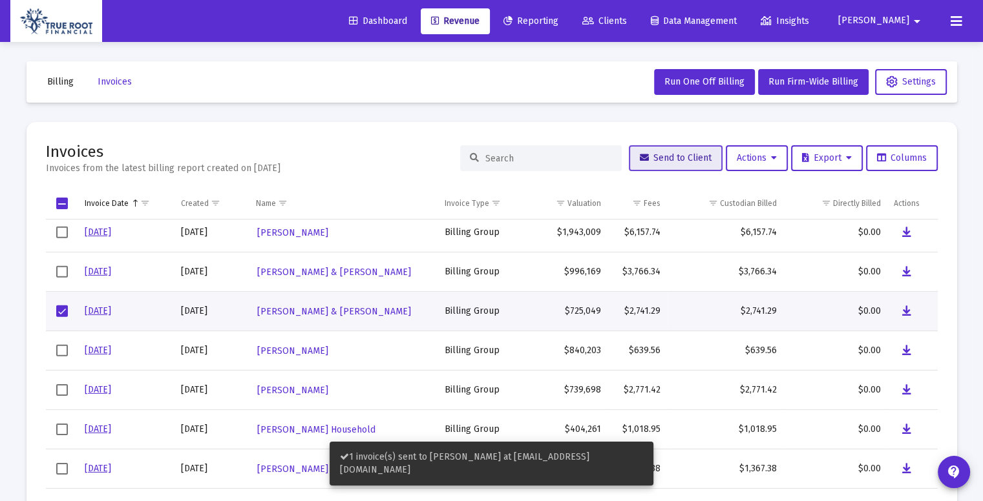
click at [666, 163] on span "Send to Client" at bounding box center [676, 157] width 72 height 11
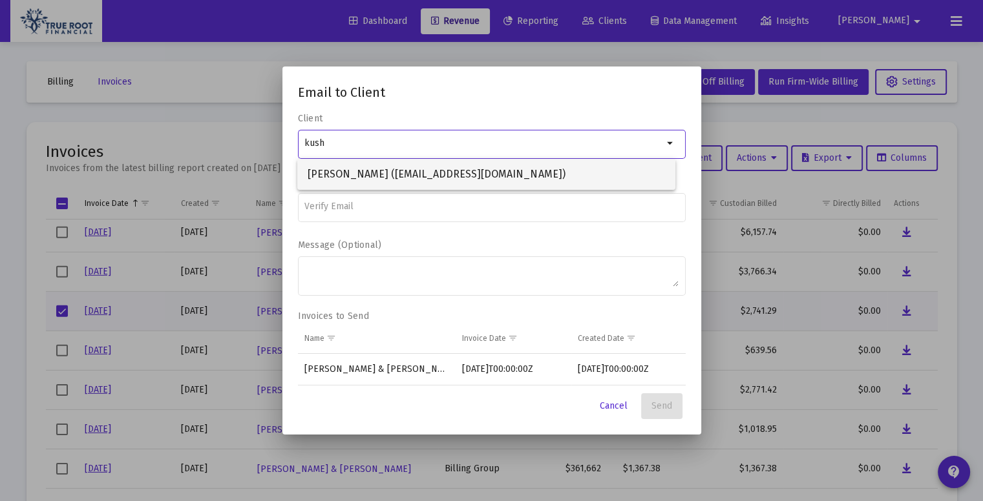
click at [519, 172] on span "Kush Mainali (kushmainali@gmail.com)" at bounding box center [486, 174] width 357 height 31
type input "Kush Mainali (kushmainali@gmail.com)"
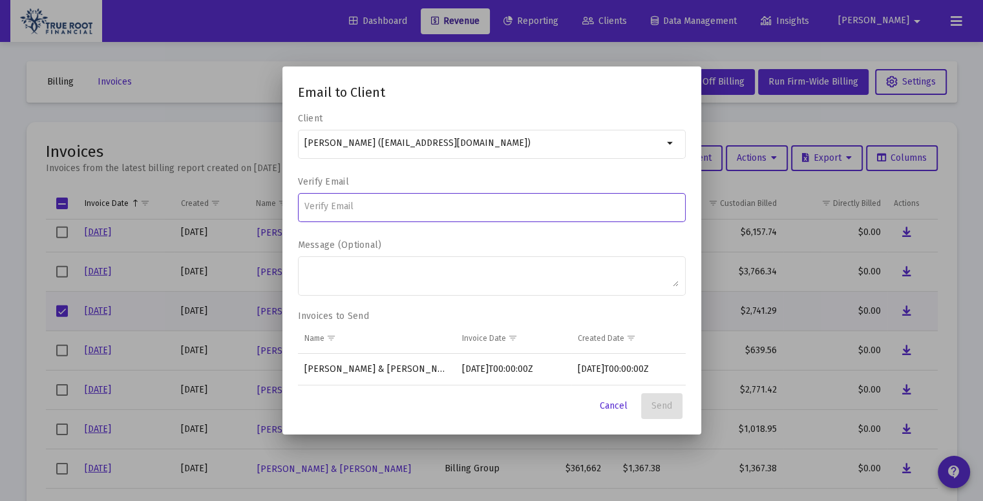
click at [406, 207] on input at bounding box center [491, 207] width 374 height 10
click at [365, 204] on input "kushmainali@gail.com" at bounding box center [491, 207] width 374 height 10
type input "kushmainali@gmail.com"
click at [505, 236] on mat-form-field "kushmainali@gmail.com" at bounding box center [492, 214] width 388 height 46
click at [668, 401] on span "Send" at bounding box center [661, 406] width 21 height 11
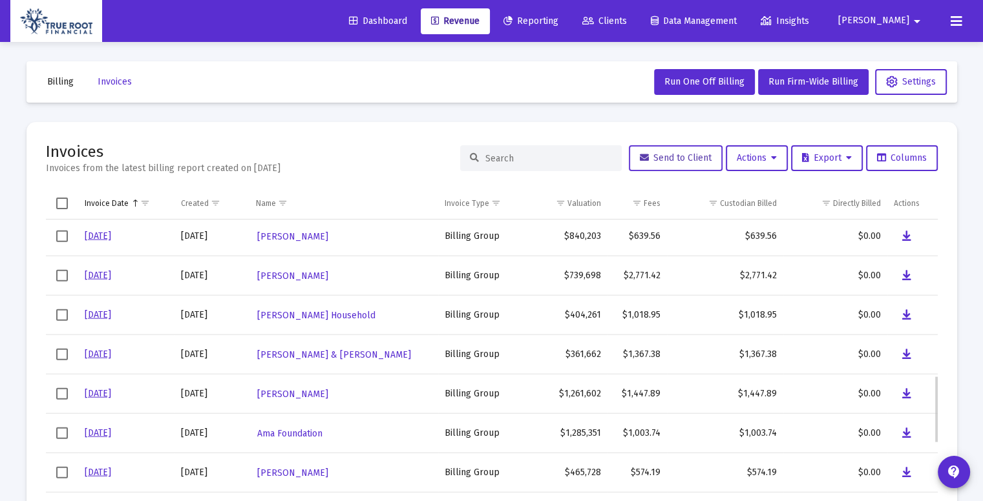
scroll to position [671, 0]
click at [63, 236] on span "Select row" at bounding box center [62, 235] width 12 height 12
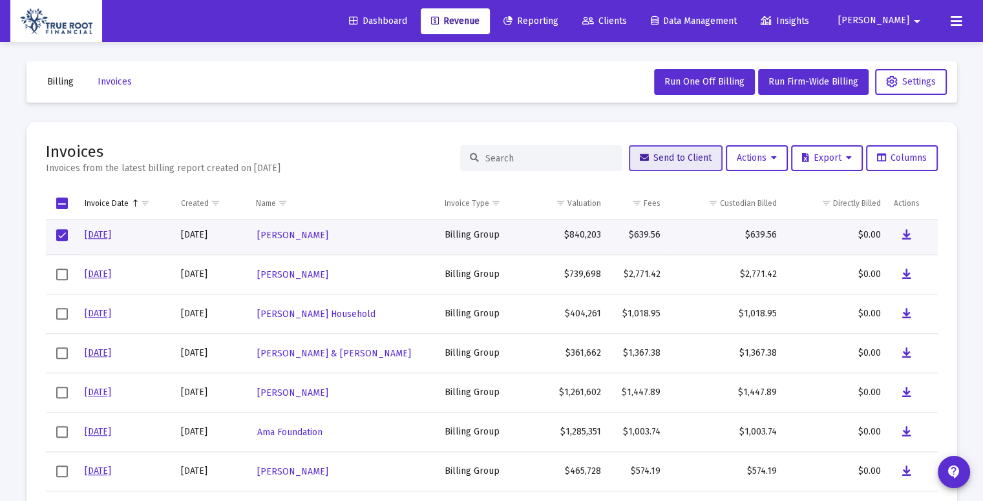
click at [650, 155] on span "Send to Client" at bounding box center [676, 157] width 72 height 11
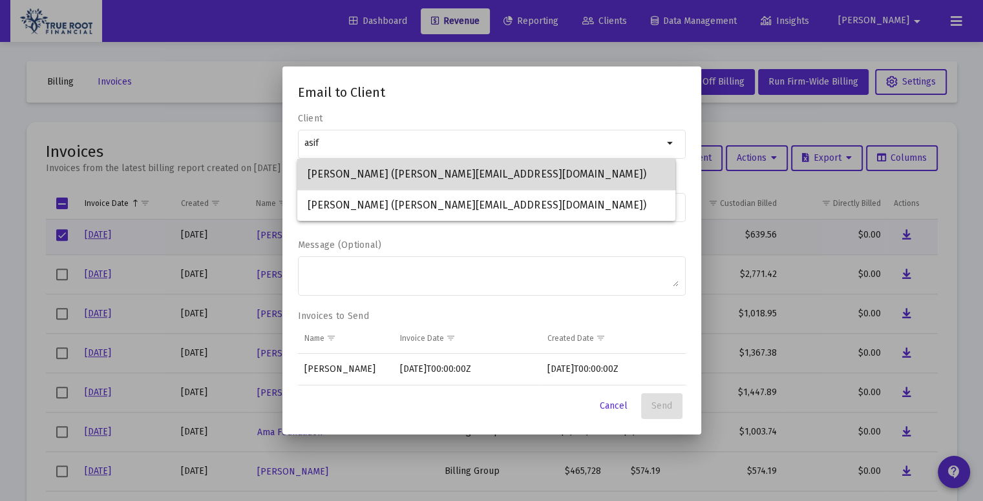
click at [530, 173] on span "Asif Sahlejee (asif.salehjee@gmail.com)" at bounding box center [486, 174] width 357 height 31
type input "Asif Sahlejee (asif.salehjee@gmail.com)"
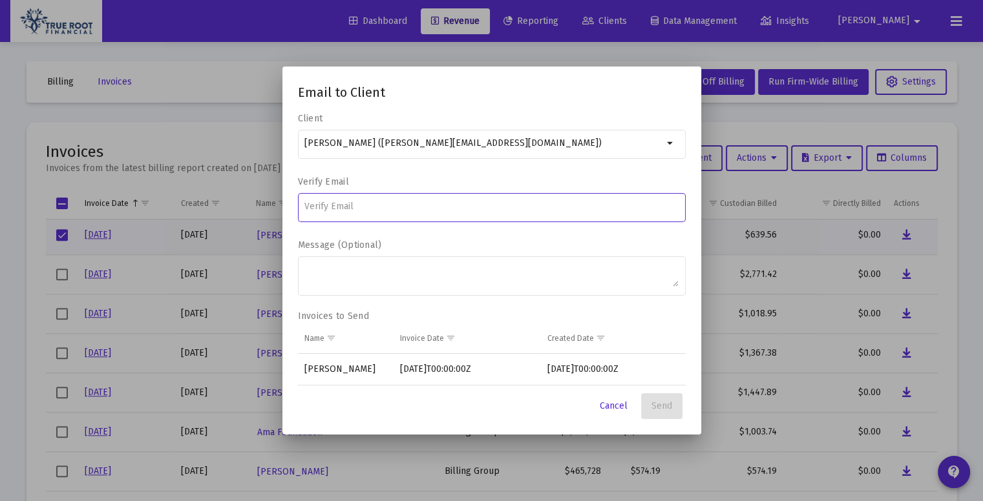
click at [432, 204] on input at bounding box center [491, 207] width 374 height 10
type input "asif.salehjee@gmail.com"
click at [662, 405] on span "Send" at bounding box center [661, 406] width 21 height 11
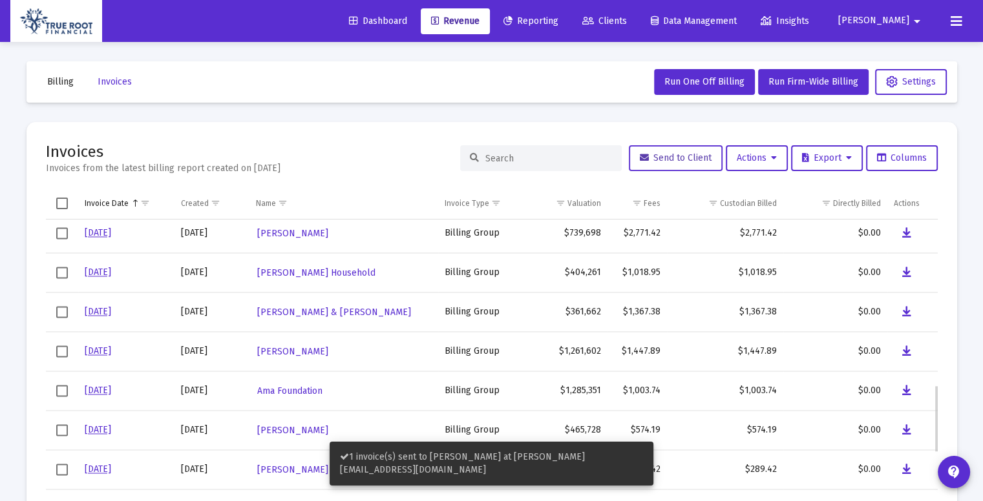
scroll to position [713, 0]
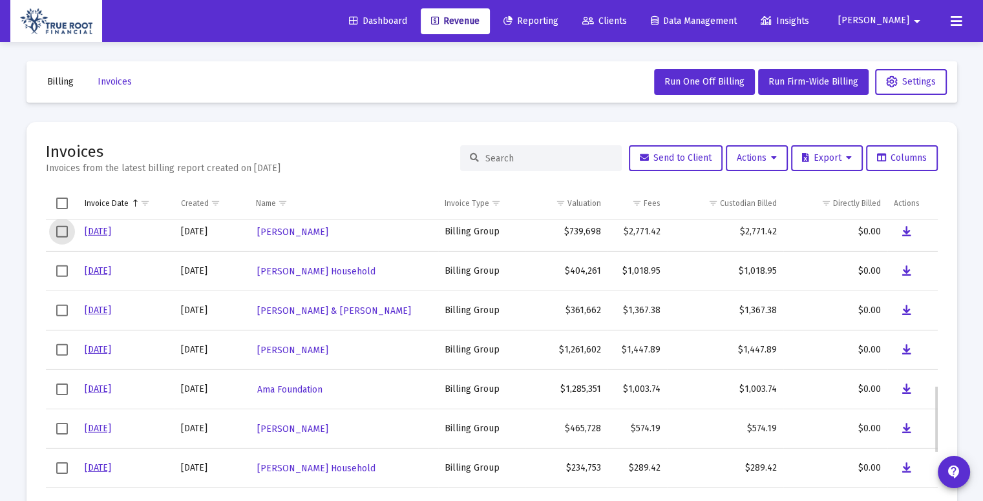
click at [57, 231] on span "Select row" at bounding box center [62, 232] width 12 height 12
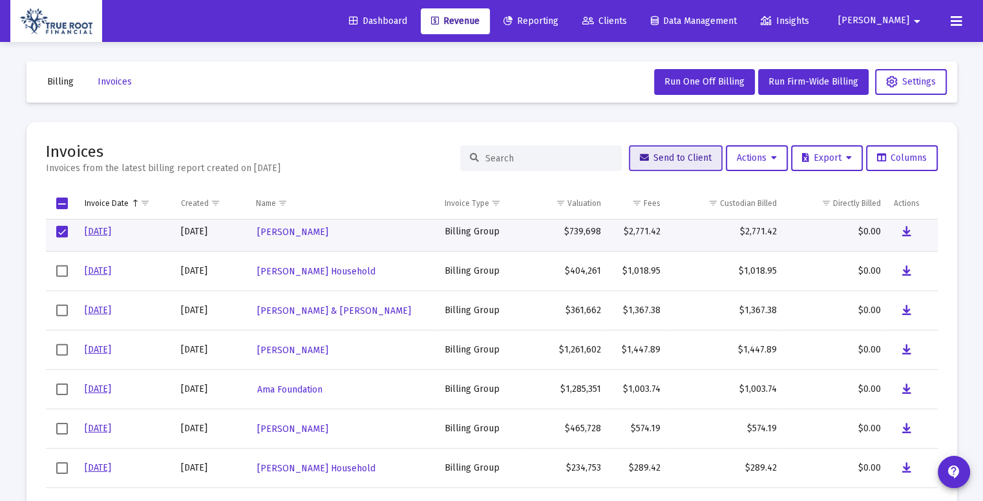
click at [667, 154] on span "Send to Client" at bounding box center [676, 157] width 72 height 11
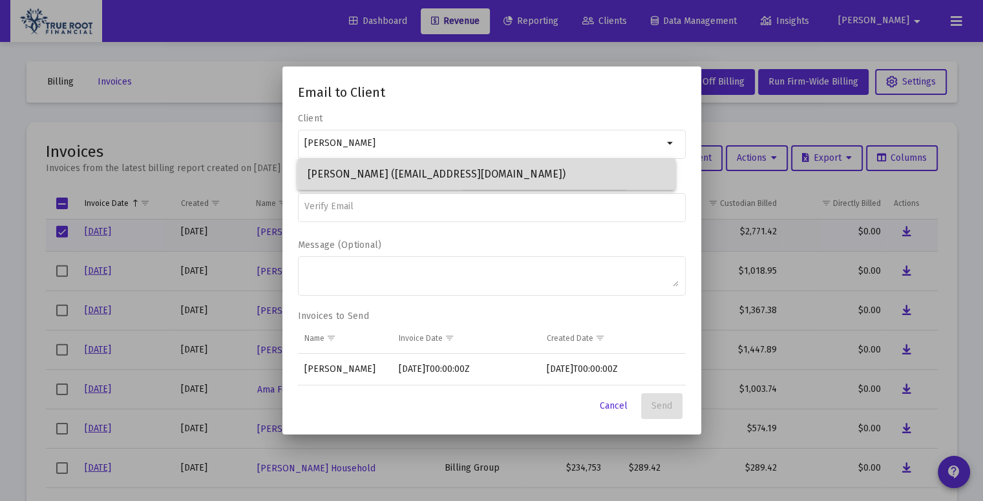
click at [555, 174] on span "Mary Catherine Winton (MCMoorhead@gmail.com)" at bounding box center [486, 174] width 357 height 31
type input "Mary Catherine Winton (MCMoorhead@gmail.com)"
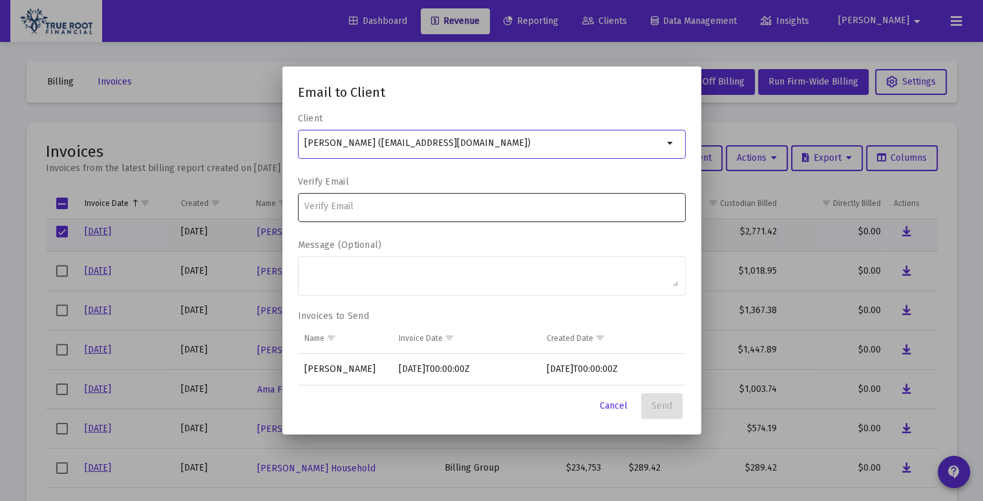
click at [463, 209] on input at bounding box center [491, 207] width 374 height 10
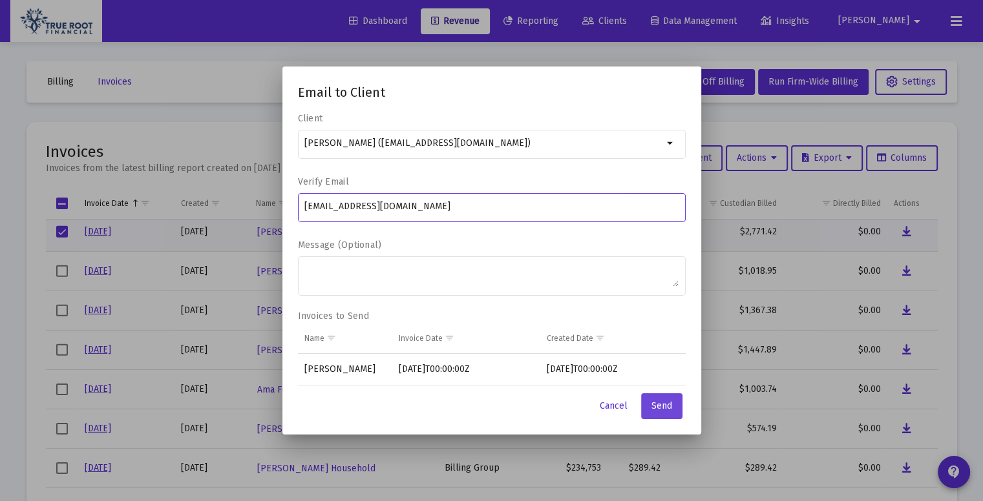
type input "MCMoorhead@gmail.com"
click at [664, 403] on span "Send" at bounding box center [661, 406] width 21 height 11
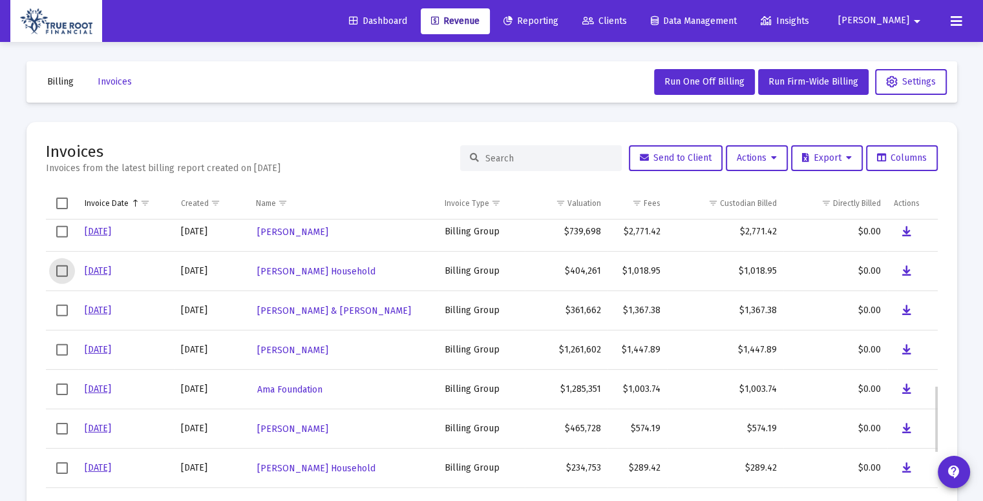
click at [62, 268] on span "Select row" at bounding box center [62, 272] width 12 height 12
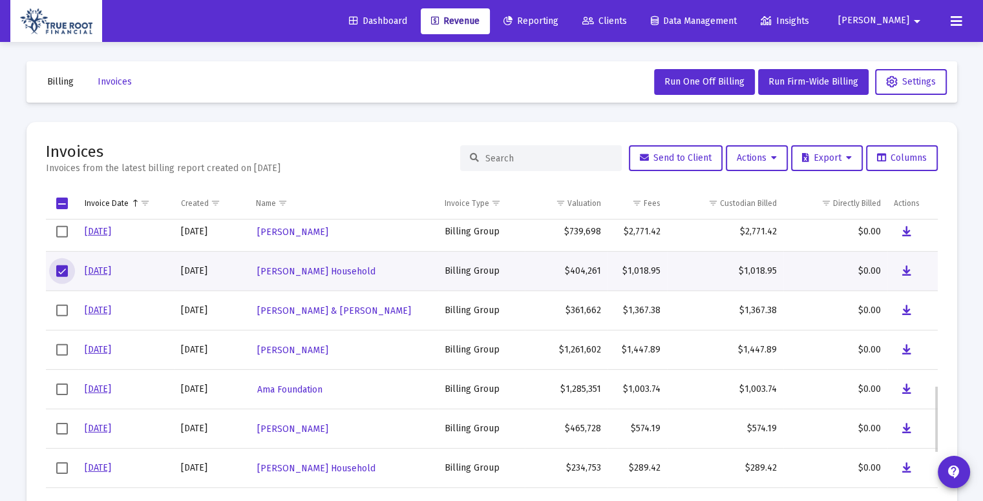
click at [64, 272] on span "Select row" at bounding box center [62, 272] width 12 height 12
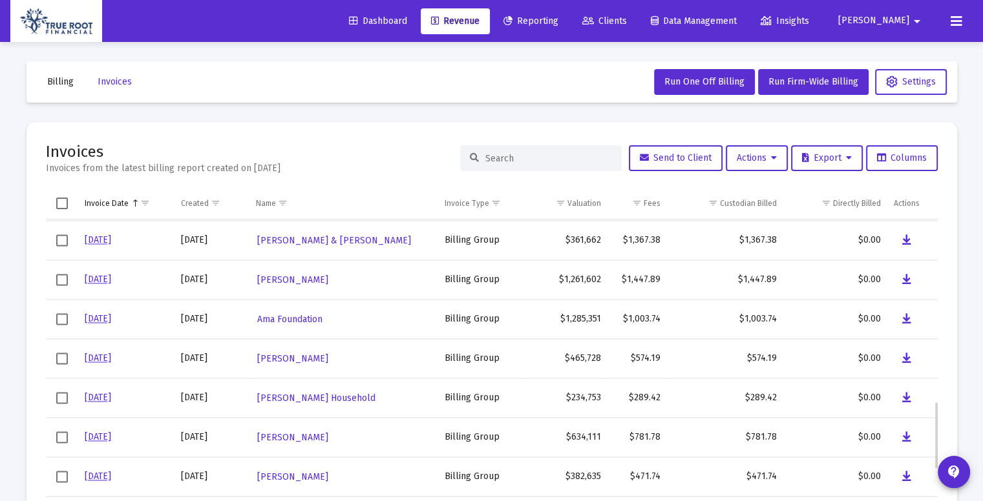
scroll to position [783, 0]
click at [63, 244] on span "Select row" at bounding box center [62, 241] width 12 height 12
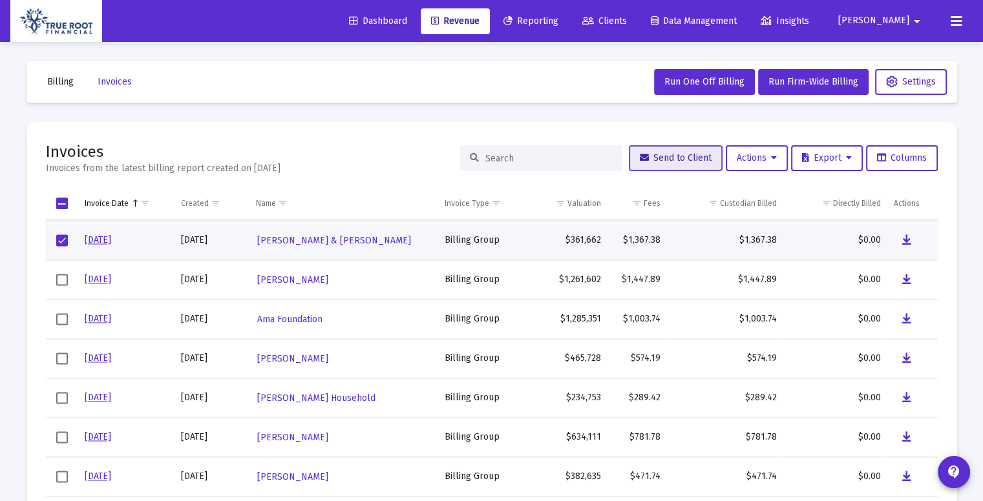
click at [671, 161] on span "Send to Client" at bounding box center [676, 157] width 72 height 11
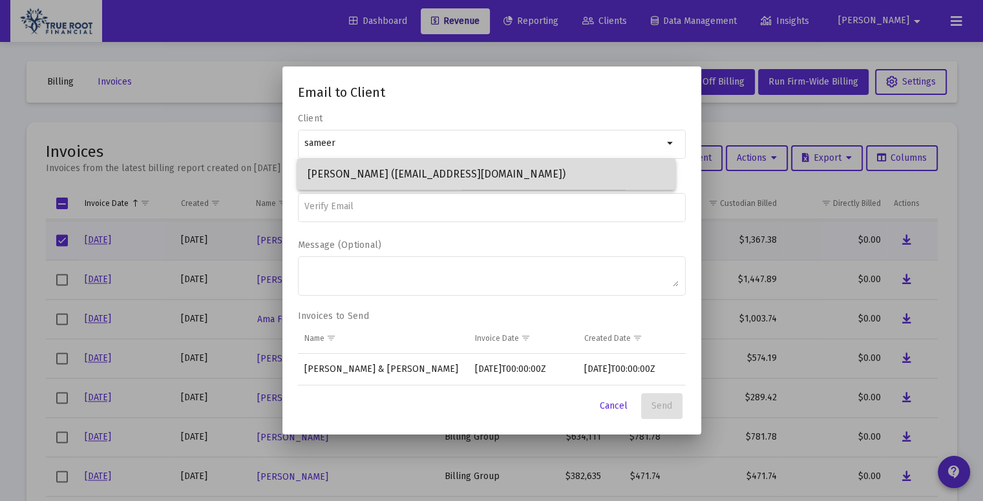
click at [583, 167] on span "Sameer Maskey (smaskey@gmail.com)" at bounding box center [486, 174] width 357 height 31
type input "Sameer Maskey (smaskey@gmail.com)"
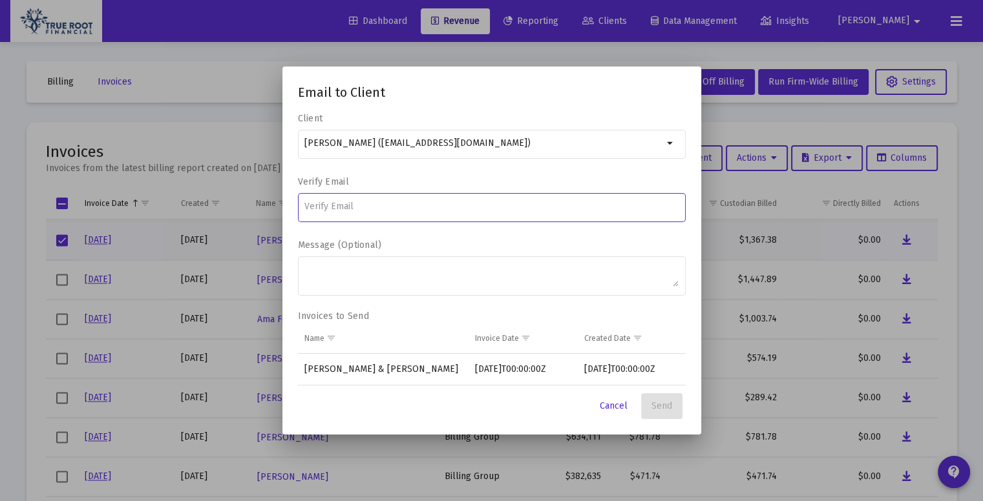
click at [412, 207] on input at bounding box center [491, 207] width 374 height 10
type input "smaskey@gmail.com"
click at [658, 399] on button "Send" at bounding box center [661, 406] width 41 height 26
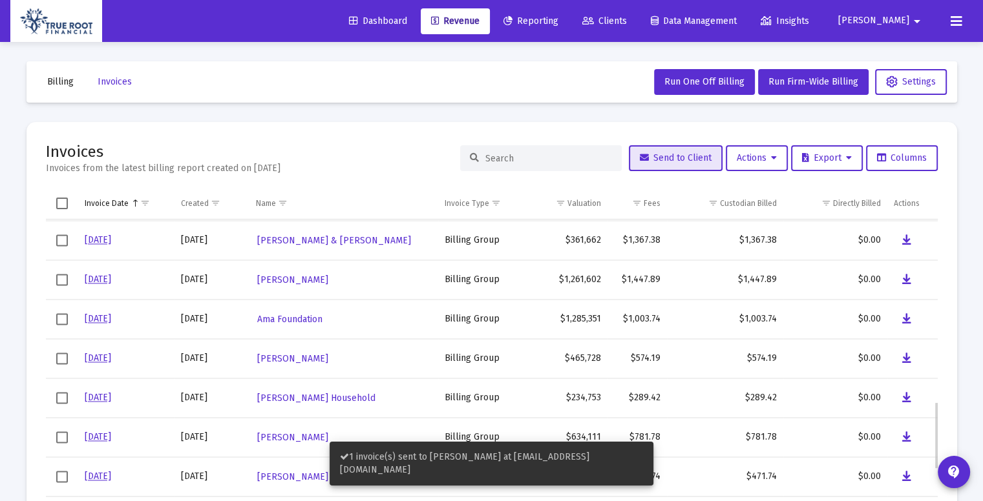
scroll to position [784, 0]
click at [64, 246] on td "Data grid" at bounding box center [62, 239] width 32 height 39
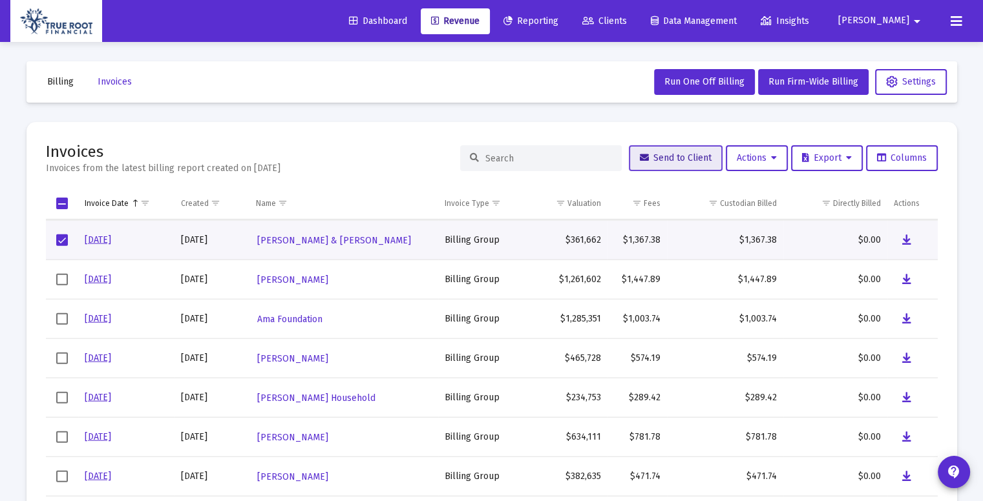
click at [665, 165] on button "Send to Client" at bounding box center [676, 158] width 94 height 26
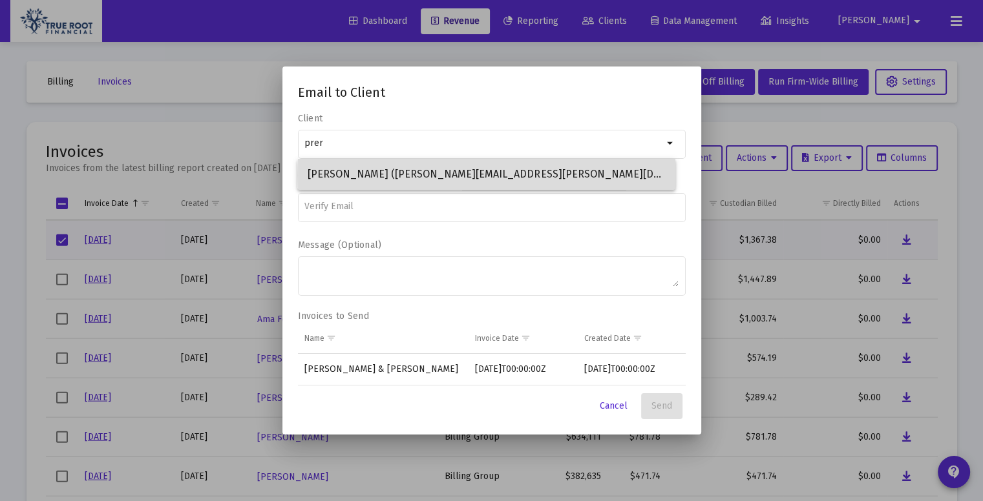
click at [581, 176] on span "Prerana Shrestha (prerana.shrestha@gmail.com)" at bounding box center [486, 174] width 357 height 31
type input "Prerana Shrestha (prerana.shrestha@gmail.com)"
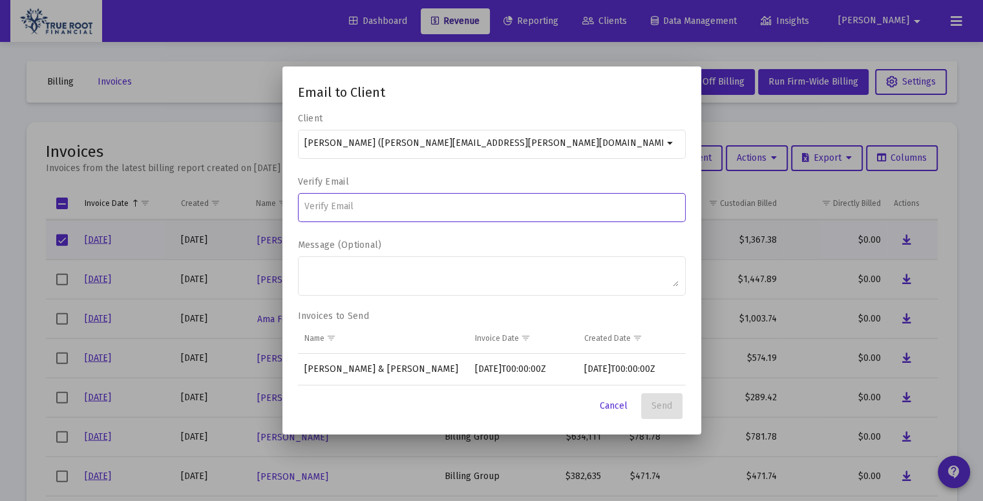
click at [410, 205] on input at bounding box center [491, 207] width 374 height 10
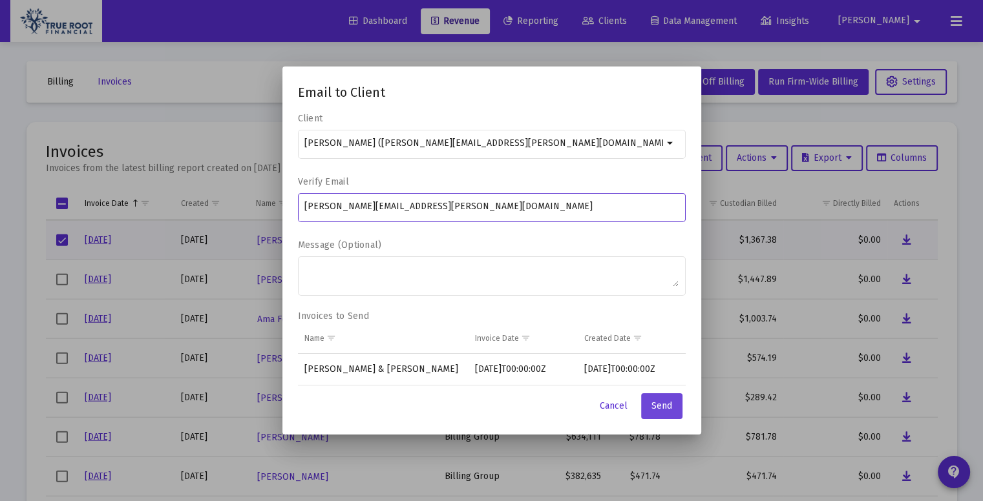
type input "prerana.shrestha@gmail.com"
click at [670, 415] on button "Send" at bounding box center [661, 406] width 41 height 26
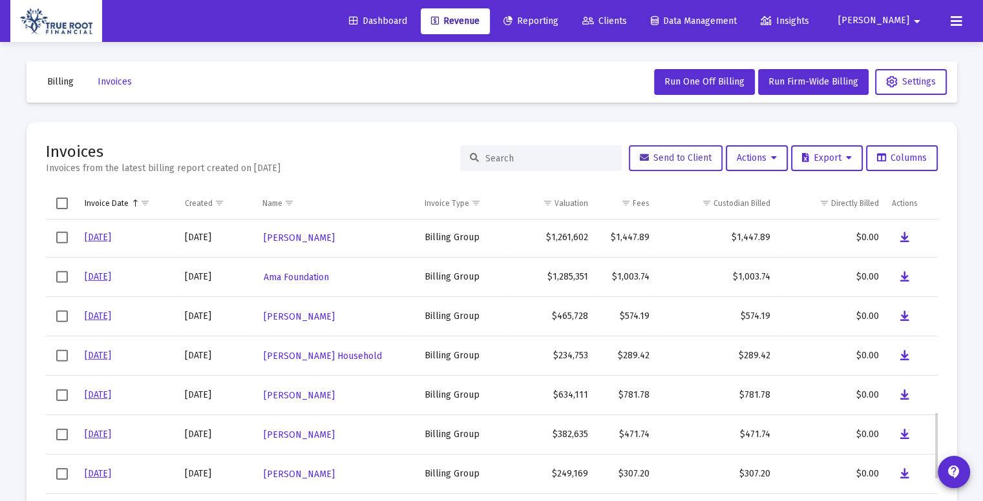
scroll to position [827, 0]
click at [59, 239] on span "Select row" at bounding box center [62, 237] width 12 height 12
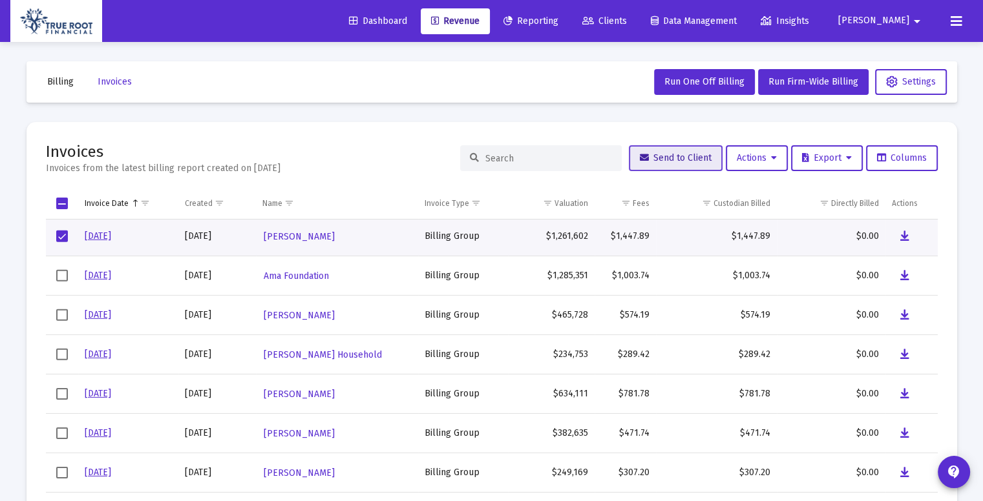
click at [667, 162] on span "Send to Client" at bounding box center [676, 157] width 72 height 11
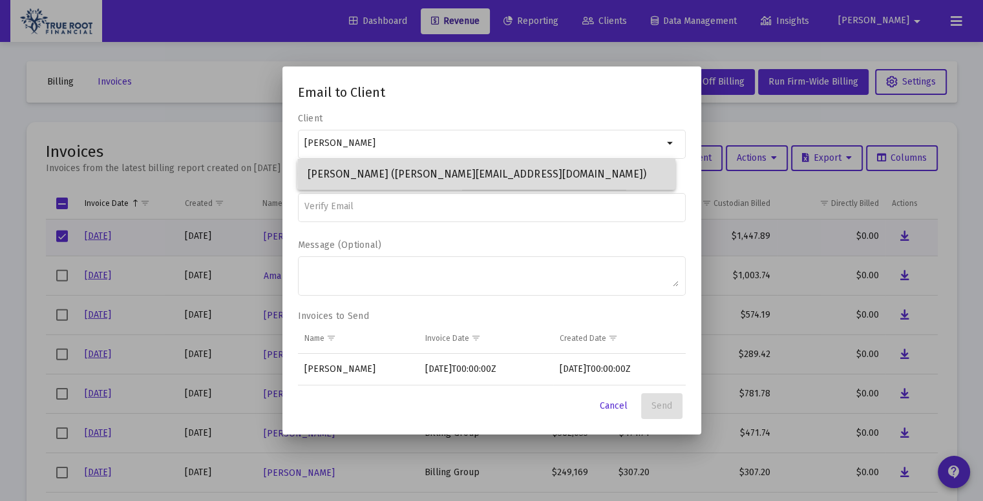
click at [579, 174] on span "Chandika Bhandari (chandika@lftechnology.com)" at bounding box center [486, 174] width 357 height 31
type input "Chandika Bhandari (chandika@lftechnology.com)"
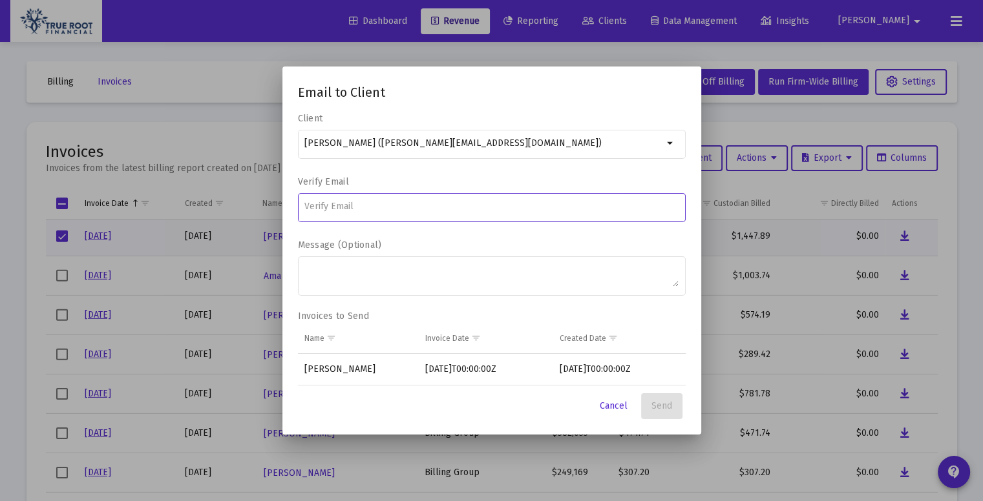
click at [436, 205] on input at bounding box center [491, 207] width 374 height 10
type input "chandika@lftechnology.com"
click at [656, 409] on span "Send" at bounding box center [661, 406] width 21 height 11
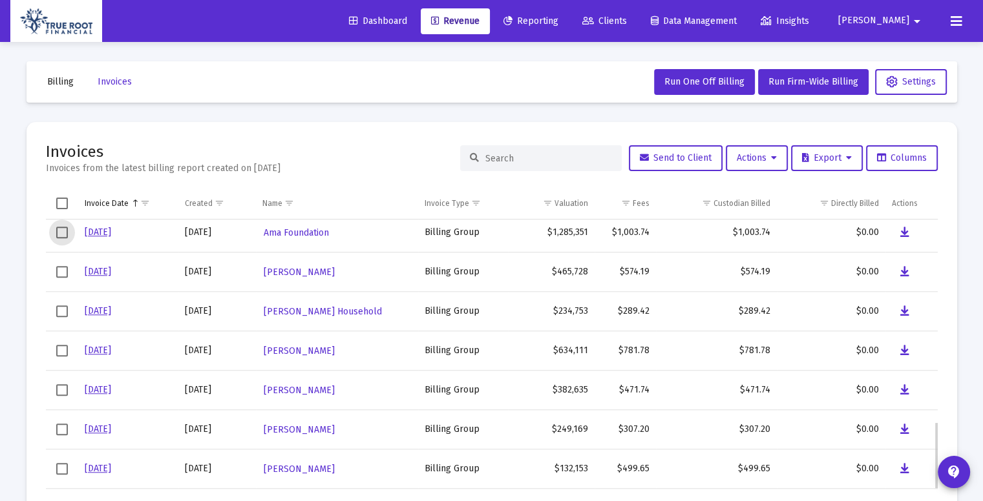
scroll to position [870, 0]
click at [61, 233] on span "Select row" at bounding box center [62, 232] width 12 height 12
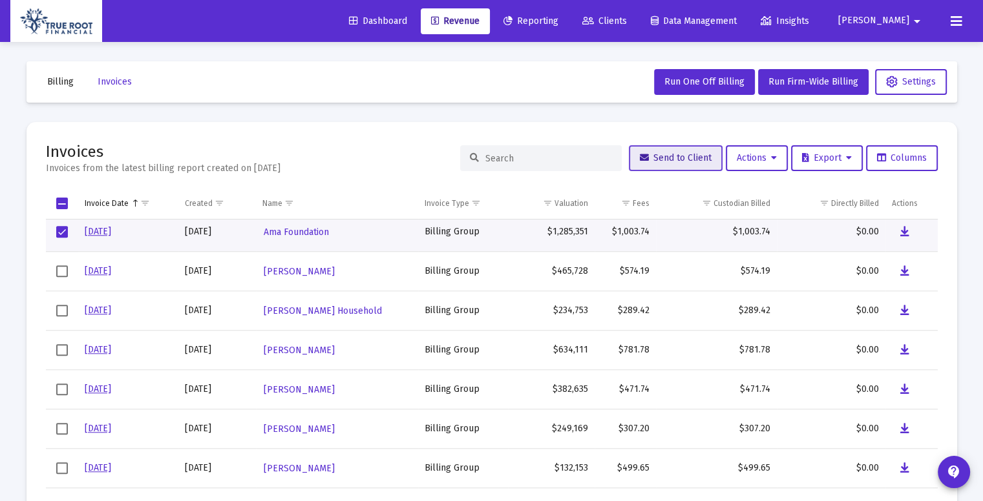
click at [644, 161] on span "Send to Client" at bounding box center [676, 157] width 72 height 11
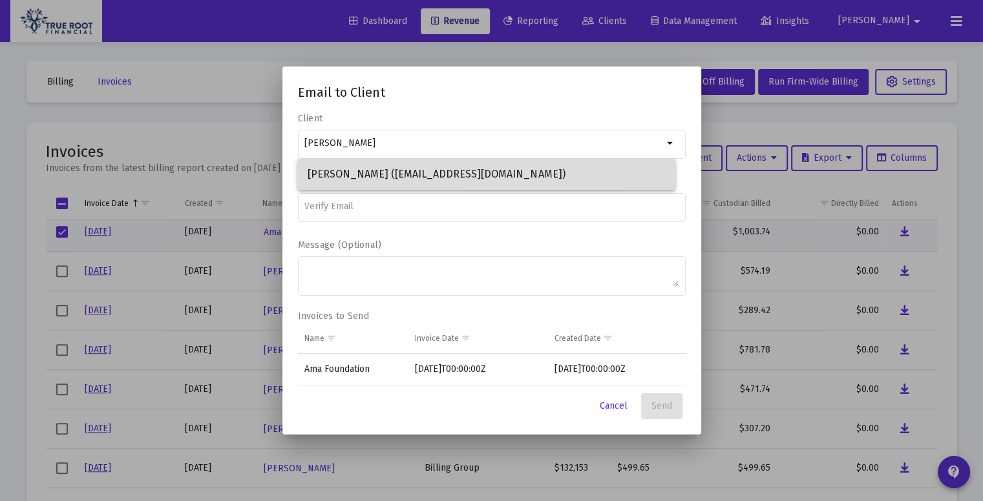
click at [533, 182] on span "Cathy Clifton (writeandshoot@gmail.com)" at bounding box center [486, 174] width 357 height 31
type input "Cathy Clifton (writeandshoot@gmail.com)"
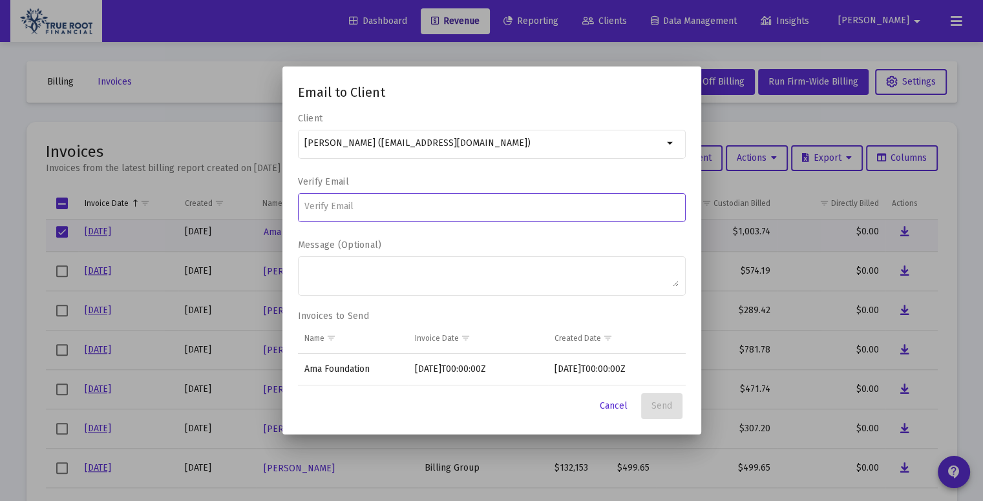
click at [441, 205] on input at bounding box center [491, 207] width 374 height 10
type input "writeandshoot@gmail.com"
click at [666, 407] on span "Send" at bounding box center [661, 406] width 21 height 11
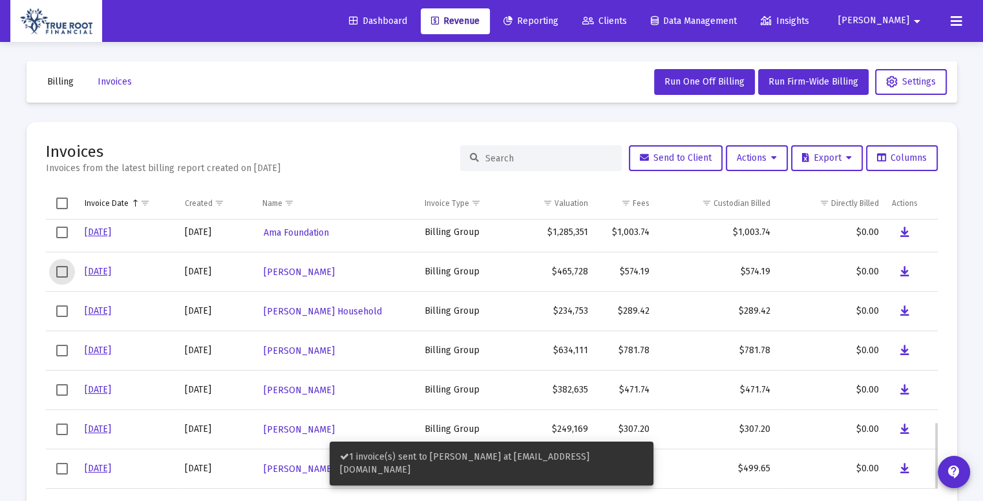
scroll to position [871, 0]
click at [62, 271] on span "Select row" at bounding box center [62, 272] width 12 height 12
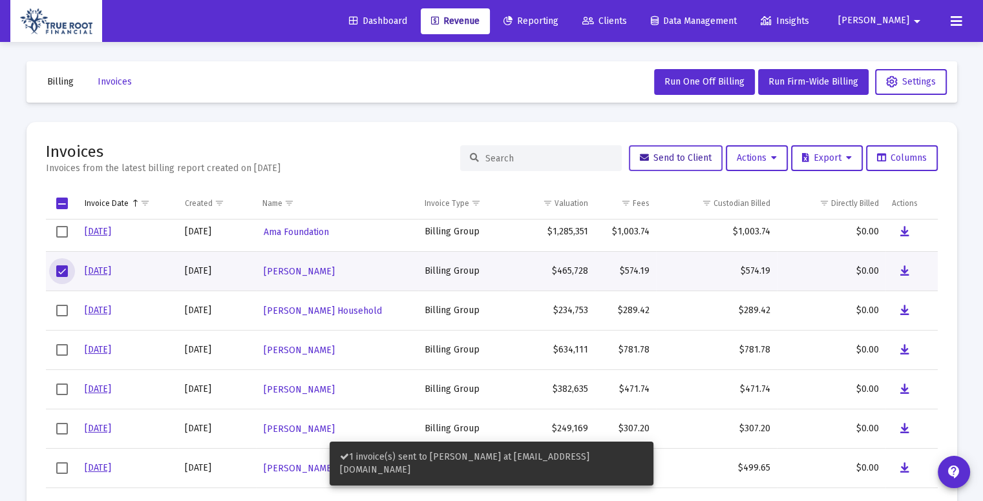
click at [685, 157] on span "Send to Client" at bounding box center [676, 157] width 72 height 11
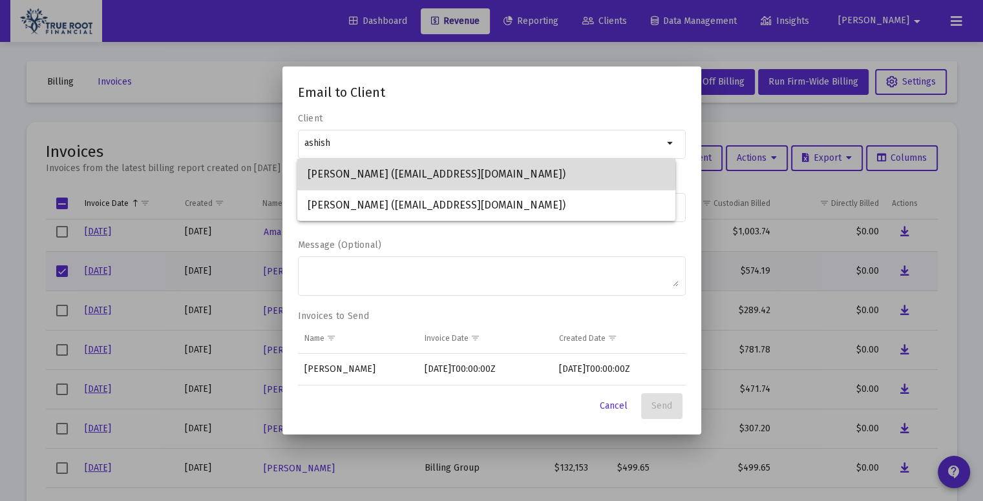
click at [464, 176] on span "Ashish Bajracharya (abajracharya@popcouncil.org)" at bounding box center [486, 174] width 357 height 31
type input "Ashish Bajracharya (abajracharya@popcouncil.org)"
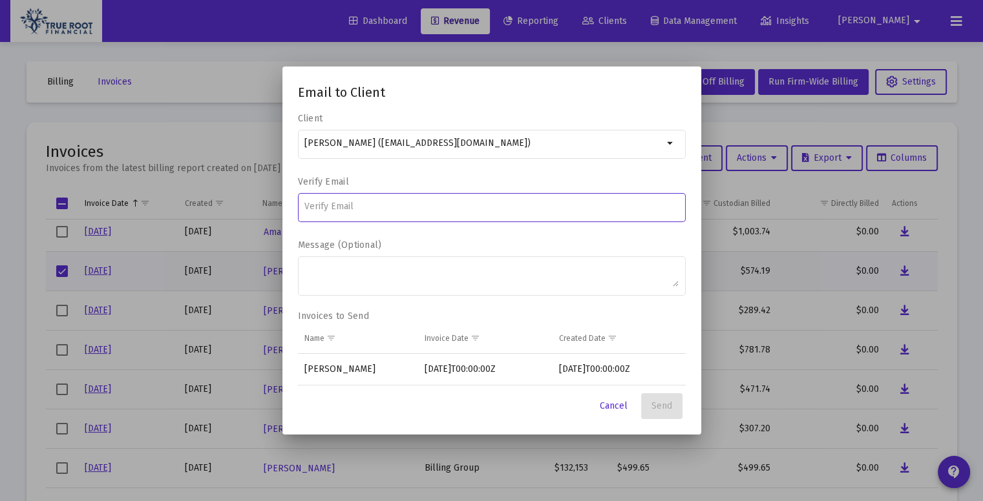
click at [481, 210] on input at bounding box center [491, 207] width 374 height 10
type input "abajracharya@popcouncil.org"
click at [571, 235] on mat-form-field "abajracharya@popcouncil.org" at bounding box center [492, 214] width 388 height 46
click at [664, 406] on span "Send" at bounding box center [661, 406] width 21 height 11
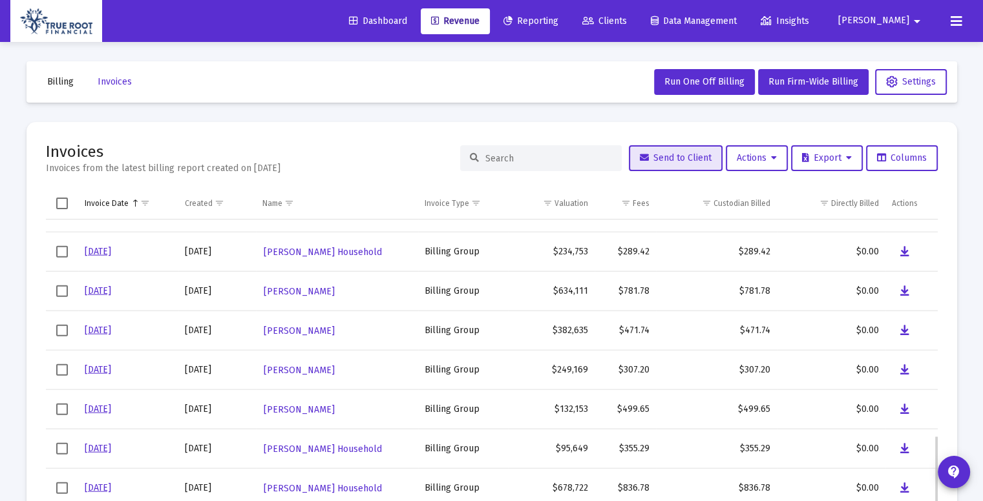
scroll to position [930, 0]
click at [61, 250] on span "Select row" at bounding box center [62, 251] width 12 height 12
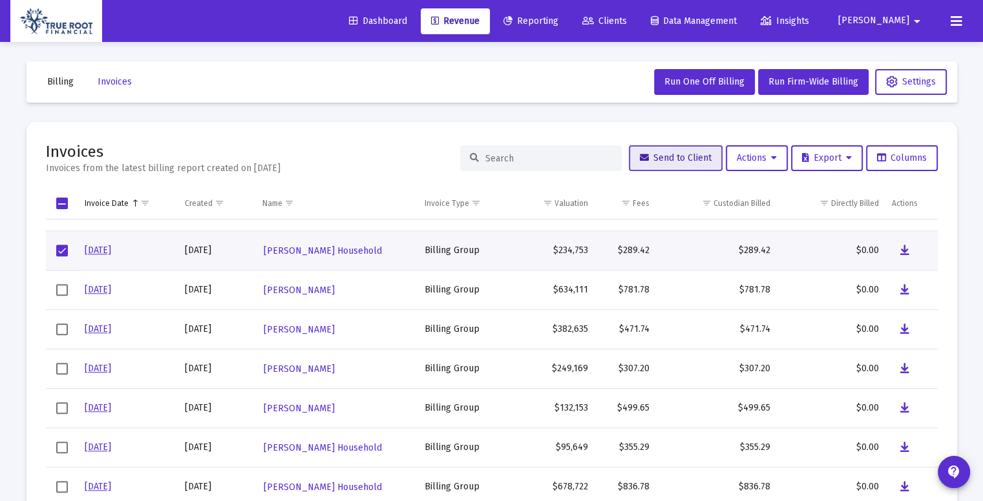
click at [656, 160] on span "Send to Client" at bounding box center [676, 157] width 72 height 11
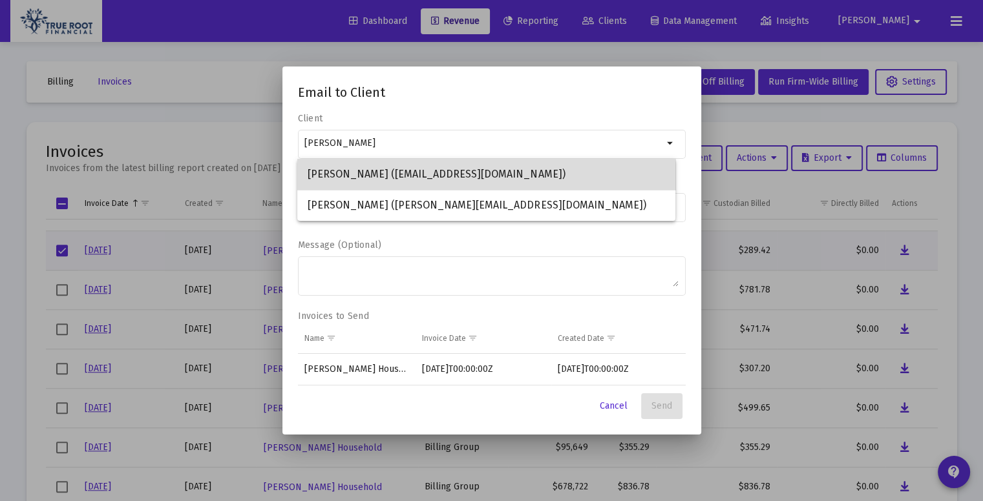
click at [497, 174] on span "Manasi Uprety (manasiuprety@gmail.com)" at bounding box center [486, 174] width 357 height 31
type input "Manasi Uprety (manasiuprety@gmail.com)"
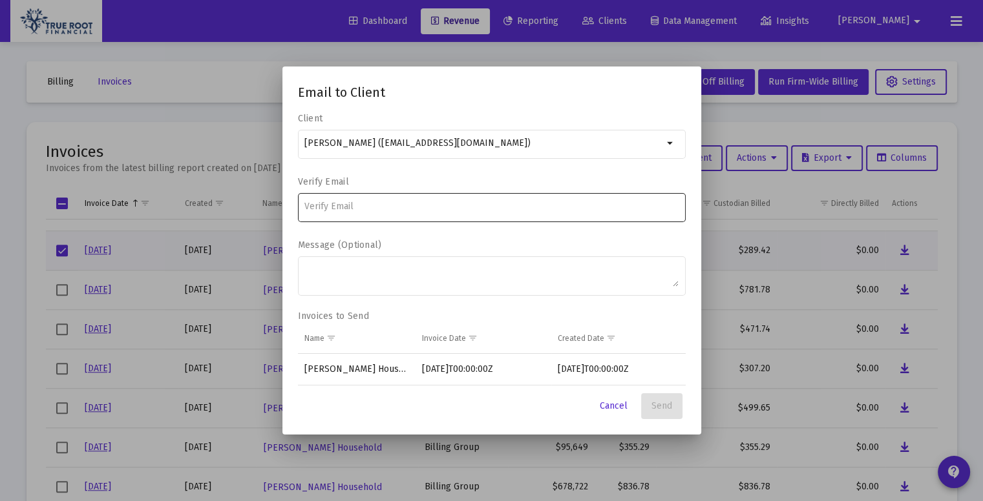
click at [408, 213] on div at bounding box center [491, 207] width 374 height 32
type input "manasiuprety@gmail.com"
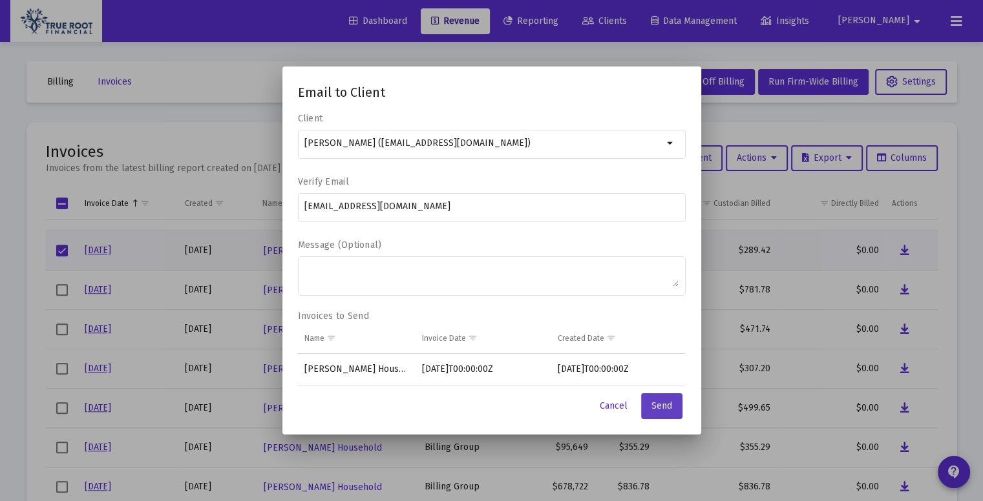
click at [662, 401] on span "Send" at bounding box center [661, 406] width 21 height 11
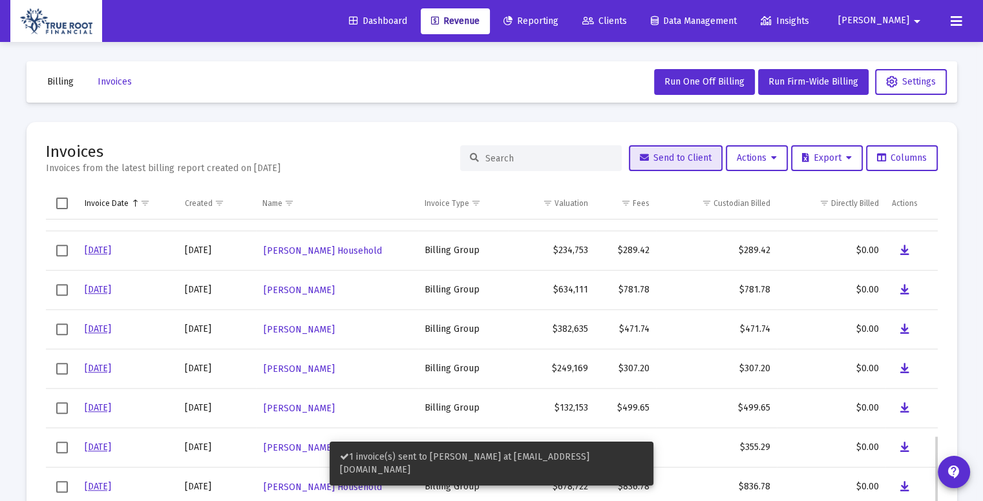
scroll to position [930, 0]
click at [66, 254] on span "Select row" at bounding box center [62, 250] width 12 height 12
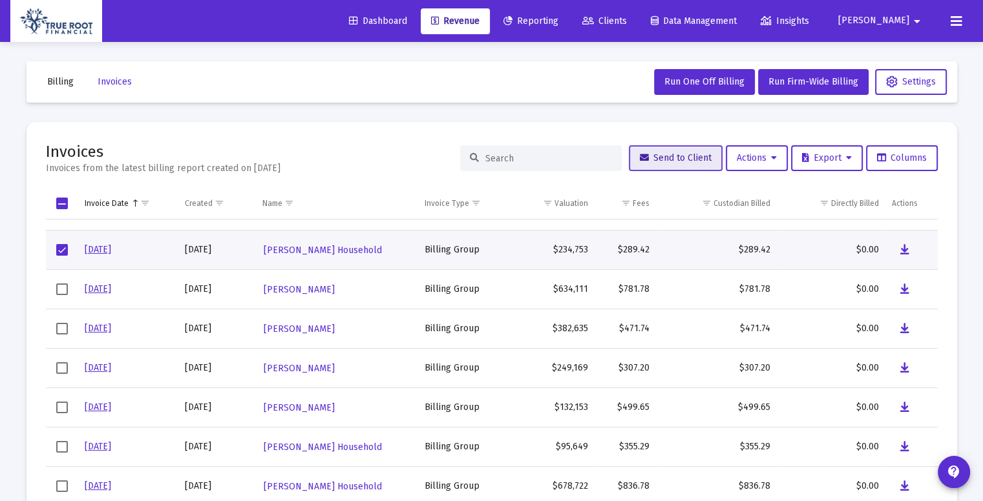
click at [656, 163] on span "Send to Client" at bounding box center [676, 157] width 72 height 11
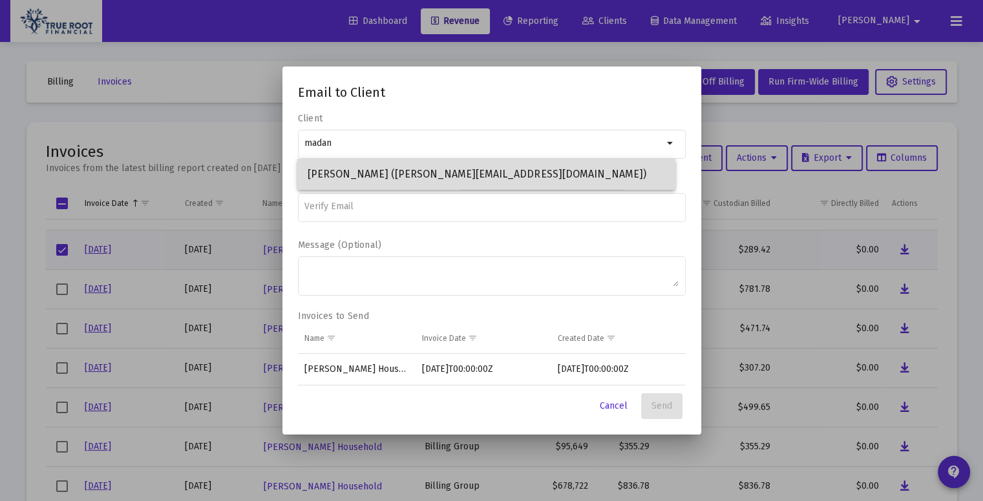
click at [569, 185] on span "Madan Uprety (uprety@mypsych.com)" at bounding box center [486, 174] width 357 height 31
type input "Madan Uprety (uprety@mypsych.com)"
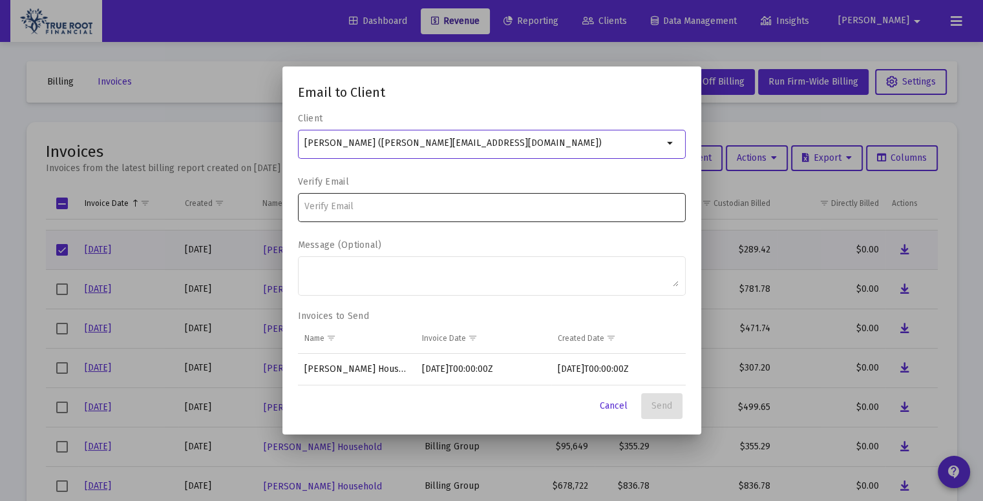
click at [450, 208] on input at bounding box center [491, 207] width 374 height 10
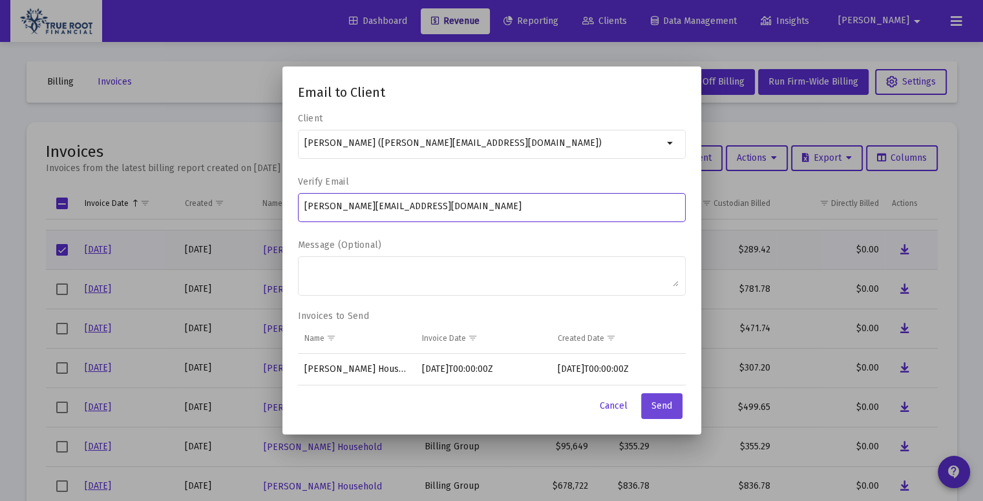
type input "uprety@mypsych.com"
click at [651, 401] on span "Send" at bounding box center [661, 406] width 21 height 11
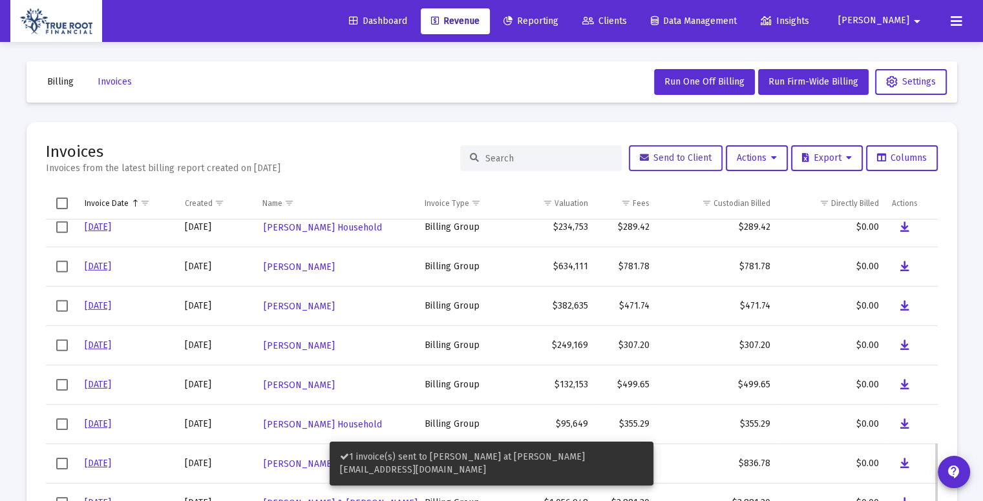
scroll to position [964, 0]
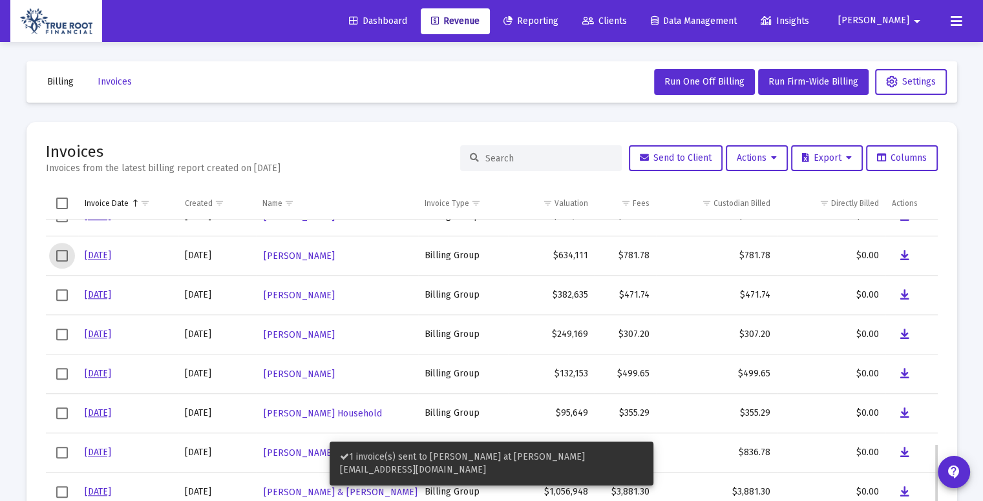
click at [63, 256] on span "Select row" at bounding box center [62, 256] width 12 height 12
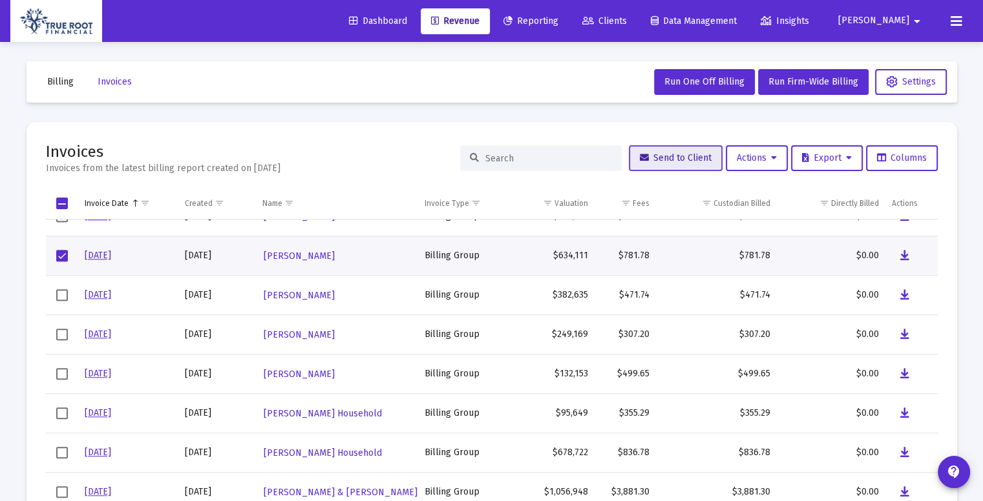
click at [677, 164] on button "Send to Client" at bounding box center [676, 158] width 94 height 26
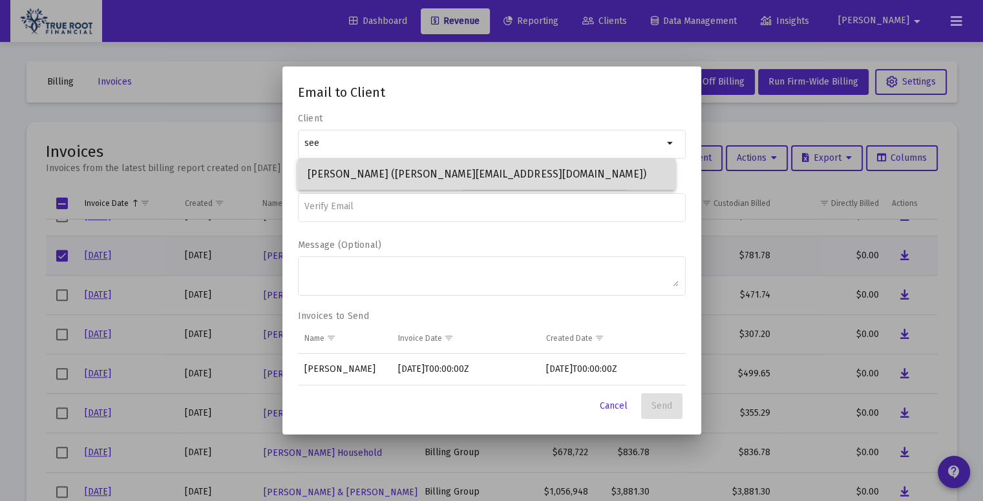
click at [566, 172] on span "Seema Khan (seema@makpar.com)" at bounding box center [486, 174] width 357 height 31
type input "Seema Khan (seema@makpar.com)"
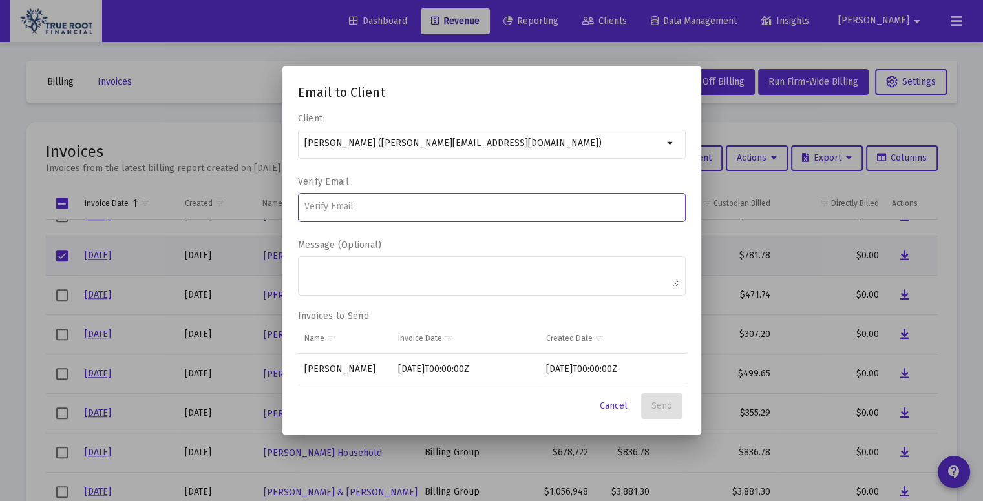
click at [445, 207] on input at bounding box center [491, 207] width 374 height 10
type input "seema@makpar.com"
click at [666, 406] on span "Send" at bounding box center [661, 406] width 21 height 11
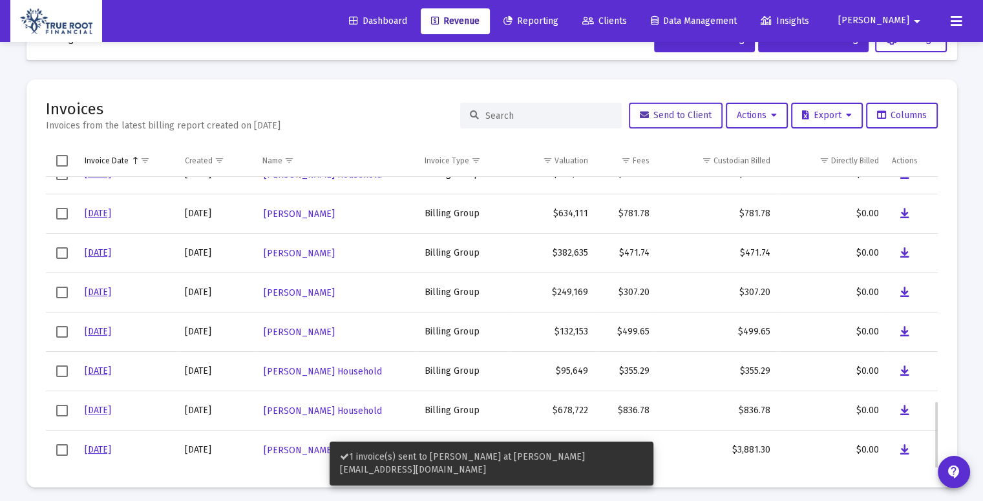
scroll to position [48, 0]
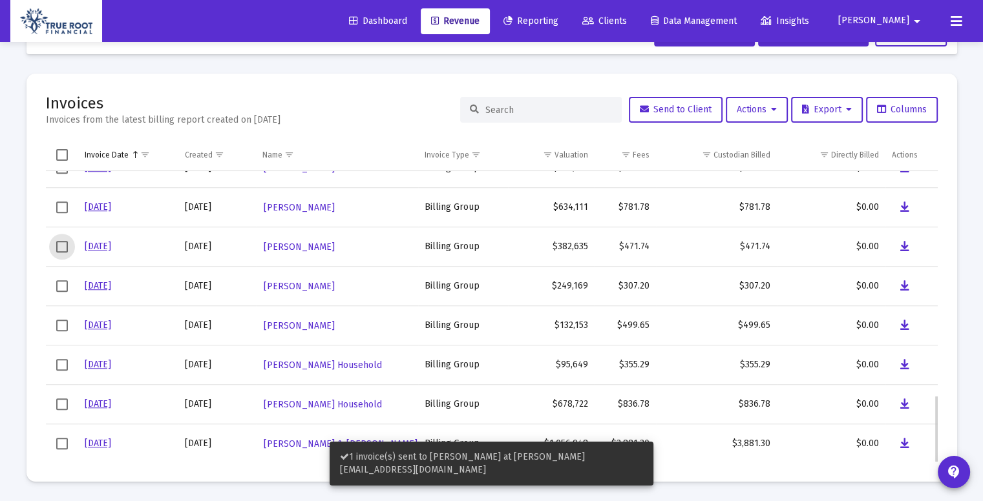
click at [62, 247] on span "Select row" at bounding box center [62, 247] width 12 height 12
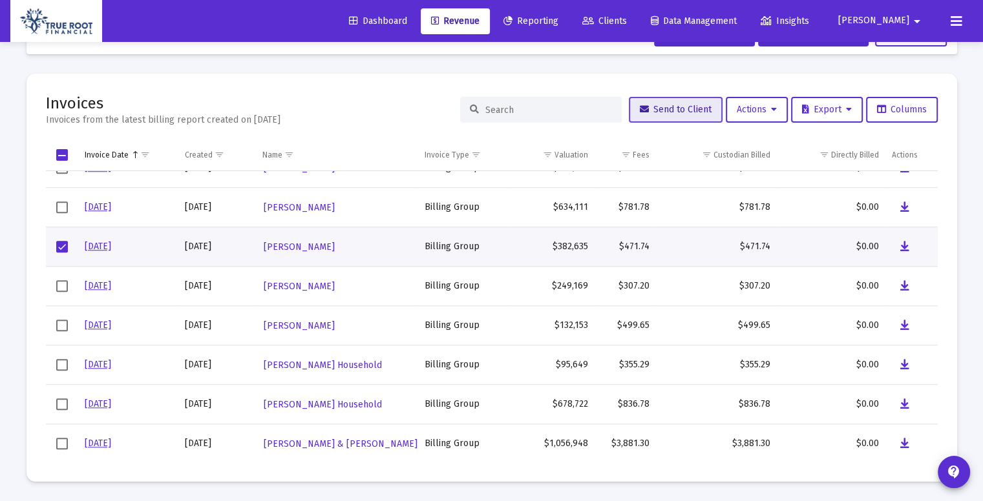
click at [640, 114] on icon at bounding box center [644, 109] width 9 height 9
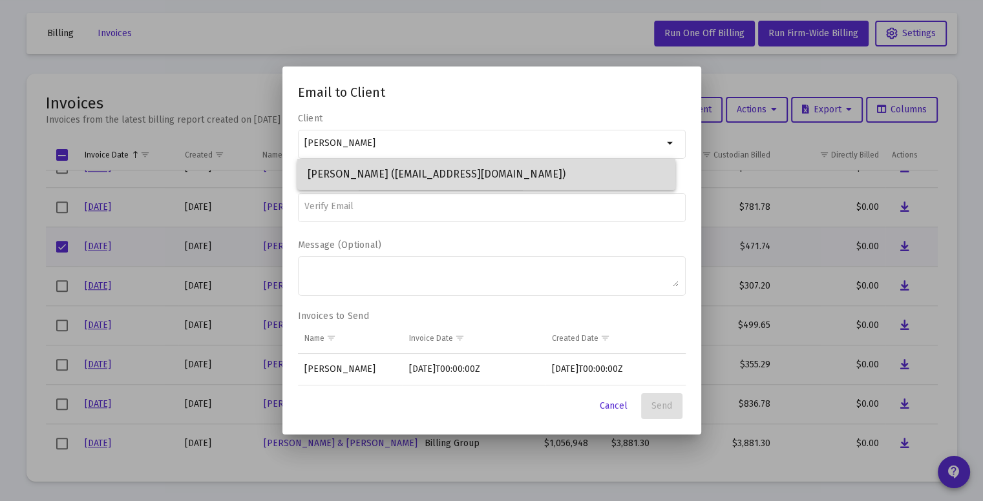
click at [435, 170] on span "Pradip Ghimire (pghimire@gmail.com)" at bounding box center [486, 174] width 357 height 31
type input "Pradip Ghimire (pghimire@gmail.com)"
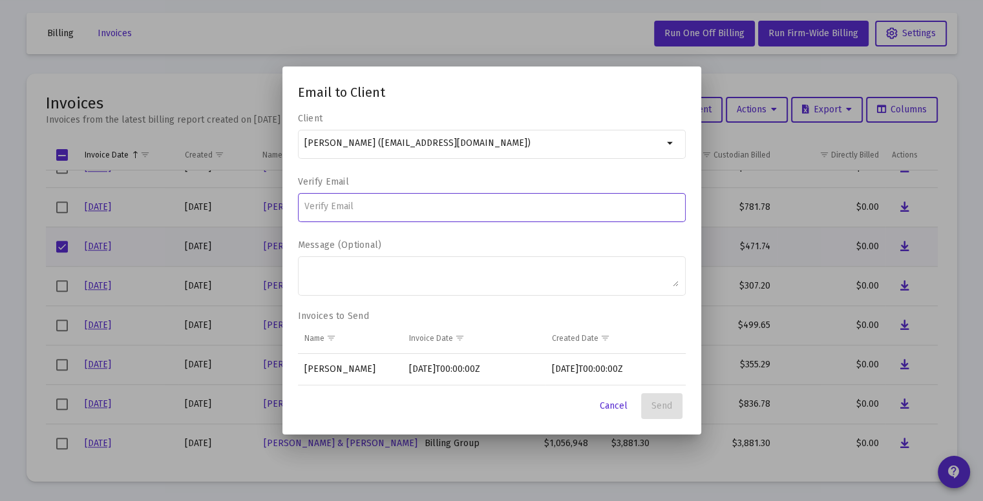
click at [409, 207] on input at bounding box center [491, 207] width 374 height 10
click at [329, 207] on input "pghimre@gmail.com" at bounding box center [491, 207] width 374 height 10
type input "pghimire@gmail.com"
click at [575, 245] on label "Message (Optional)" at bounding box center [488, 245] width 381 height 11
click at [575, 264] on textarea "Message (Optional)" at bounding box center [491, 275] width 374 height 23
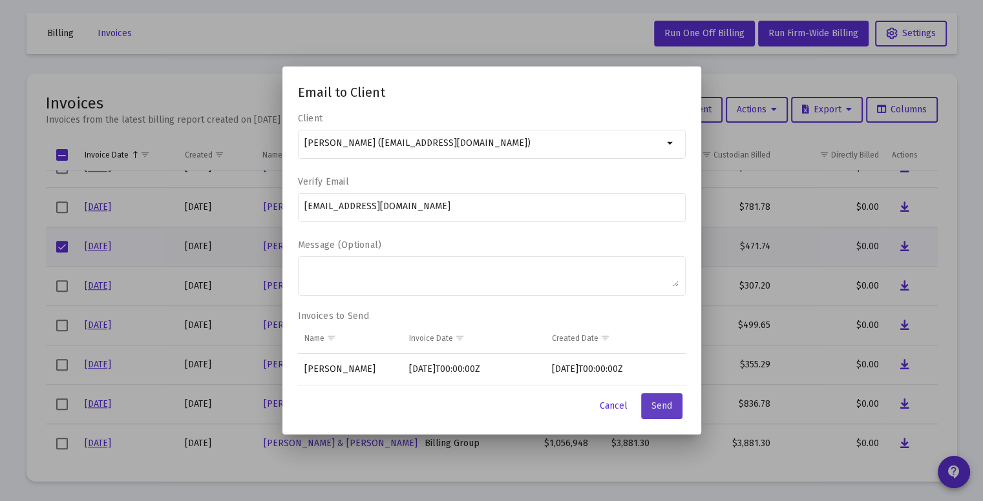
click at [661, 406] on span "Send" at bounding box center [661, 406] width 21 height 11
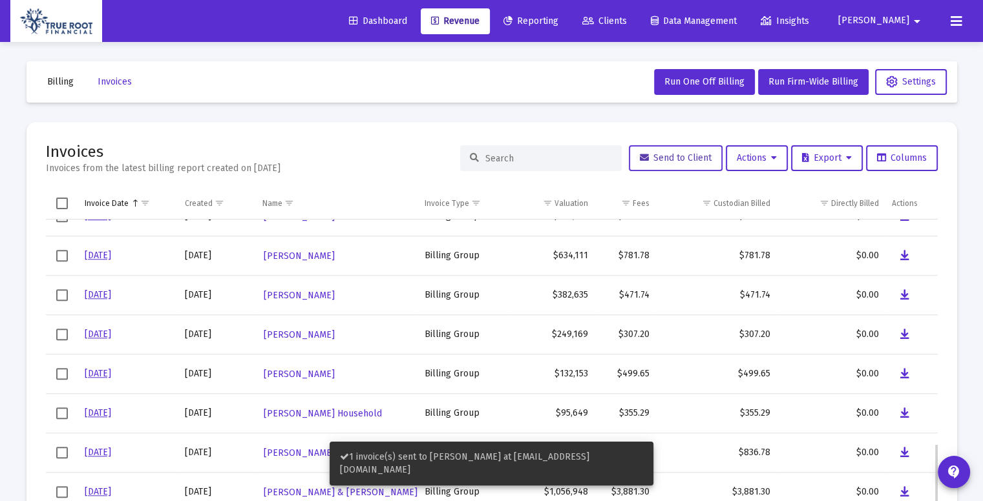
scroll to position [48, 0]
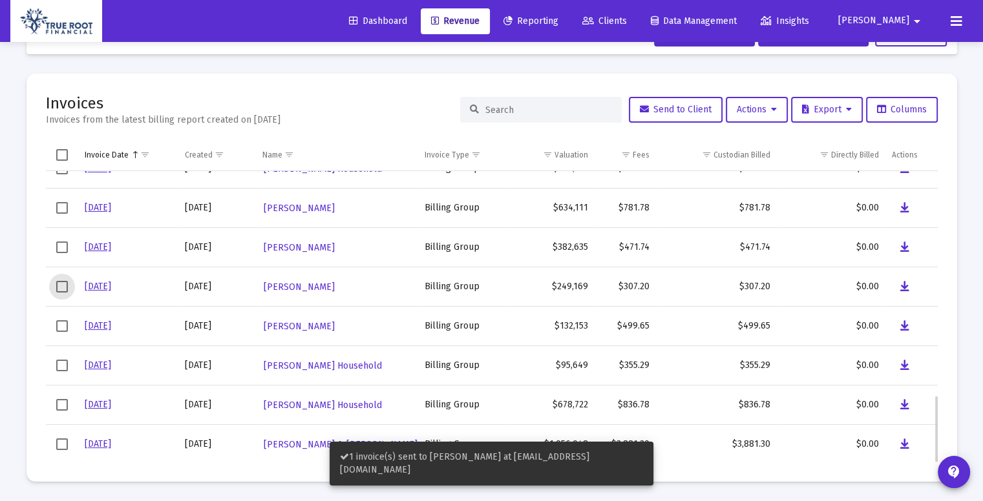
click at [58, 283] on span "Select row" at bounding box center [62, 287] width 12 height 12
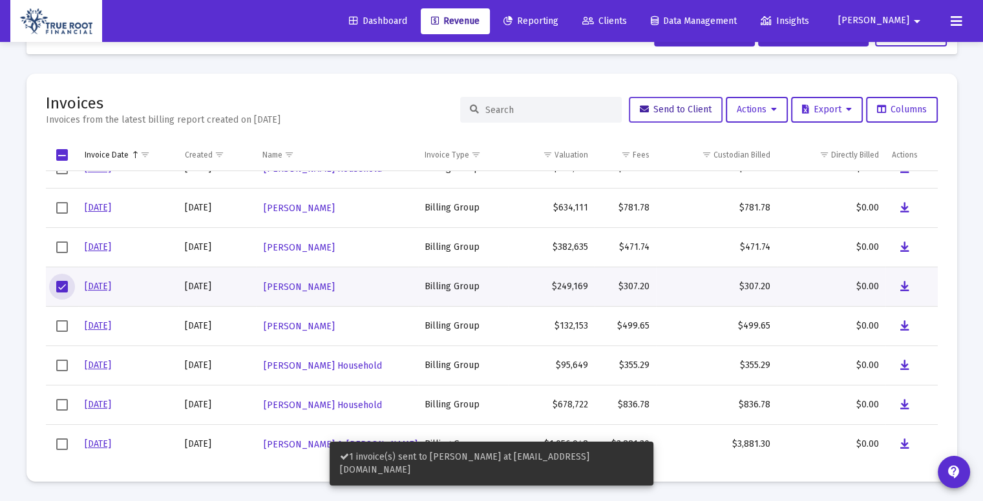
click at [658, 113] on span "Send to Client" at bounding box center [676, 109] width 72 height 11
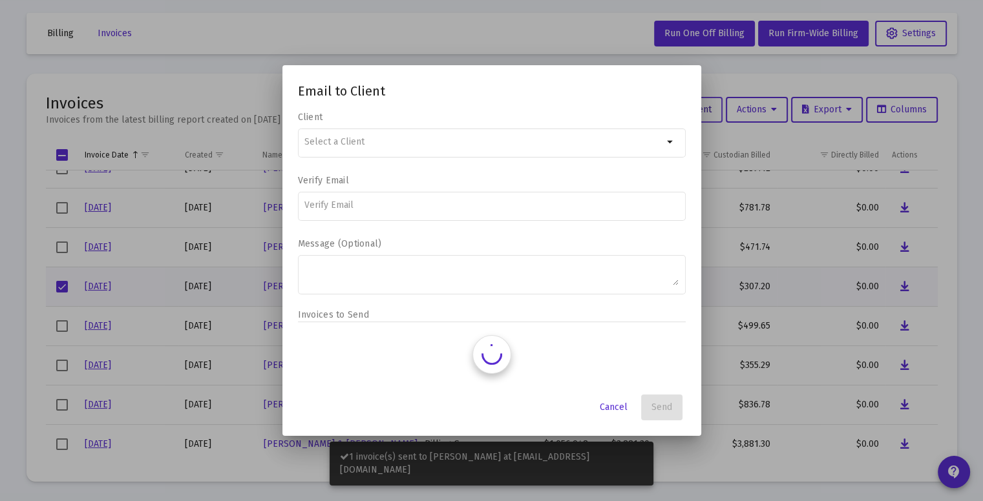
scroll to position [0, 0]
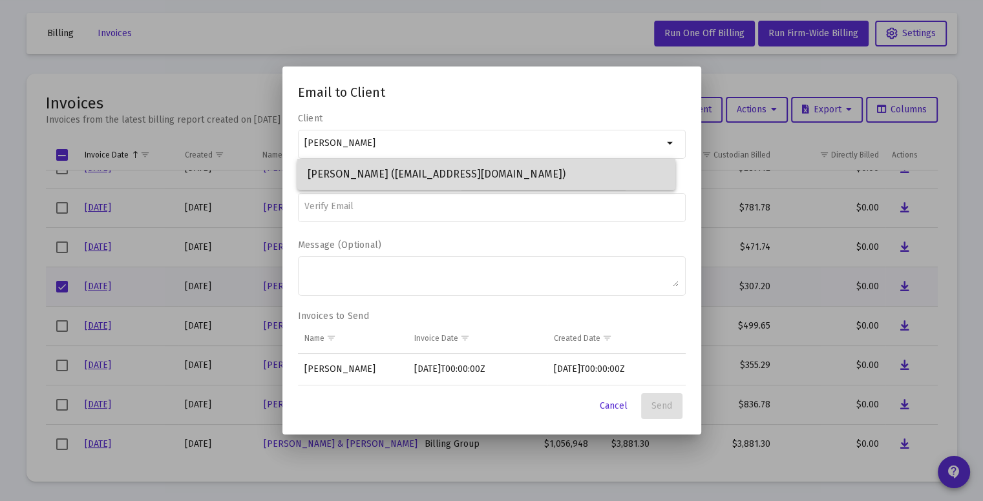
click at [512, 173] on span "Soniya Hirachan (soniya49@gmail.com)" at bounding box center [486, 174] width 357 height 31
type input "Soniya Hirachan (soniya49@gmail.com)"
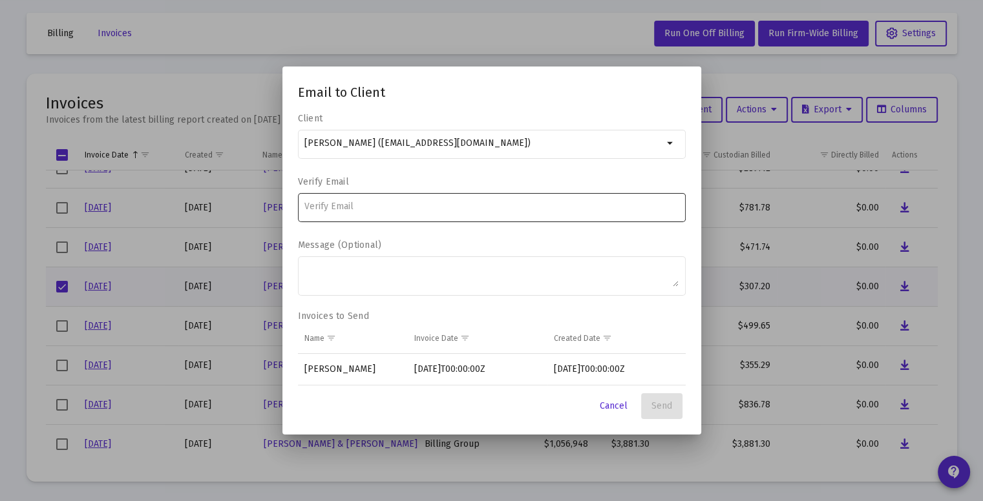
click at [395, 212] on div at bounding box center [491, 207] width 374 height 32
type input "soniya49@gmail.com"
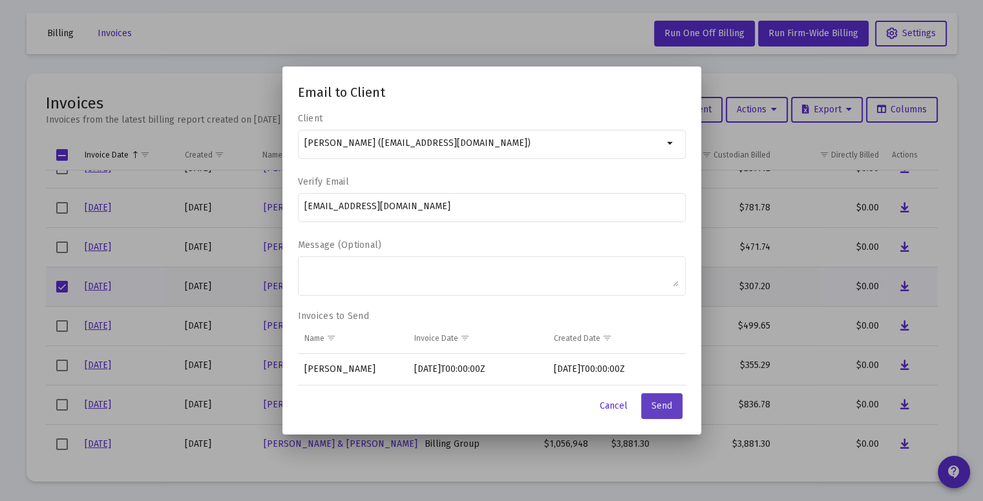
click at [657, 397] on button "Send" at bounding box center [661, 406] width 41 height 26
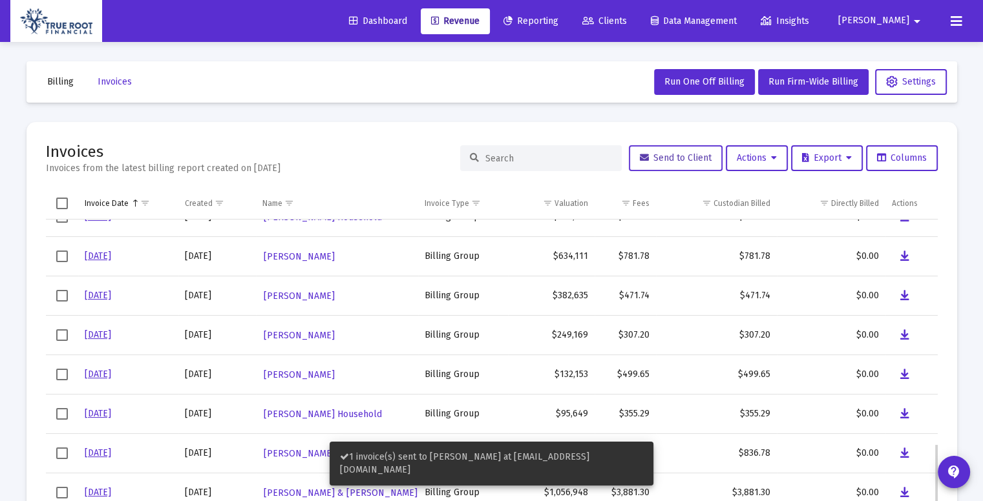
scroll to position [48, 0]
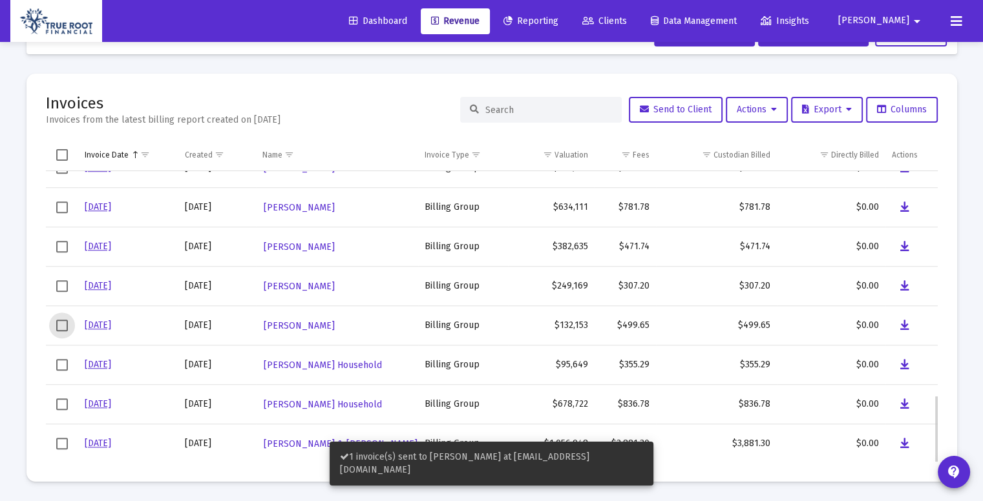
click at [60, 328] on span "Select row" at bounding box center [62, 326] width 12 height 12
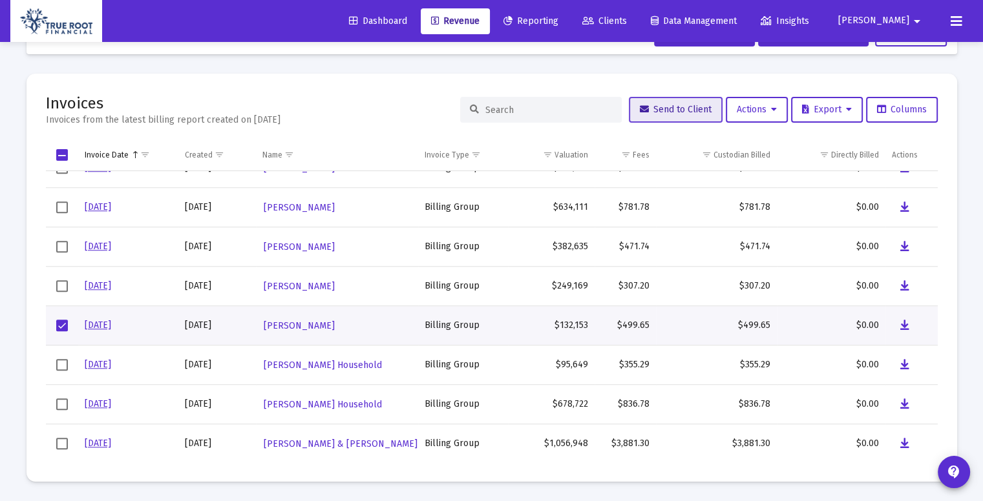
click at [661, 117] on button "Send to Client" at bounding box center [676, 110] width 94 height 26
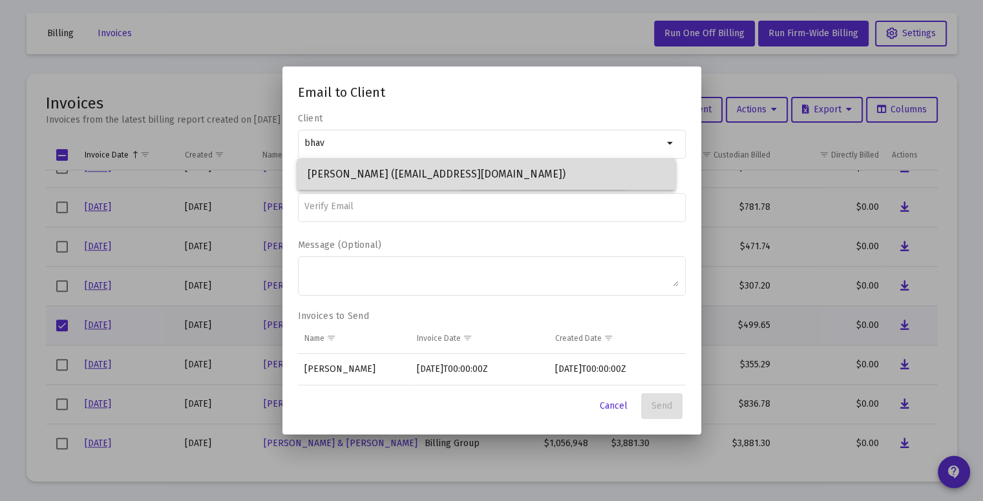
click at [525, 176] on span "Bhavna Shrestha (bhavna770@gmail.com)" at bounding box center [486, 174] width 357 height 31
type input "Bhavna Shrestha (bhavna770@gmail.com)"
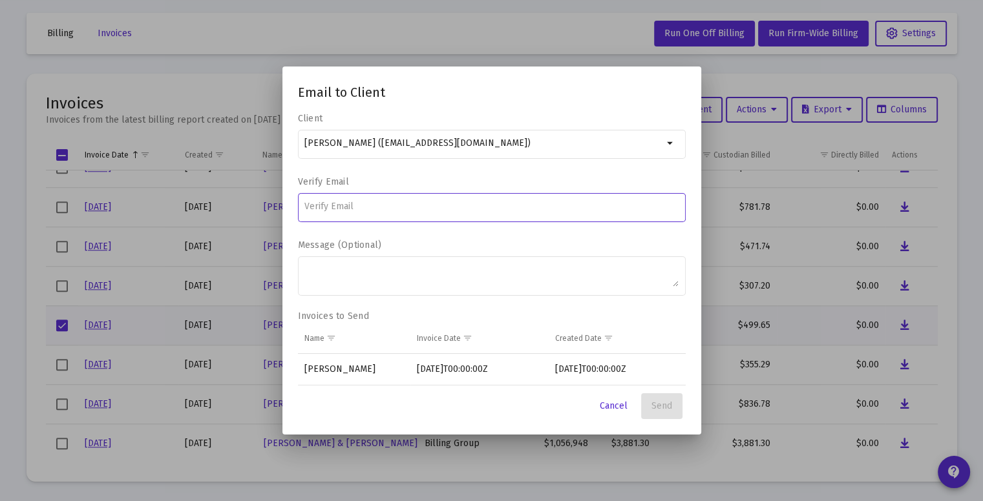
click at [450, 211] on input at bounding box center [491, 207] width 374 height 10
type input "bhavna770@gmail.com"
click at [654, 401] on span "Send" at bounding box center [661, 406] width 21 height 11
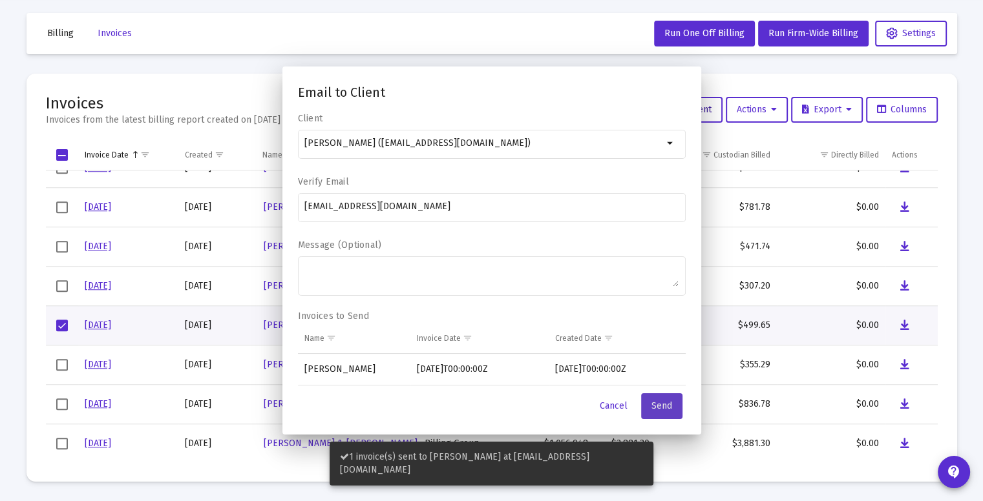
scroll to position [48, 0]
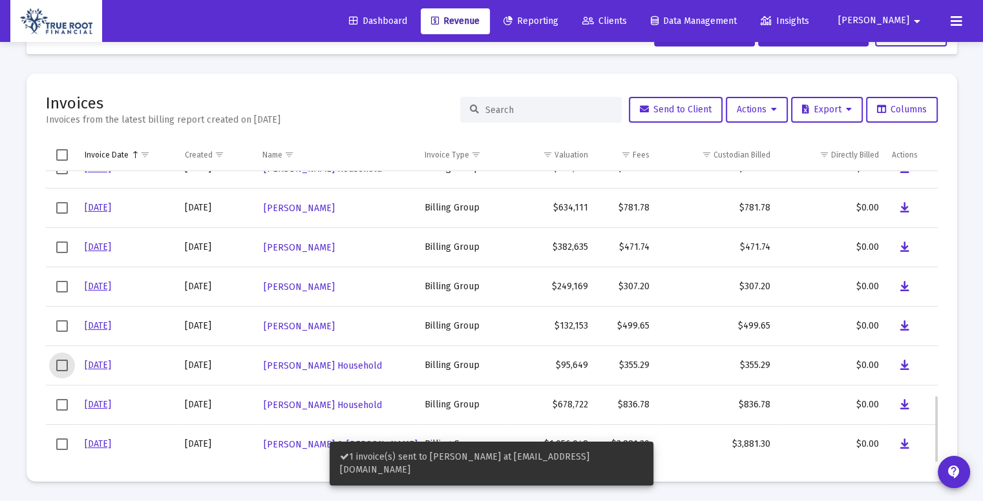
click at [58, 362] on span "Select row" at bounding box center [62, 366] width 12 height 12
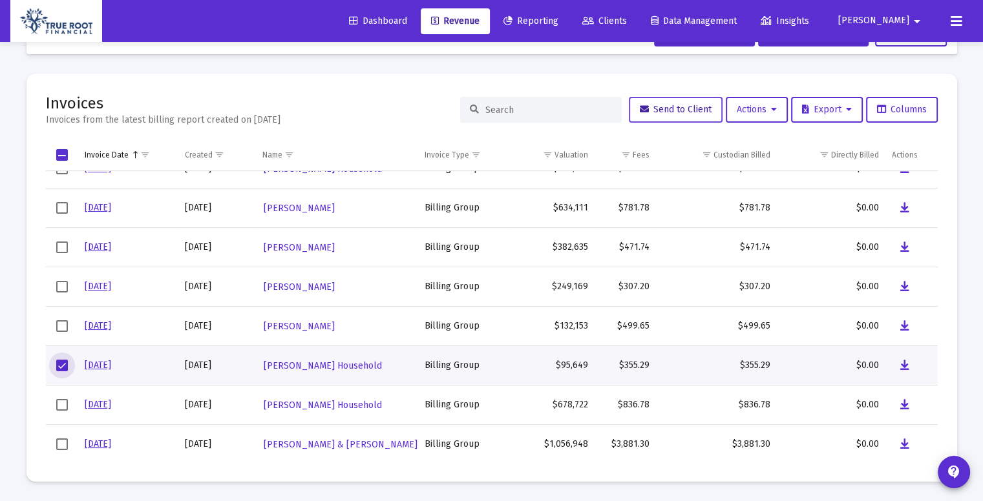
click at [655, 109] on span "Send to Client" at bounding box center [676, 109] width 72 height 11
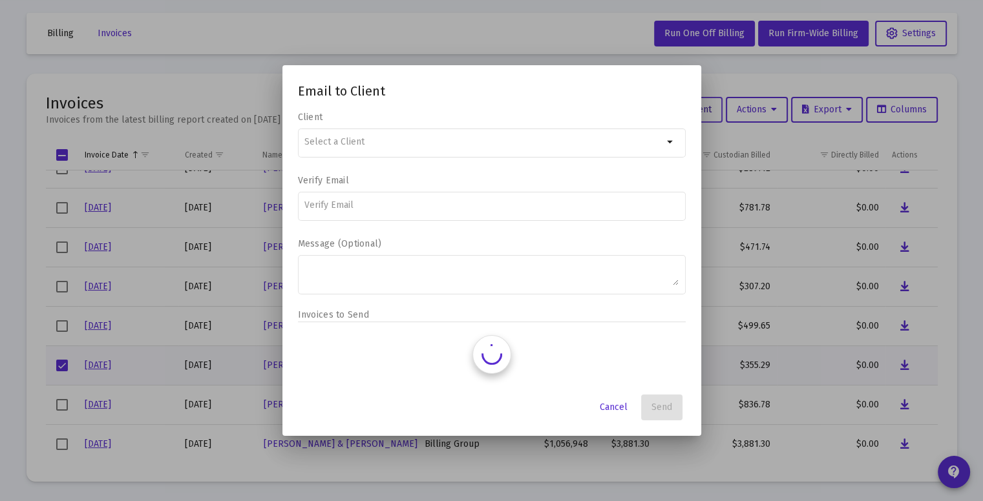
scroll to position [0, 0]
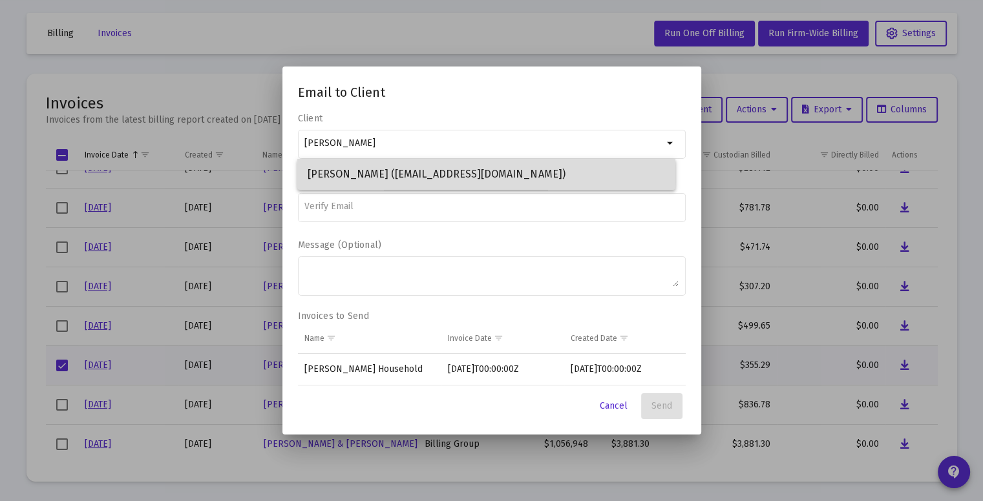
click at [448, 164] on span "Tyler Schrepel (schrepeltyler@gmail.com)" at bounding box center [486, 174] width 357 height 31
type input "Tyler Schrepel (schrepeltyler@gmail.com)"
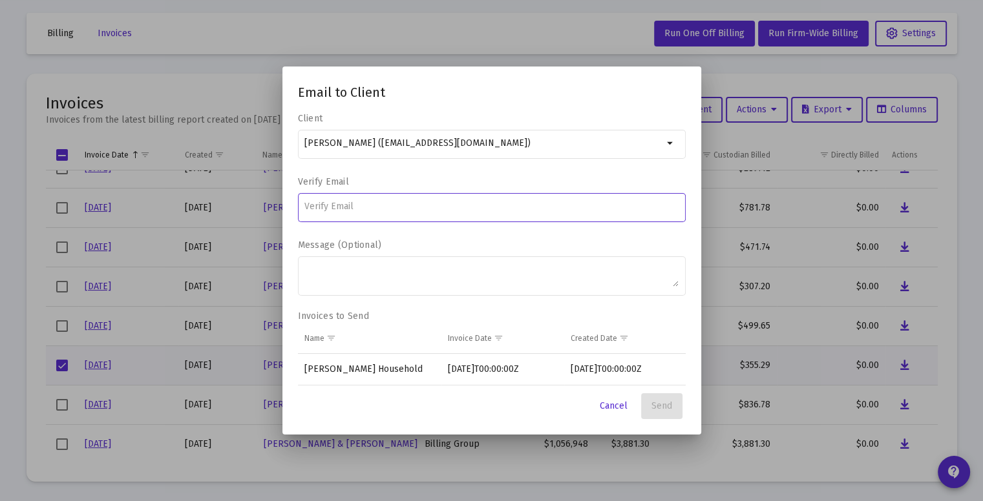
click at [388, 211] on input at bounding box center [491, 207] width 374 height 10
type input "schrepeltyler@gmail.com"
click at [678, 401] on button "Send" at bounding box center [661, 406] width 41 height 26
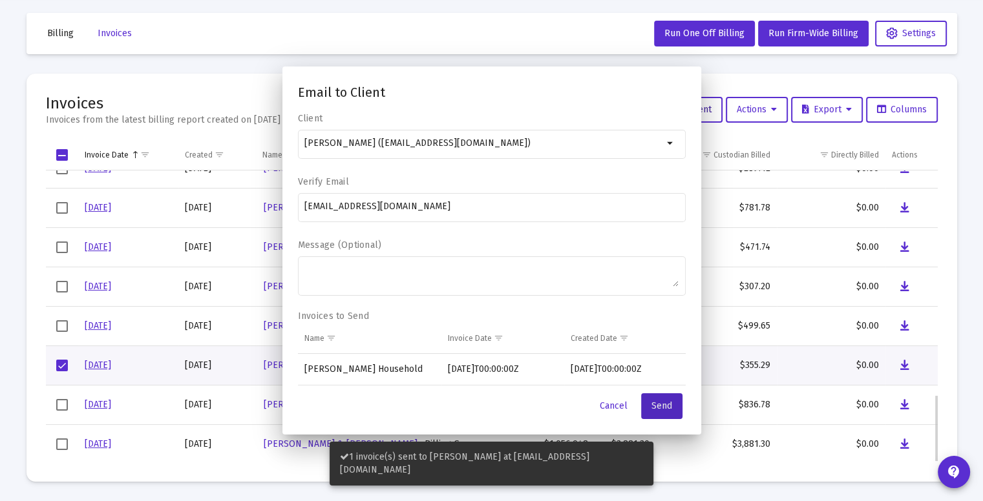
scroll to position [48, 0]
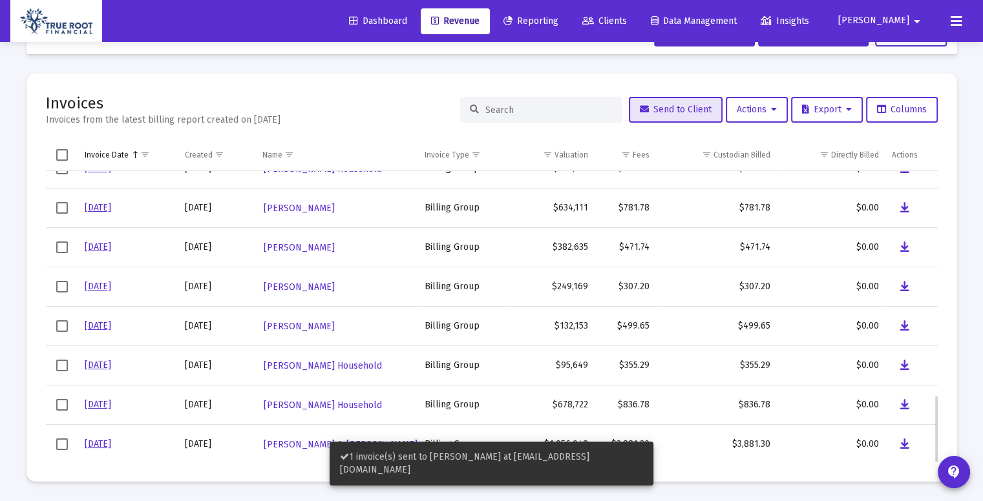
click at [59, 407] on span "Select row" at bounding box center [62, 405] width 12 height 12
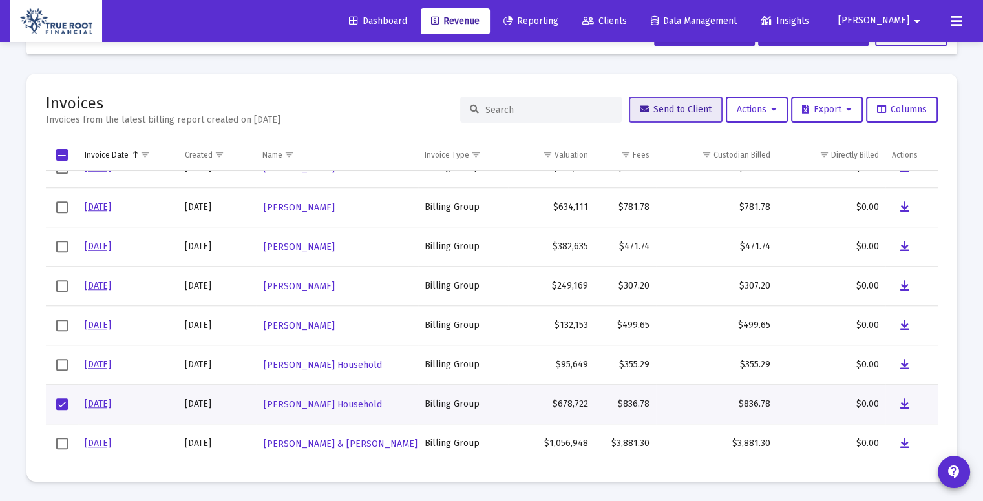
click at [652, 105] on span "Send to Client" at bounding box center [676, 109] width 72 height 11
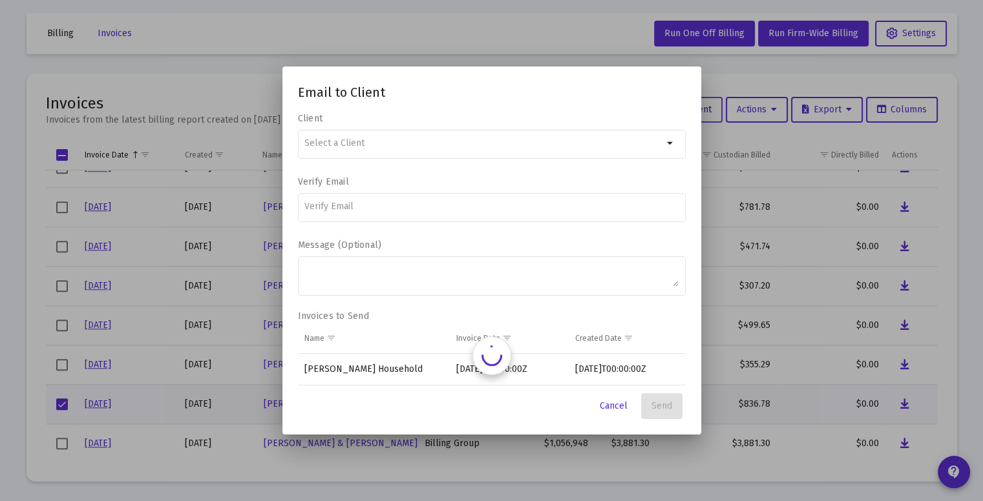
scroll to position [0, 0]
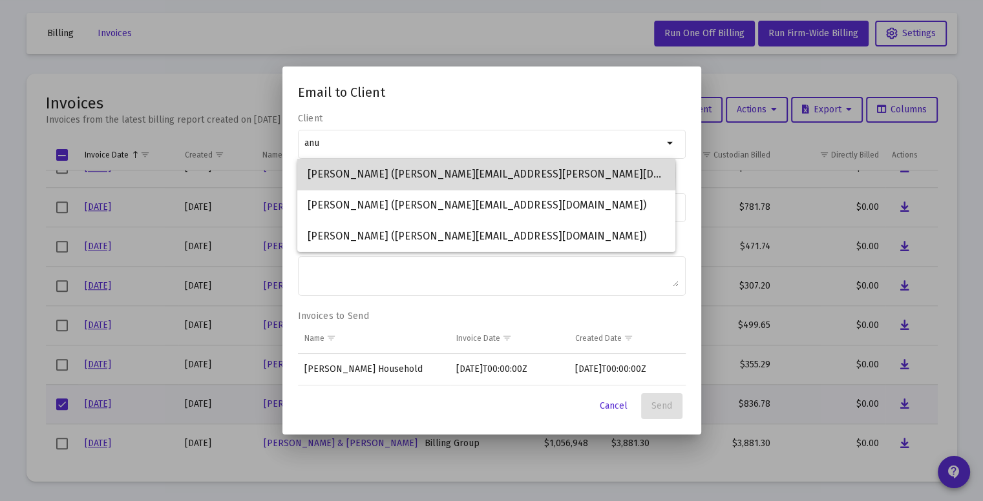
click at [450, 175] on span "Anupama Chettri (anupama.chettri@gmail.com)" at bounding box center [486, 174] width 357 height 31
type input "Anupama Chettri (anupama.chettri@gmail.com)"
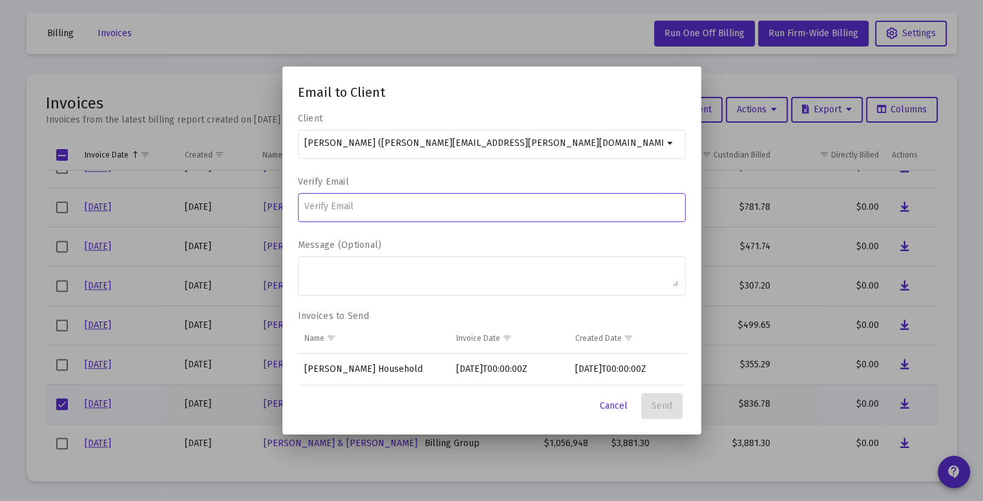
click at [401, 211] on input at bounding box center [491, 207] width 374 height 10
type input "anupama.chettri@gmail.com"
click at [662, 401] on span "Send" at bounding box center [661, 406] width 21 height 11
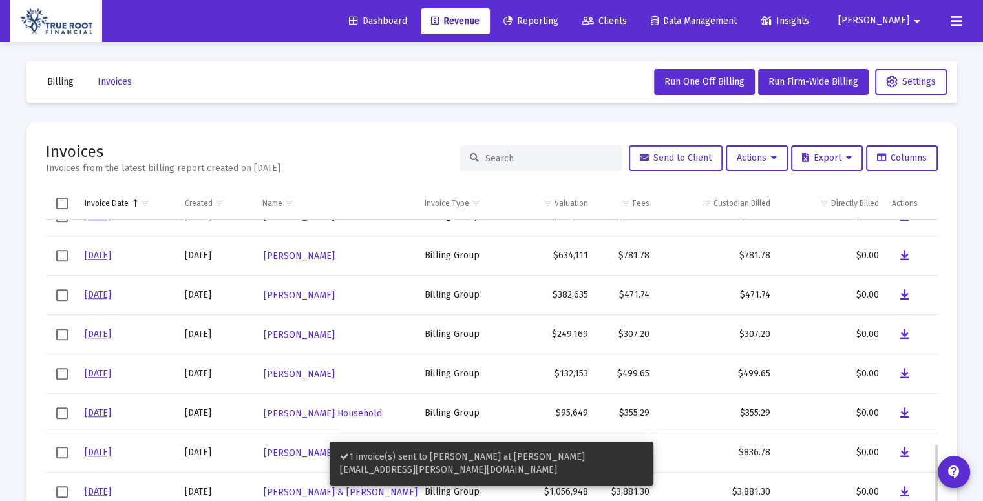
scroll to position [48, 0]
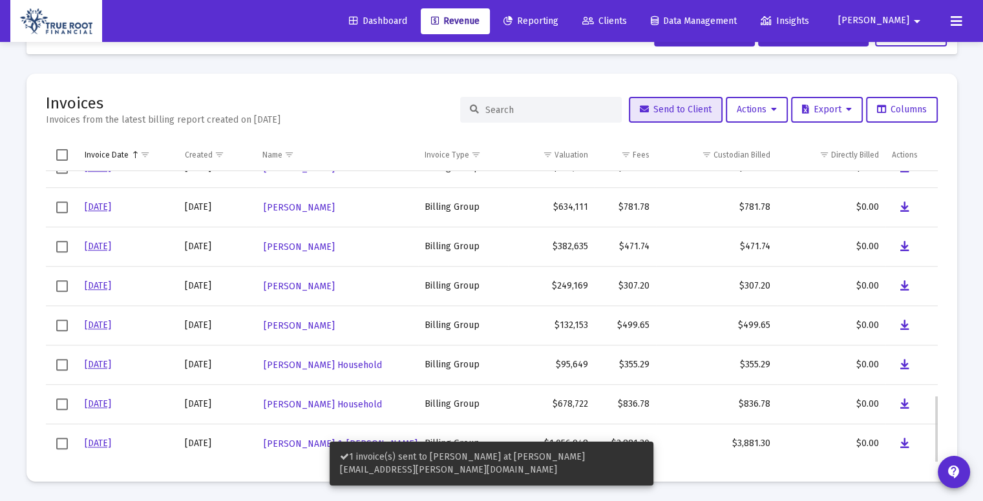
click at [67, 437] on td "Data grid" at bounding box center [62, 443] width 32 height 39
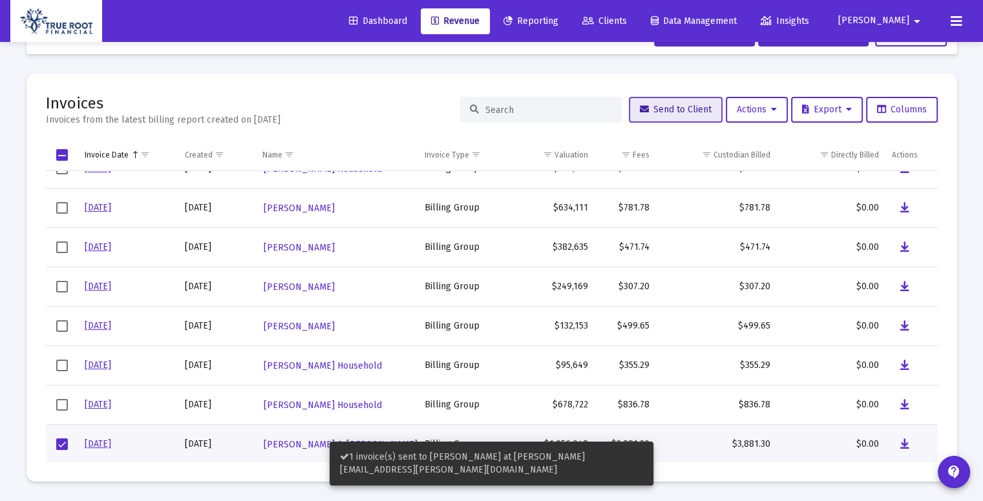
click at [658, 112] on span "Send to Client" at bounding box center [676, 109] width 72 height 11
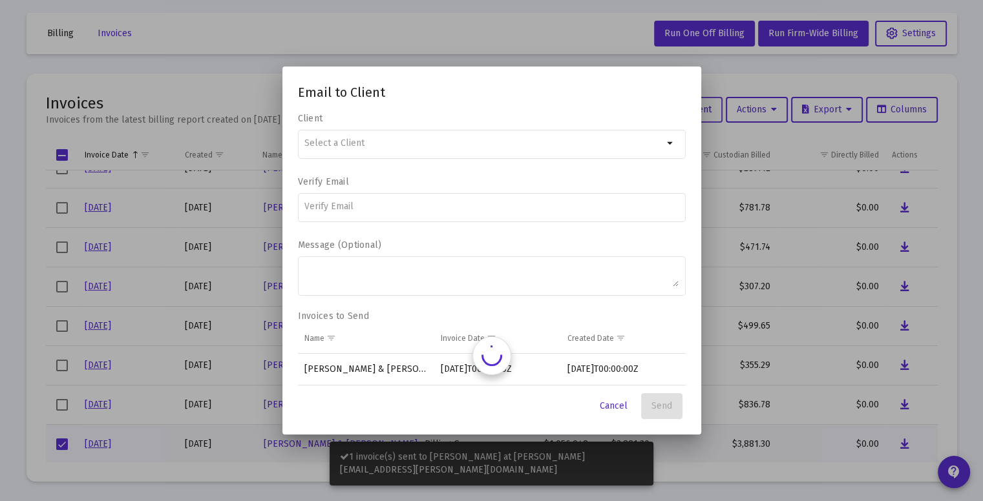
scroll to position [0, 0]
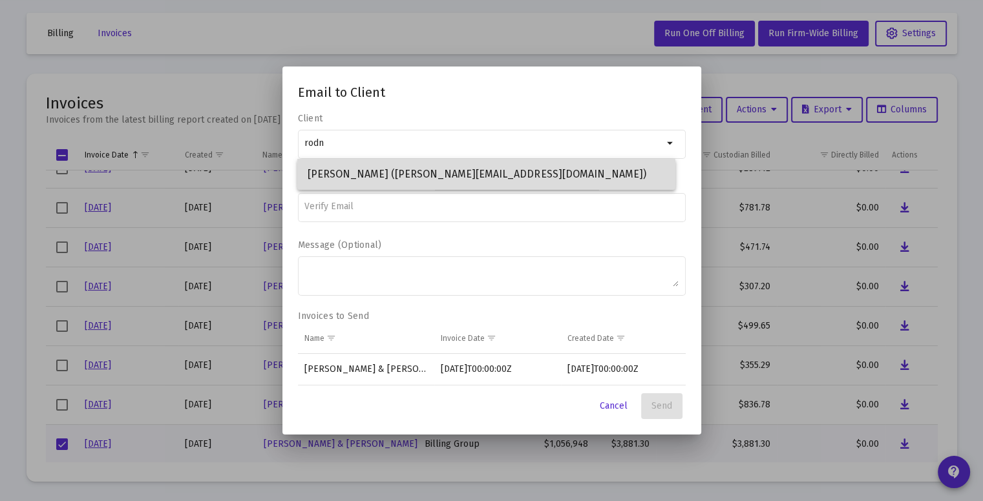
click at [473, 177] on span "Rodney Fong (rodney@waxmuseum.com)" at bounding box center [486, 174] width 357 height 31
type input "Rodney Fong (rodney@waxmuseum.com)"
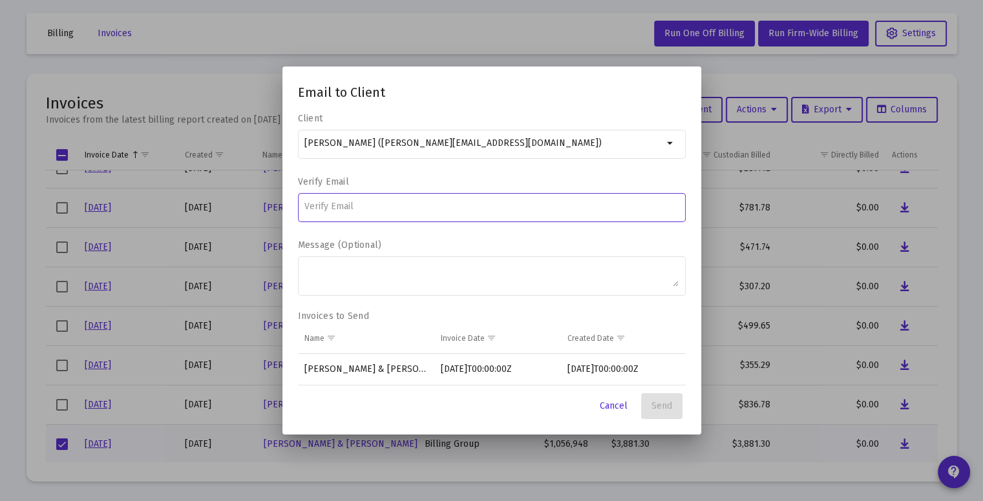
click at [406, 205] on input at bounding box center [491, 207] width 374 height 10
type input "rodney@waxmuseum.com"
click at [651, 401] on span "Send" at bounding box center [661, 406] width 21 height 11
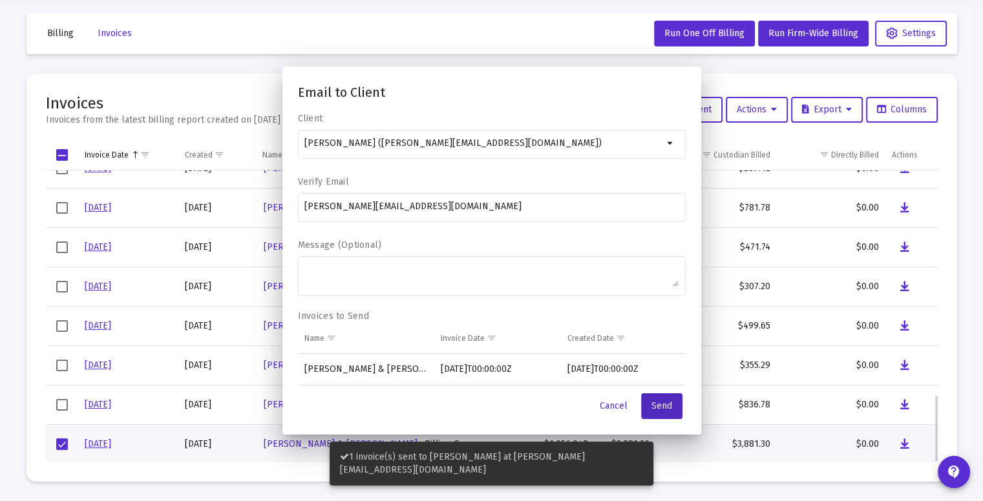
scroll to position [48, 0]
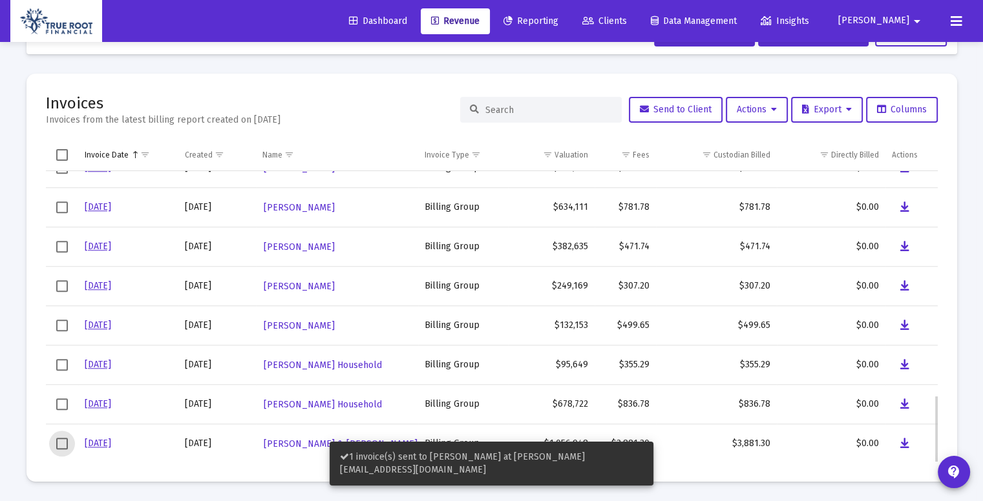
click at [67, 441] on span "Select row" at bounding box center [62, 444] width 12 height 12
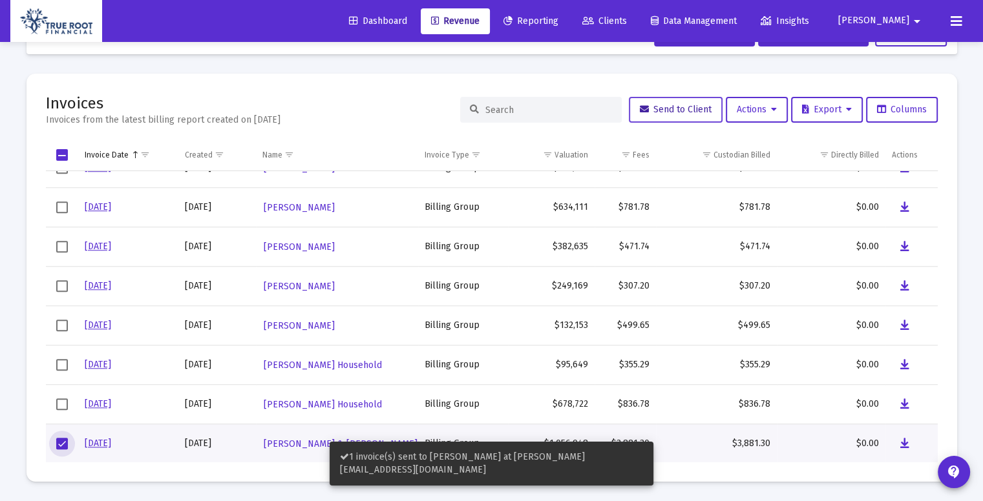
click at [682, 108] on span "Send to Client" at bounding box center [676, 109] width 72 height 11
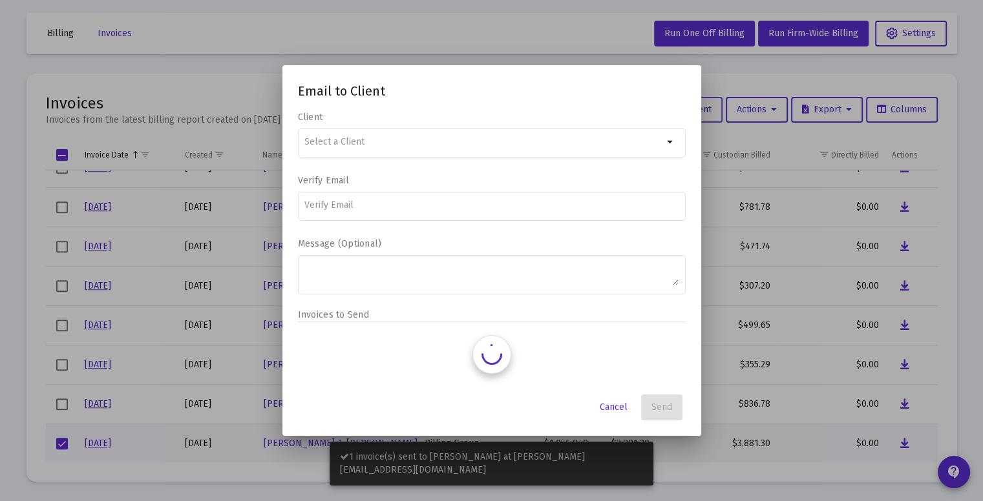
scroll to position [0, 0]
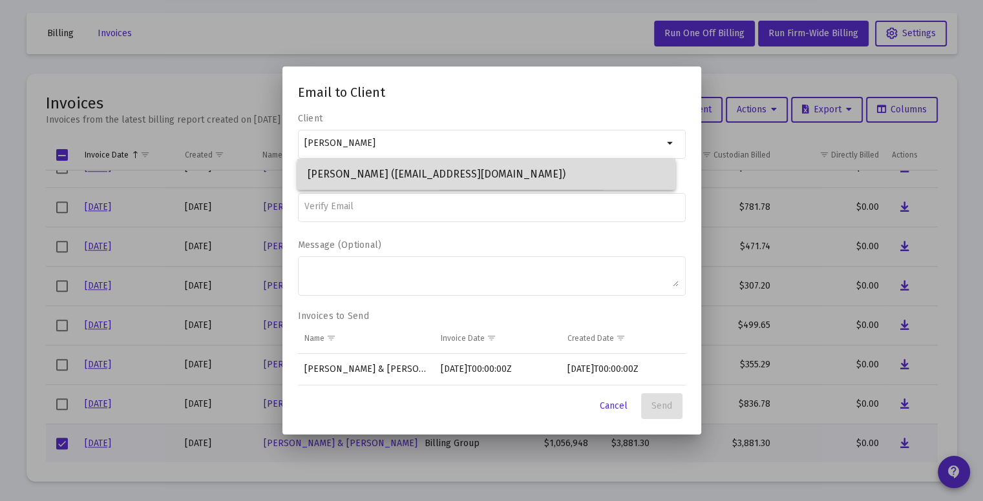
click at [475, 182] on span "Darlene Fong (Darlenejoysf@gmail.com)" at bounding box center [486, 174] width 357 height 31
type input "Darlene Fong (Darlenejoysf@gmail.com)"
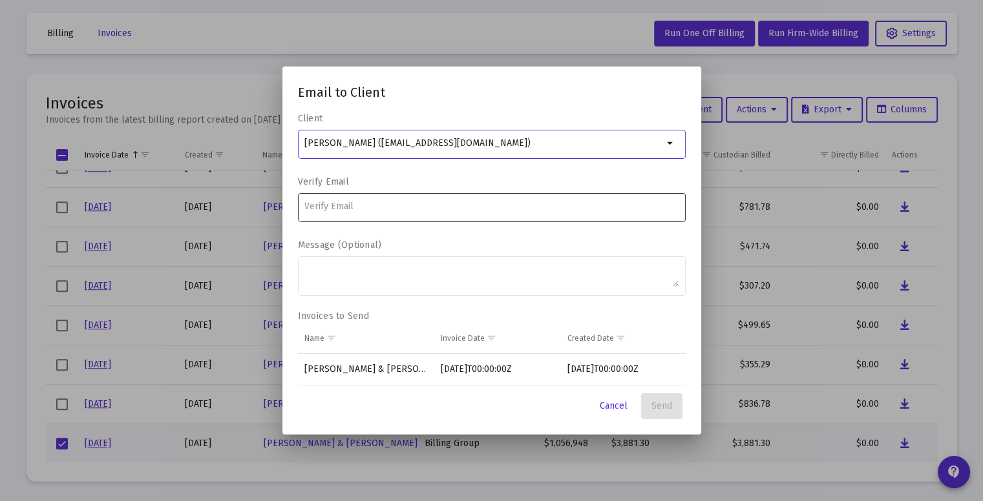
click at [409, 205] on input at bounding box center [491, 207] width 374 height 10
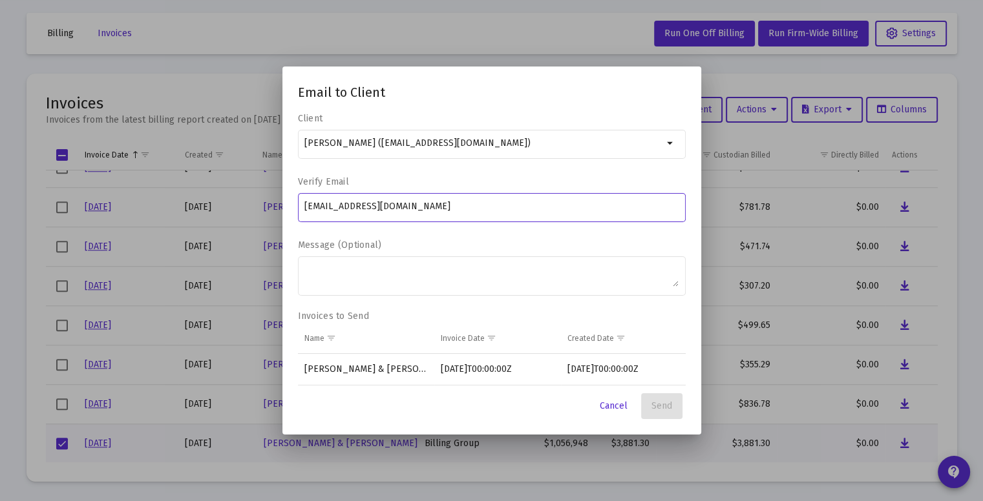
click at [308, 210] on input "darlenejoysf@gmail.com" at bounding box center [491, 207] width 374 height 10
type input "Darlenejoysf@gmail.com"
click at [550, 231] on div "Darlenejoysf@gmail.com" at bounding box center [492, 213] width 388 height 41
click at [591, 236] on div "Client Darlene Fong (Darlenejoysf@gmail.com) arrow_drop_down Verify Email Darle…" at bounding box center [492, 211] width 388 height 197
click at [655, 410] on span "Send" at bounding box center [661, 406] width 21 height 11
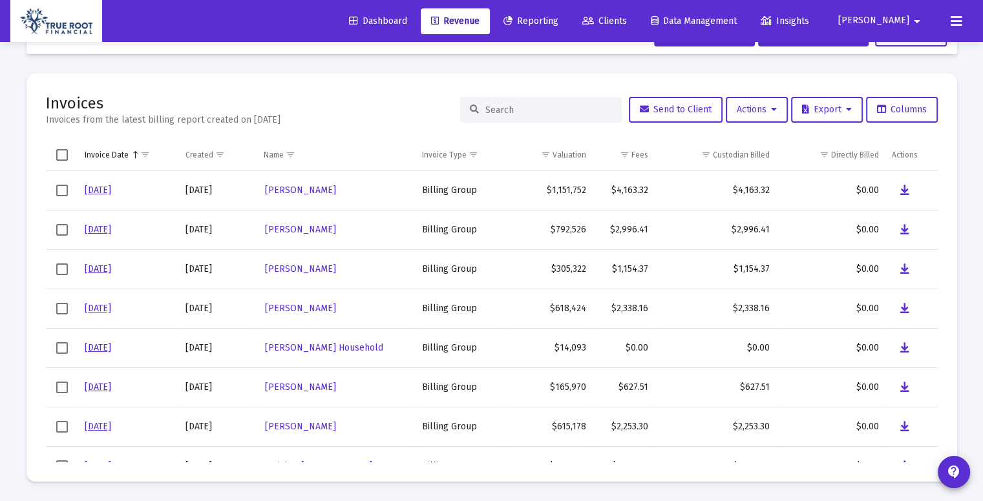
click at [399, 52] on mat-toolbar-row "Billing Invoices Run One Off Billing Run Firm-Wide Billing Settings" at bounding box center [491, 33] width 930 height 41
